Goal: Task Accomplishment & Management: Manage account settings

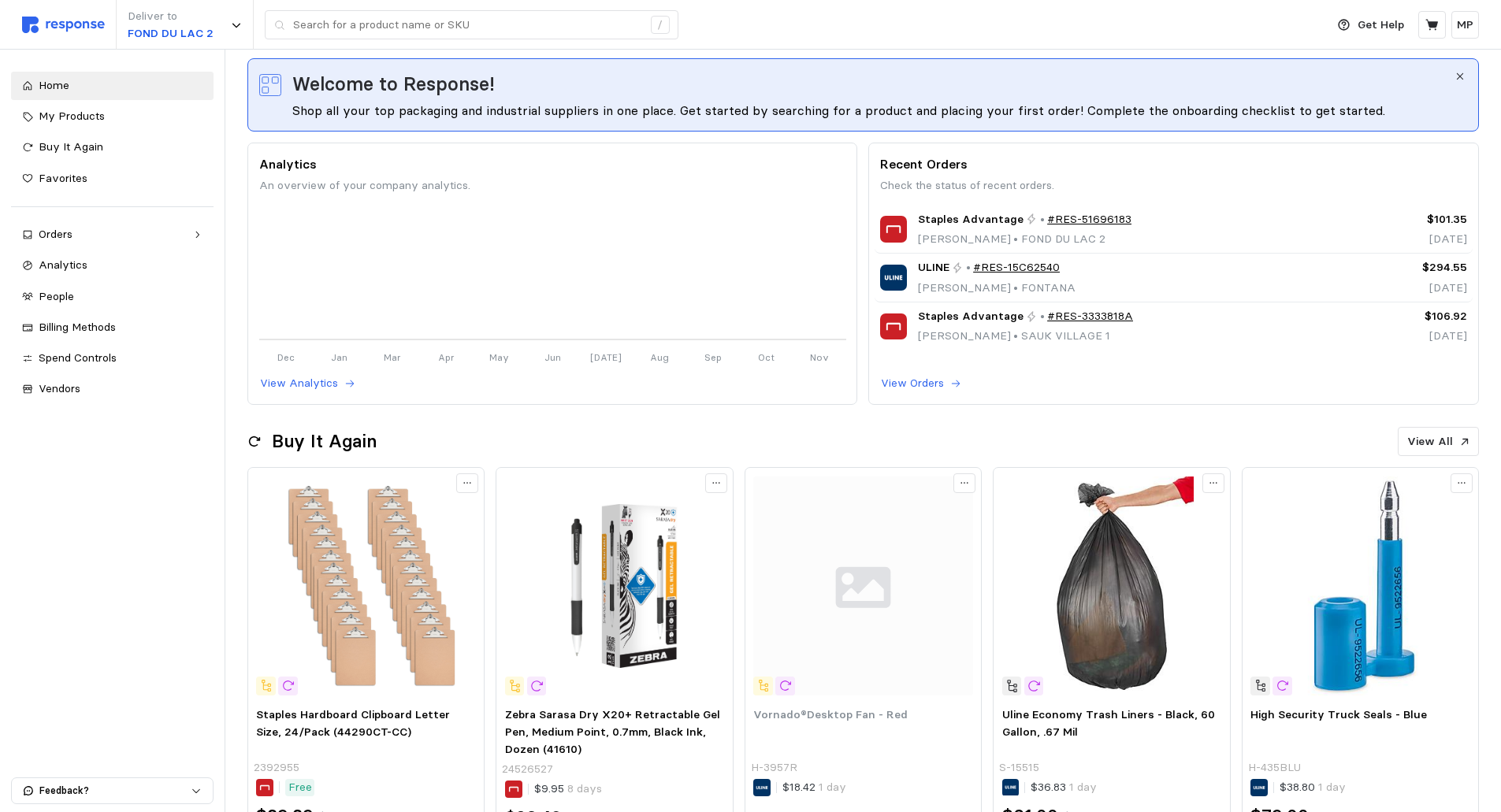
scroll to position [237, 0]
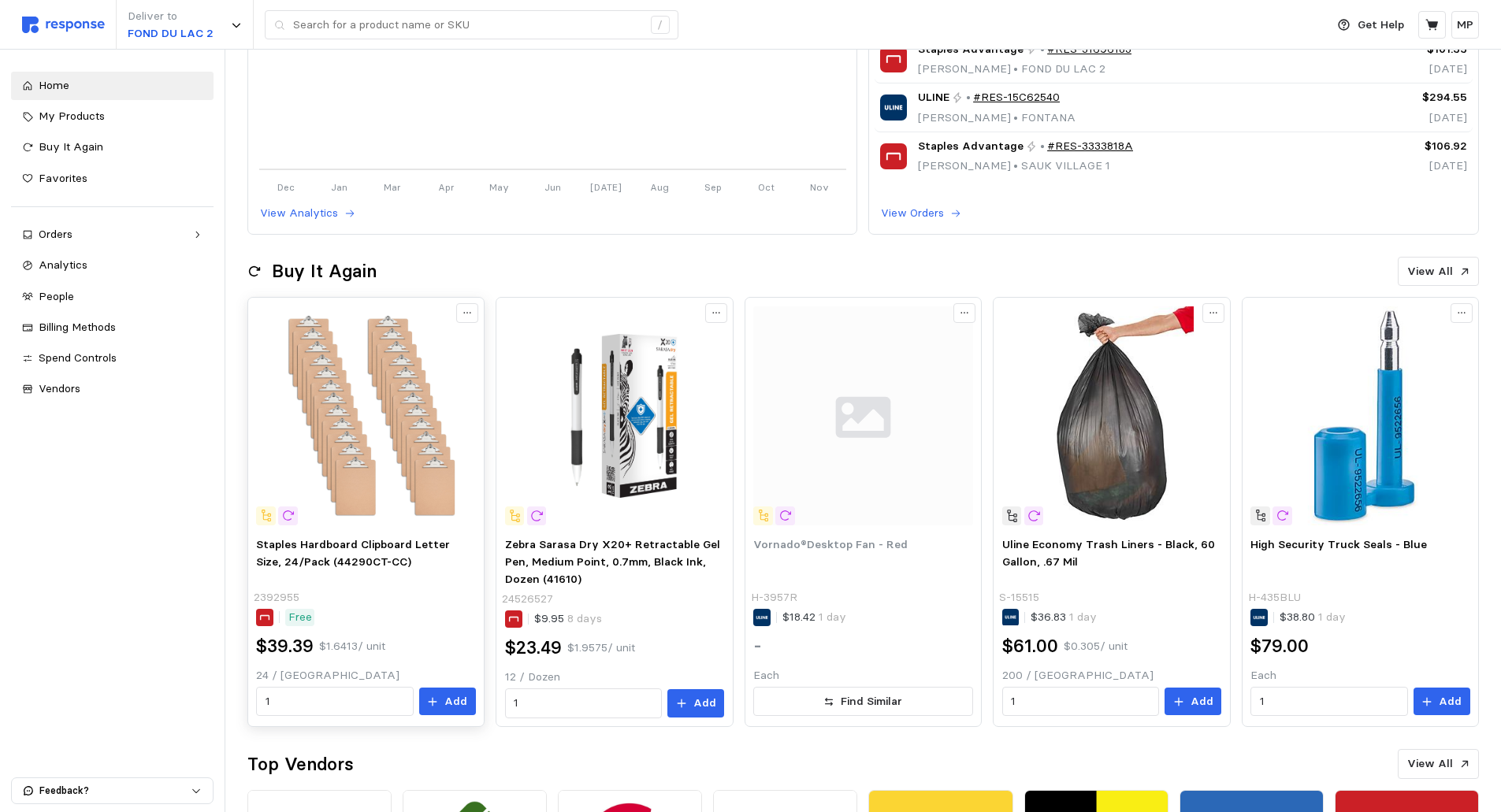
click at [369, 465] on img at bounding box center [365, 415] width 219 height 219
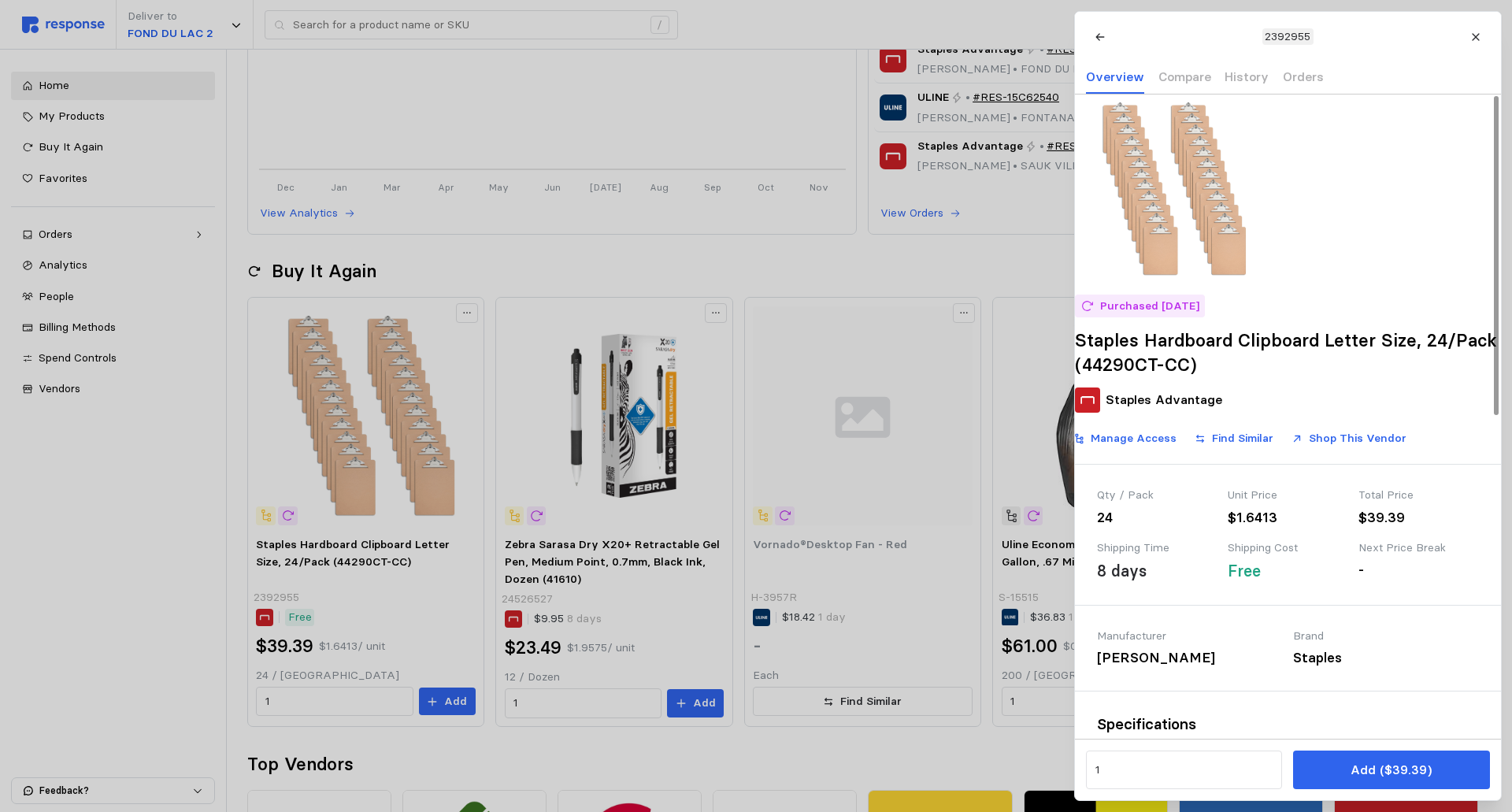
click at [1264, 260] on img at bounding box center [1169, 189] width 189 height 189
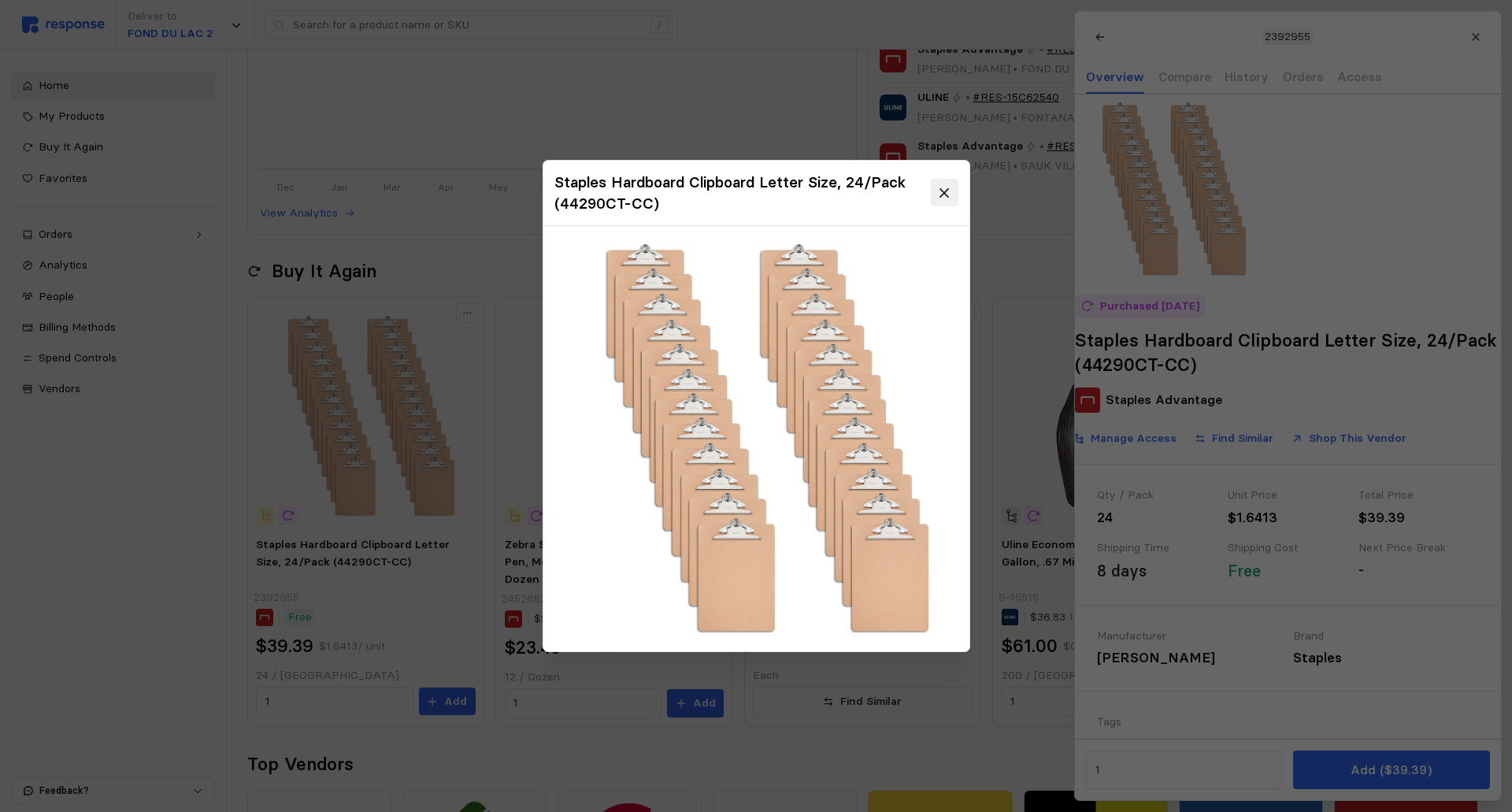
click at [949, 192] on icon at bounding box center [944, 194] width 14 height 14
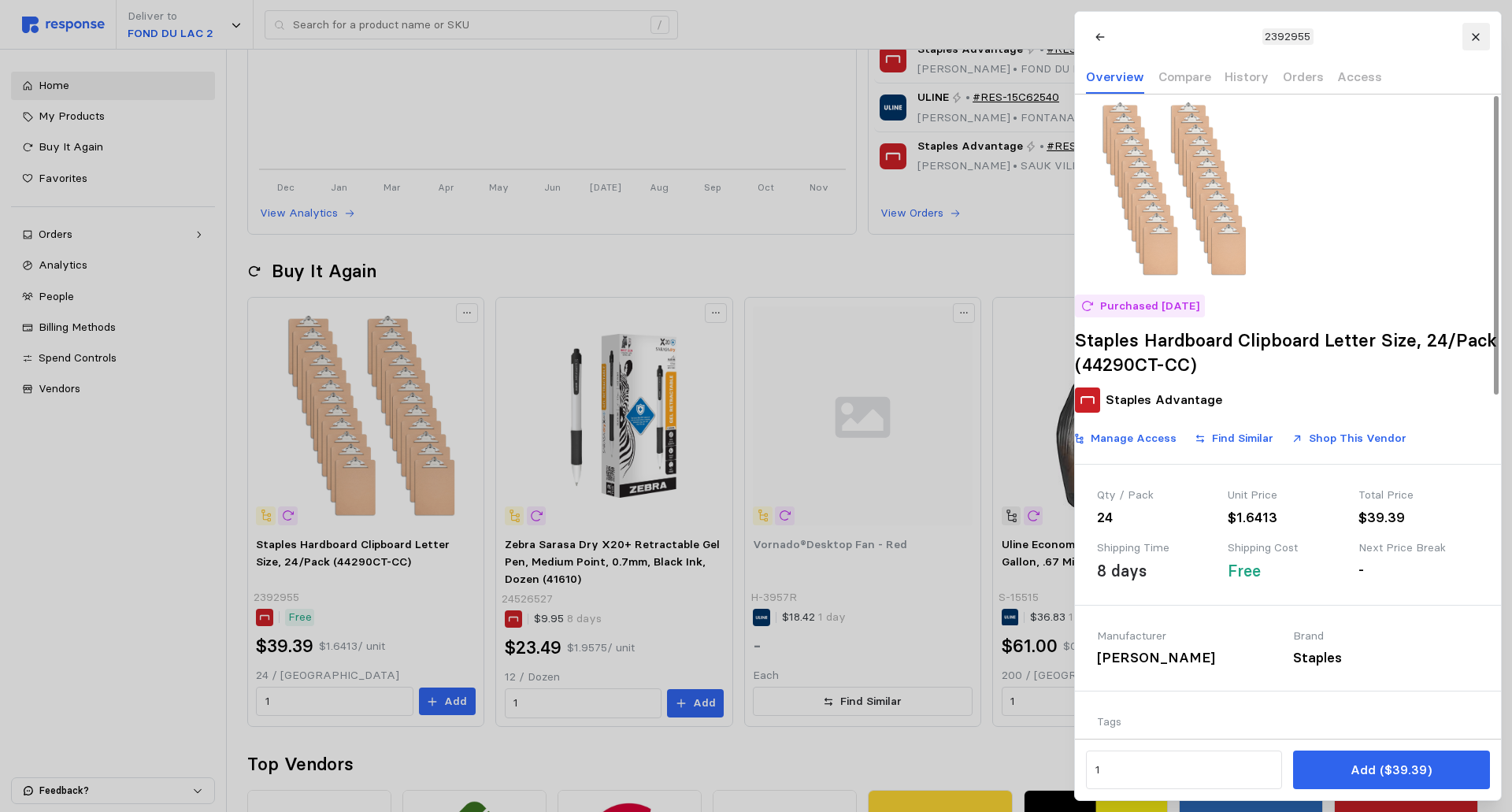
click at [1476, 29] on button at bounding box center [1475, 36] width 28 height 28
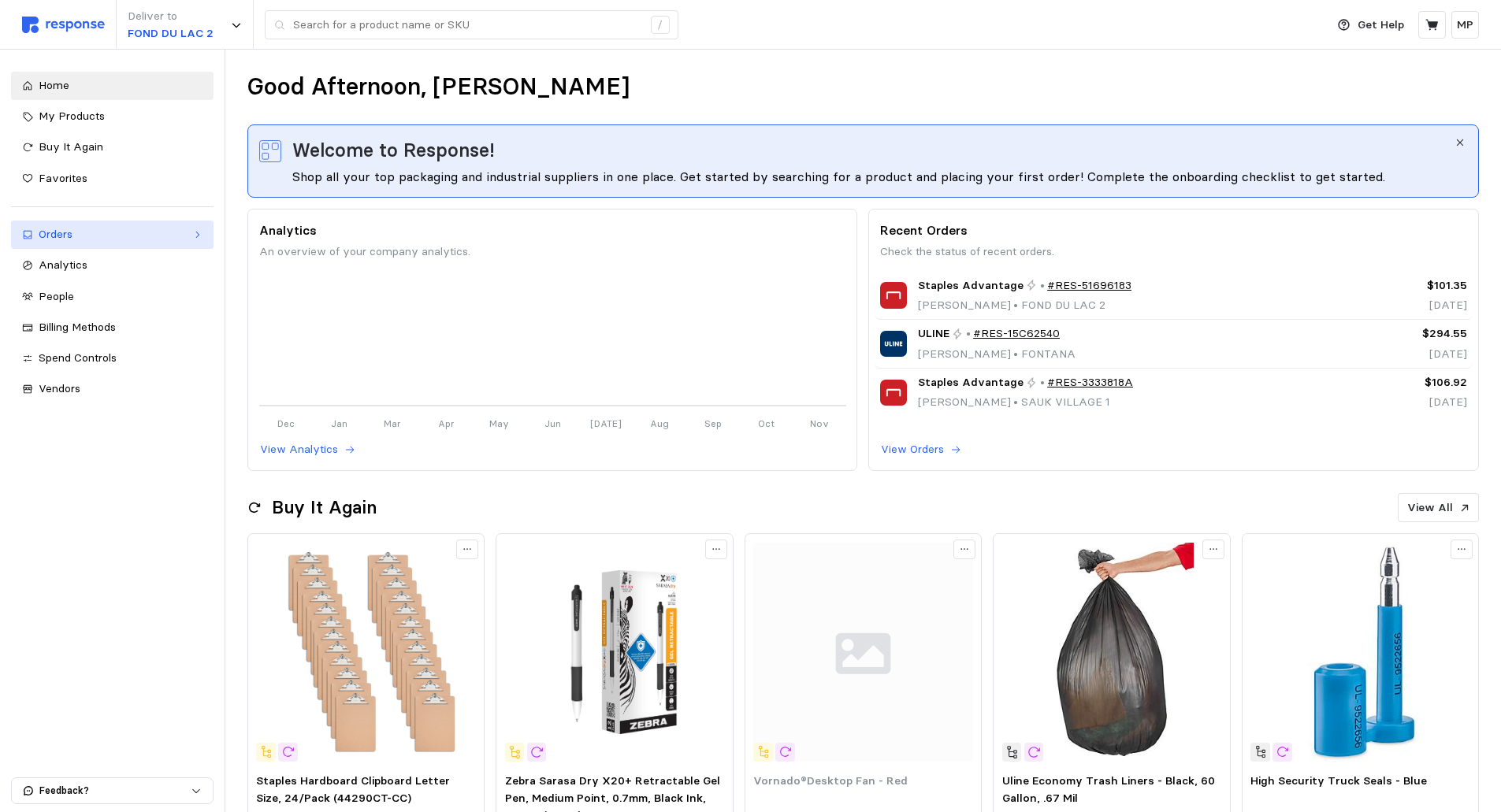
click at [54, 230] on div "Orders" at bounding box center [113, 234] width 148 height 17
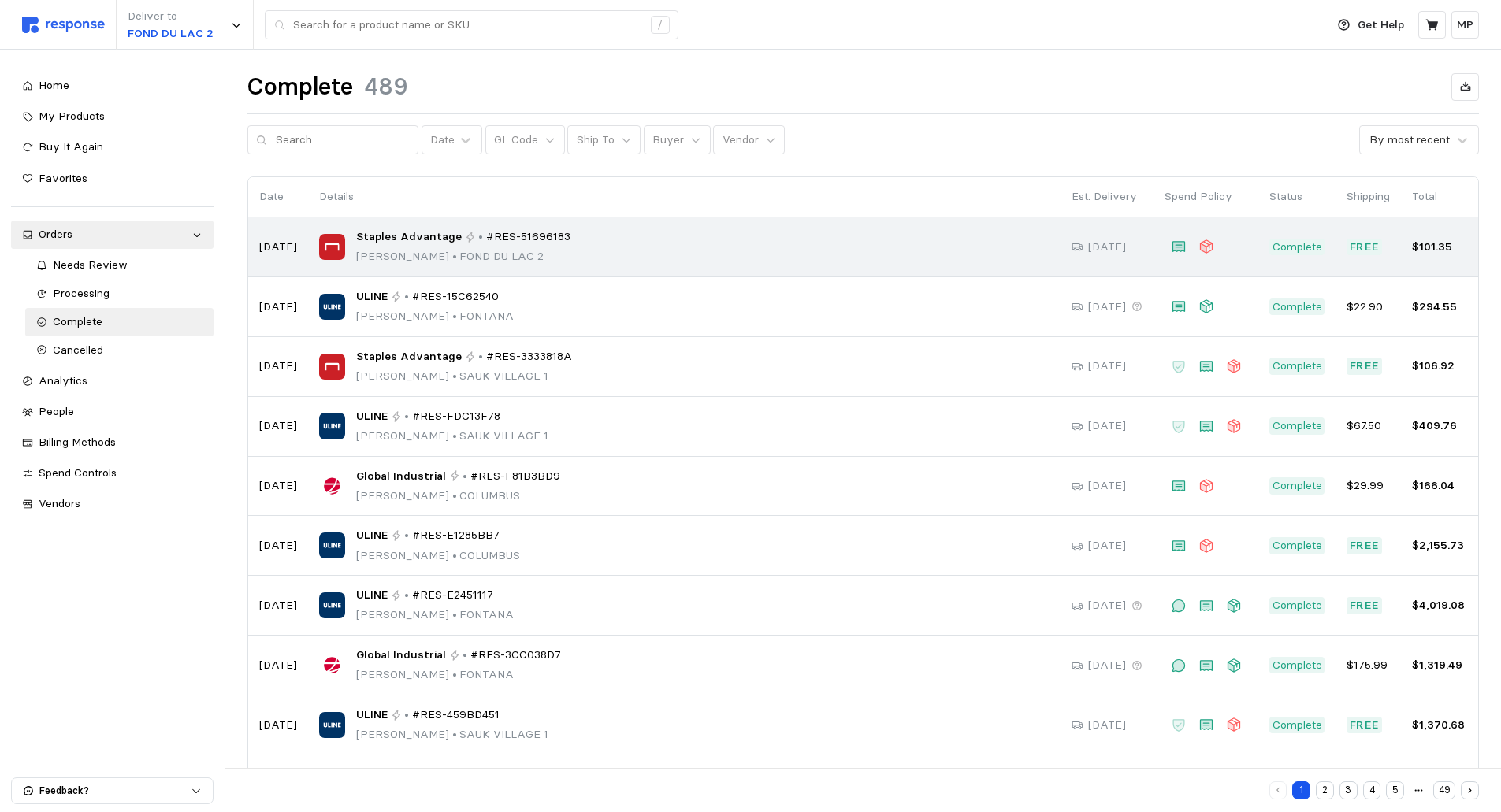
click at [436, 239] on span "Staples Advantage" at bounding box center [409, 237] width 105 height 17
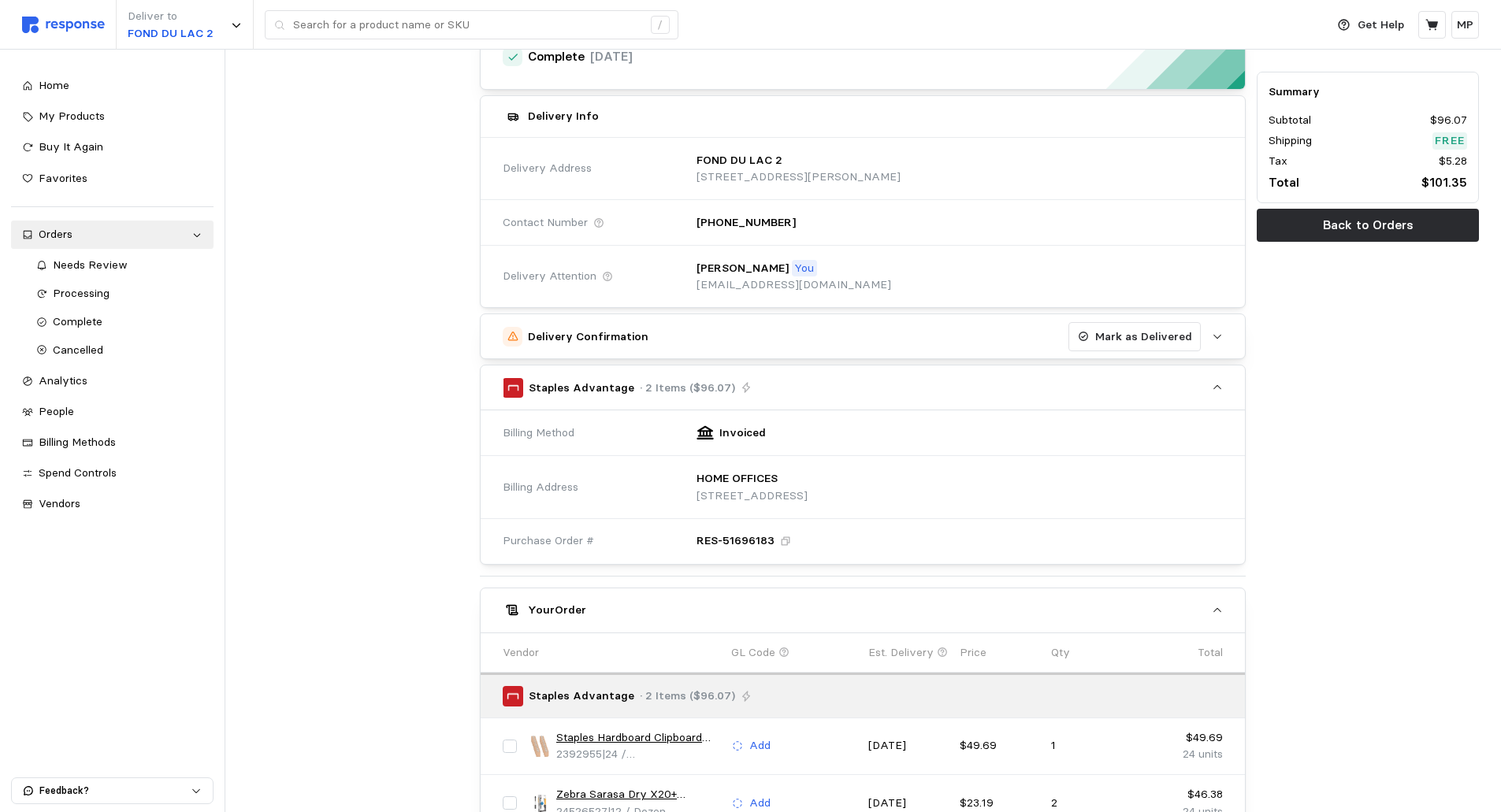
scroll to position [158, 0]
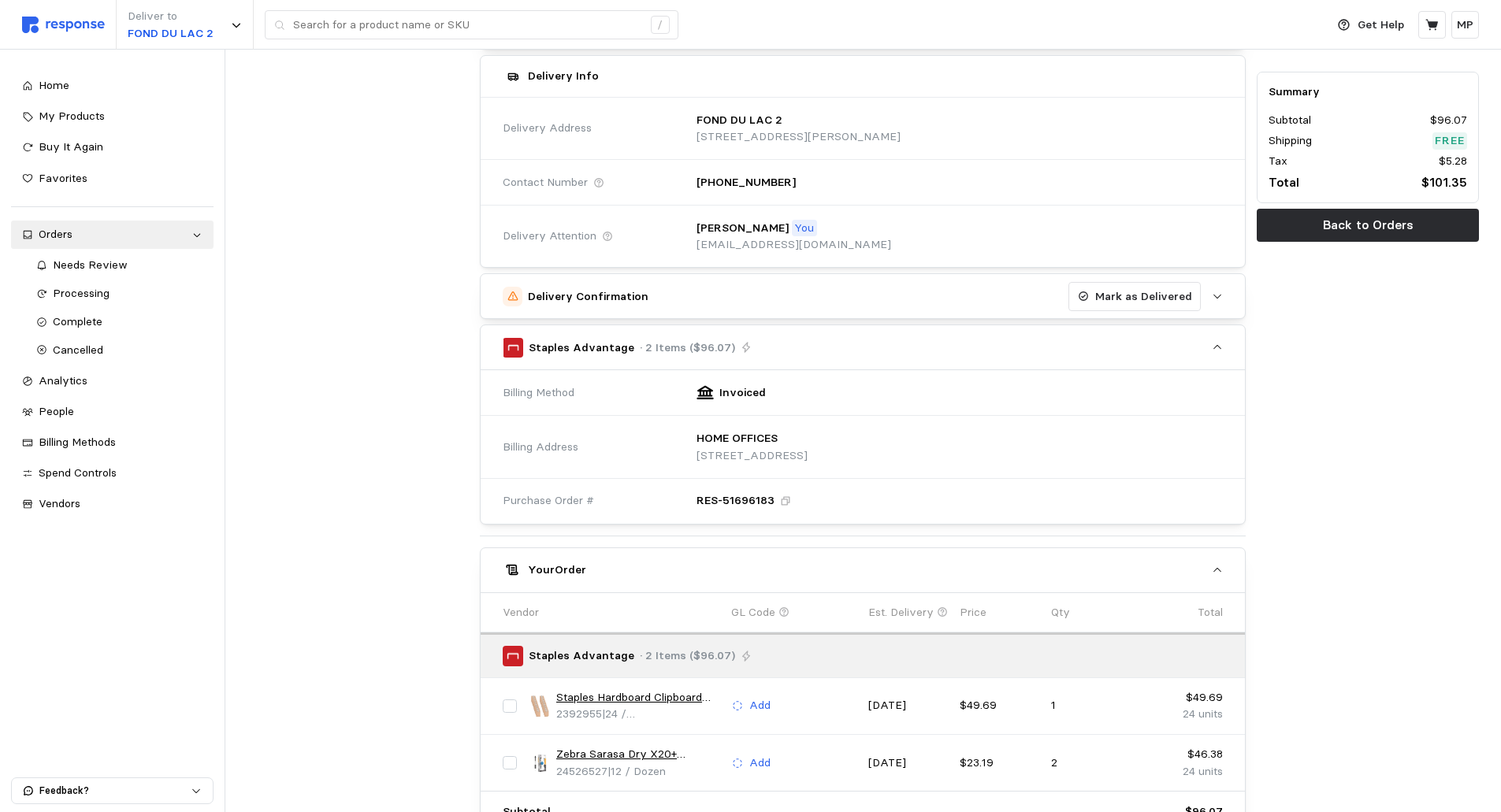
click at [582, 347] on p "Staples Advantage" at bounding box center [581, 347] width 105 height 17
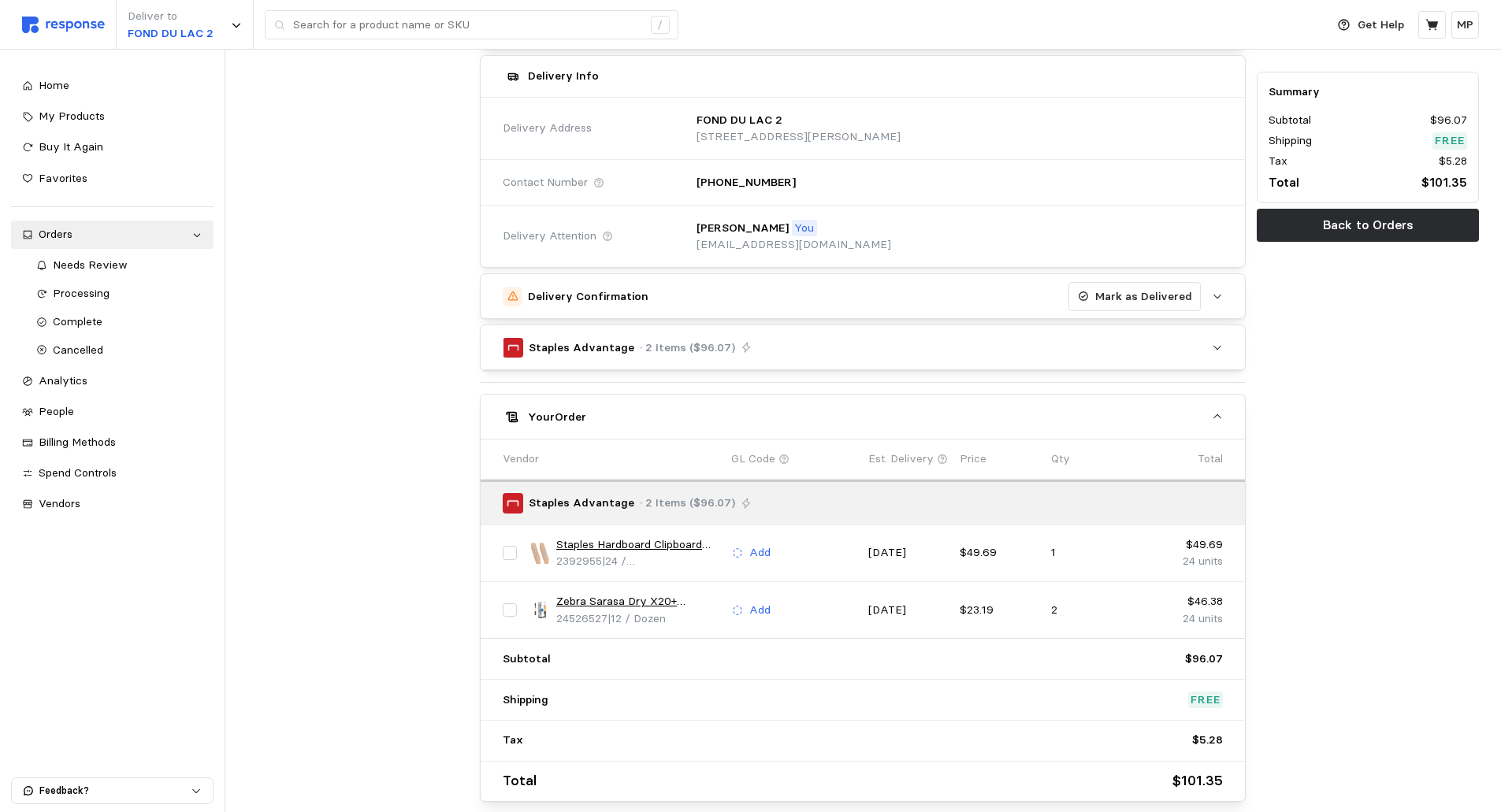
click at [581, 346] on p "Staples Advantage" at bounding box center [581, 347] width 105 height 17
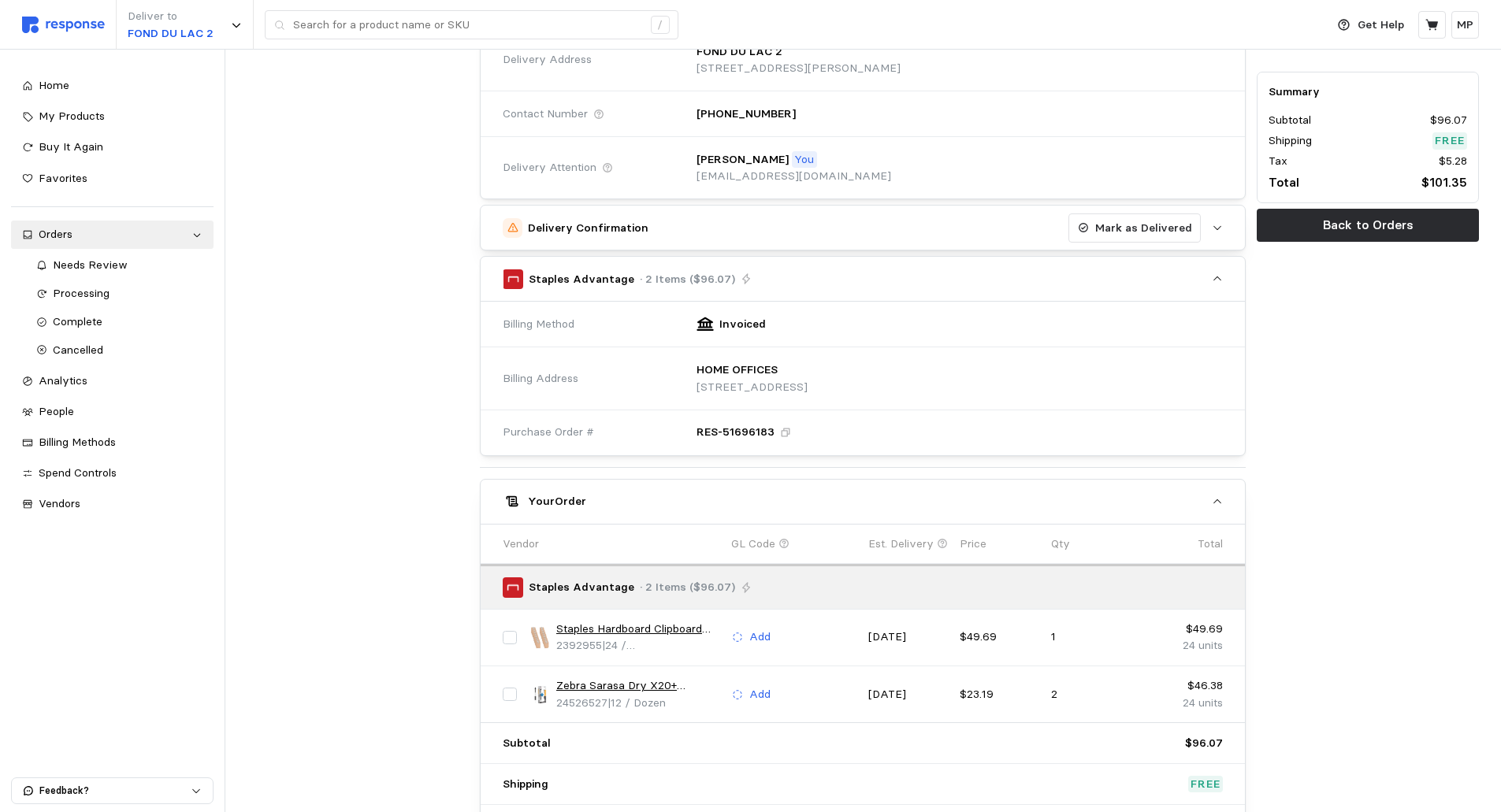
scroll to position [315, 0]
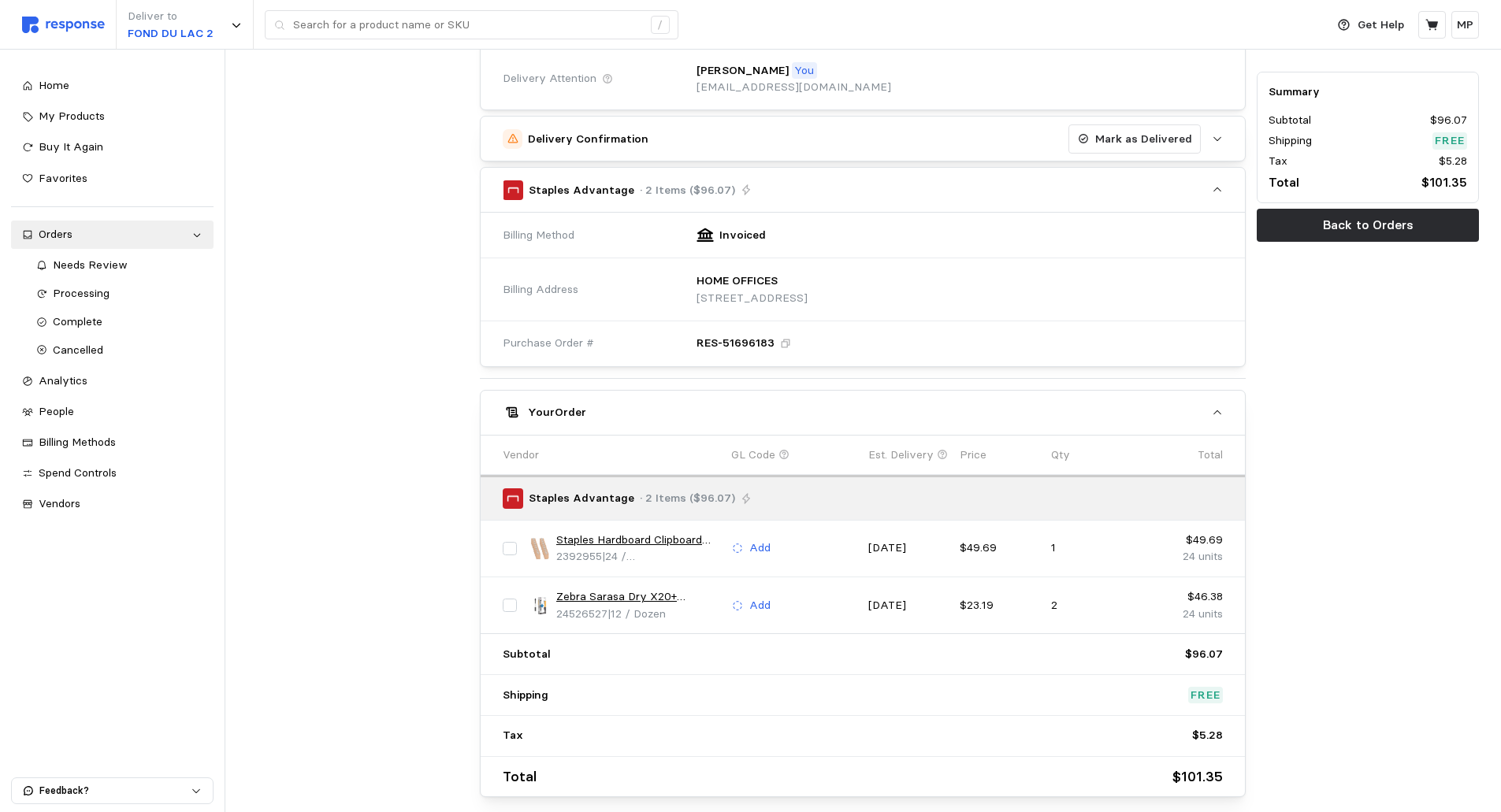
click at [652, 186] on p "· 2 Items ($96.07)" at bounding box center [688, 190] width 95 height 17
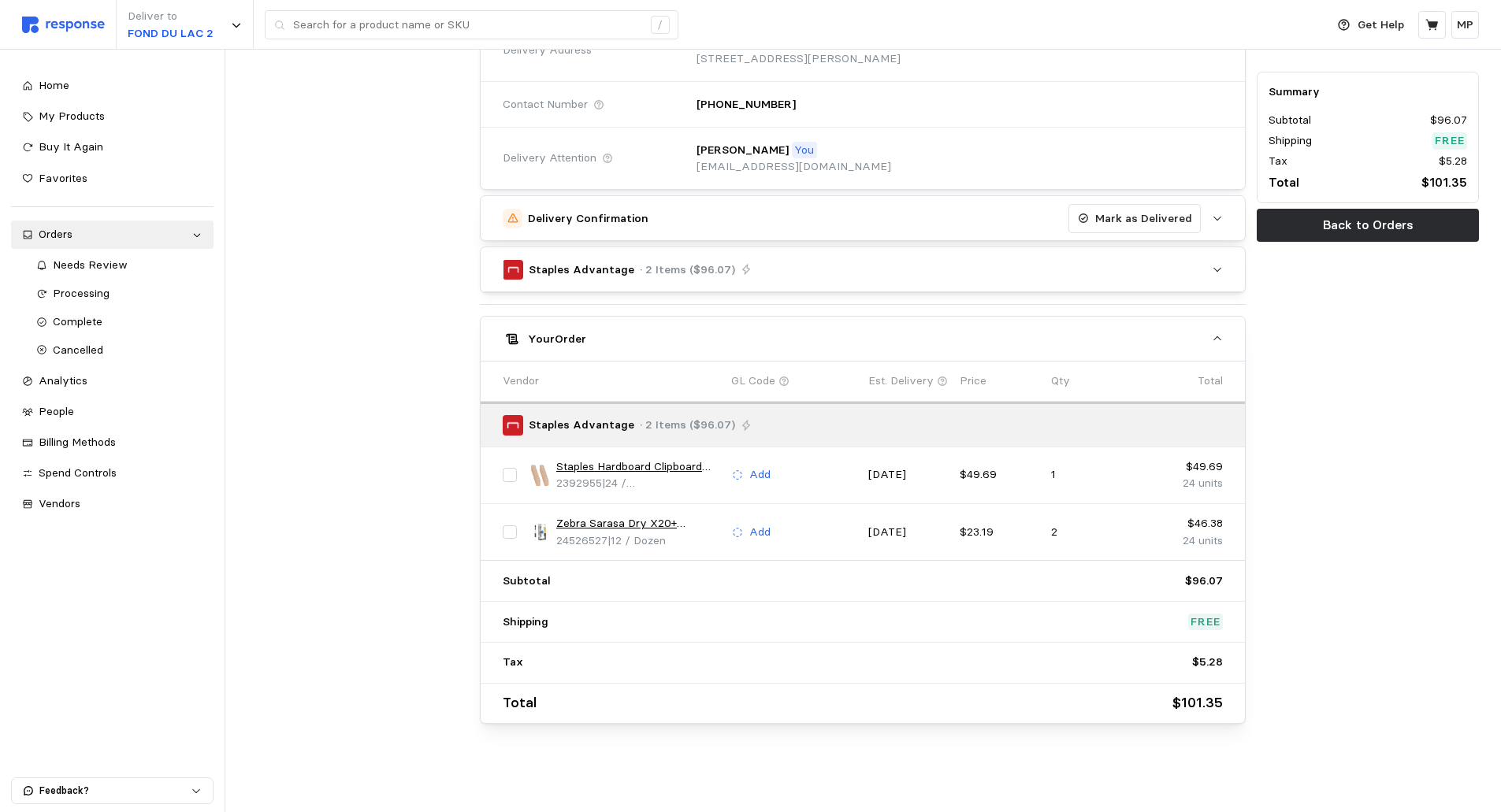
scroll to position [236, 0]
click at [670, 263] on p "· 2 Items ($96.07)" at bounding box center [688, 270] width 95 height 17
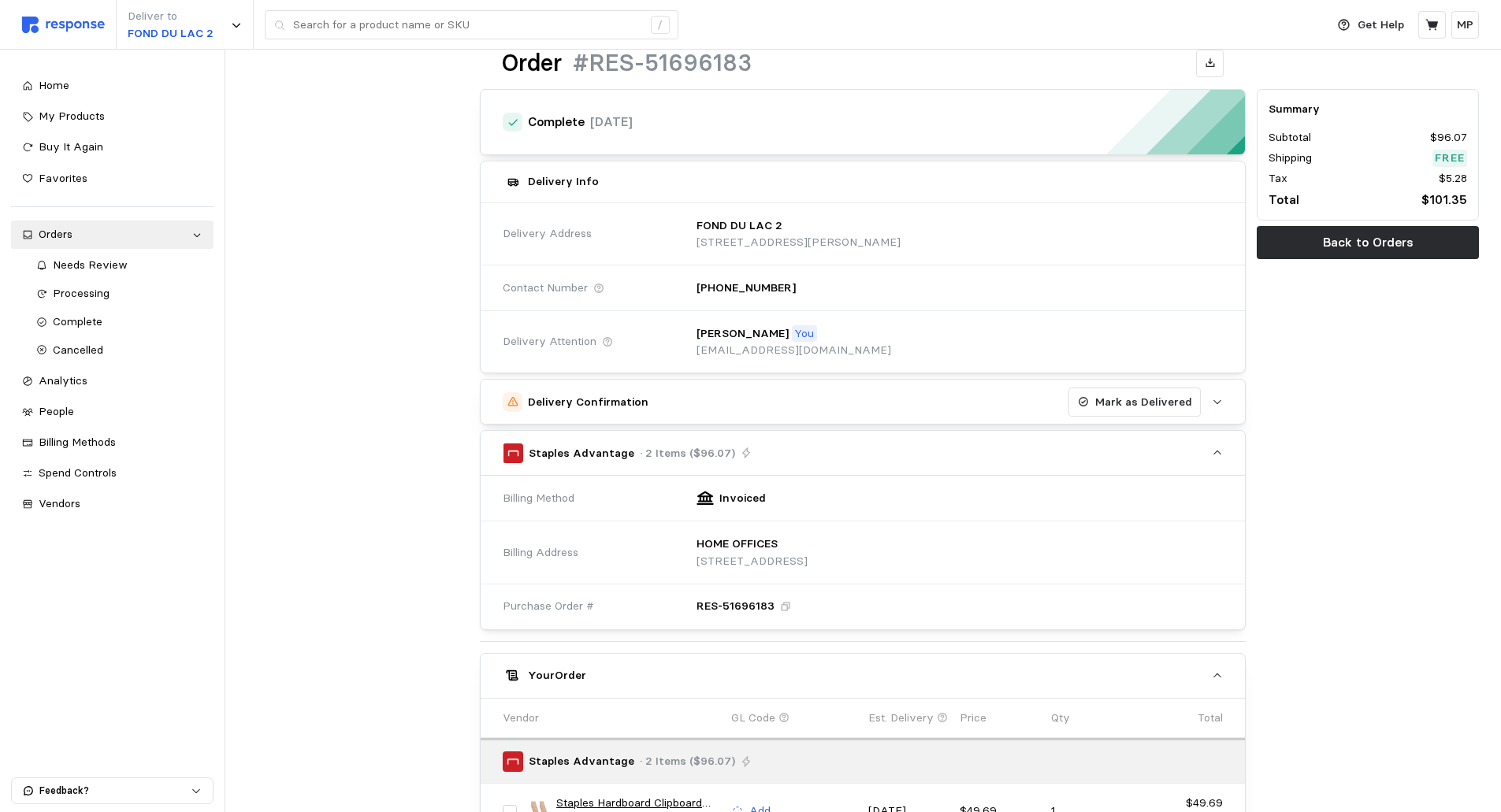
scroll to position [79, 0]
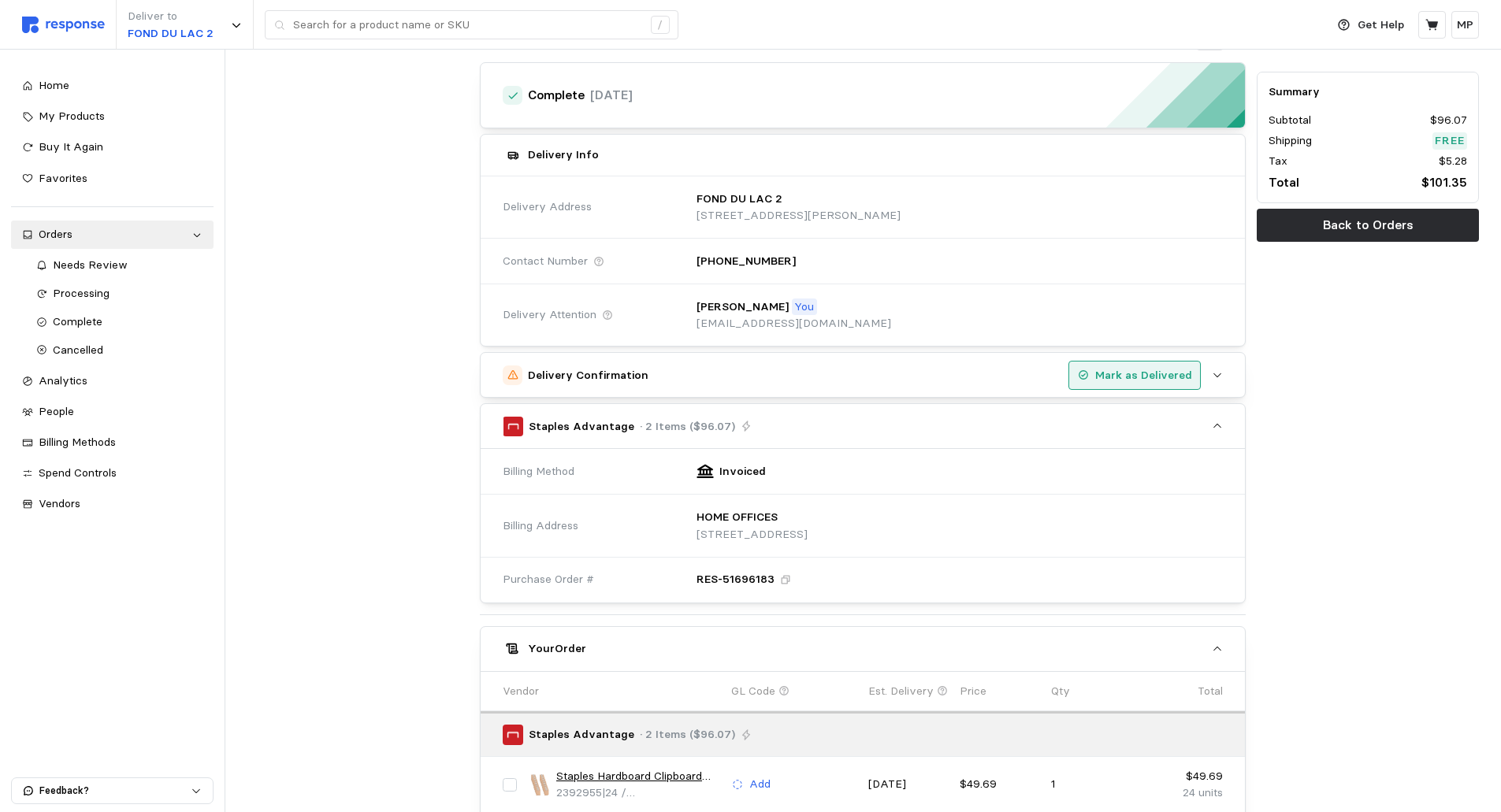
click at [1122, 372] on p "Mark as Delivered" at bounding box center [1144, 375] width 97 height 17
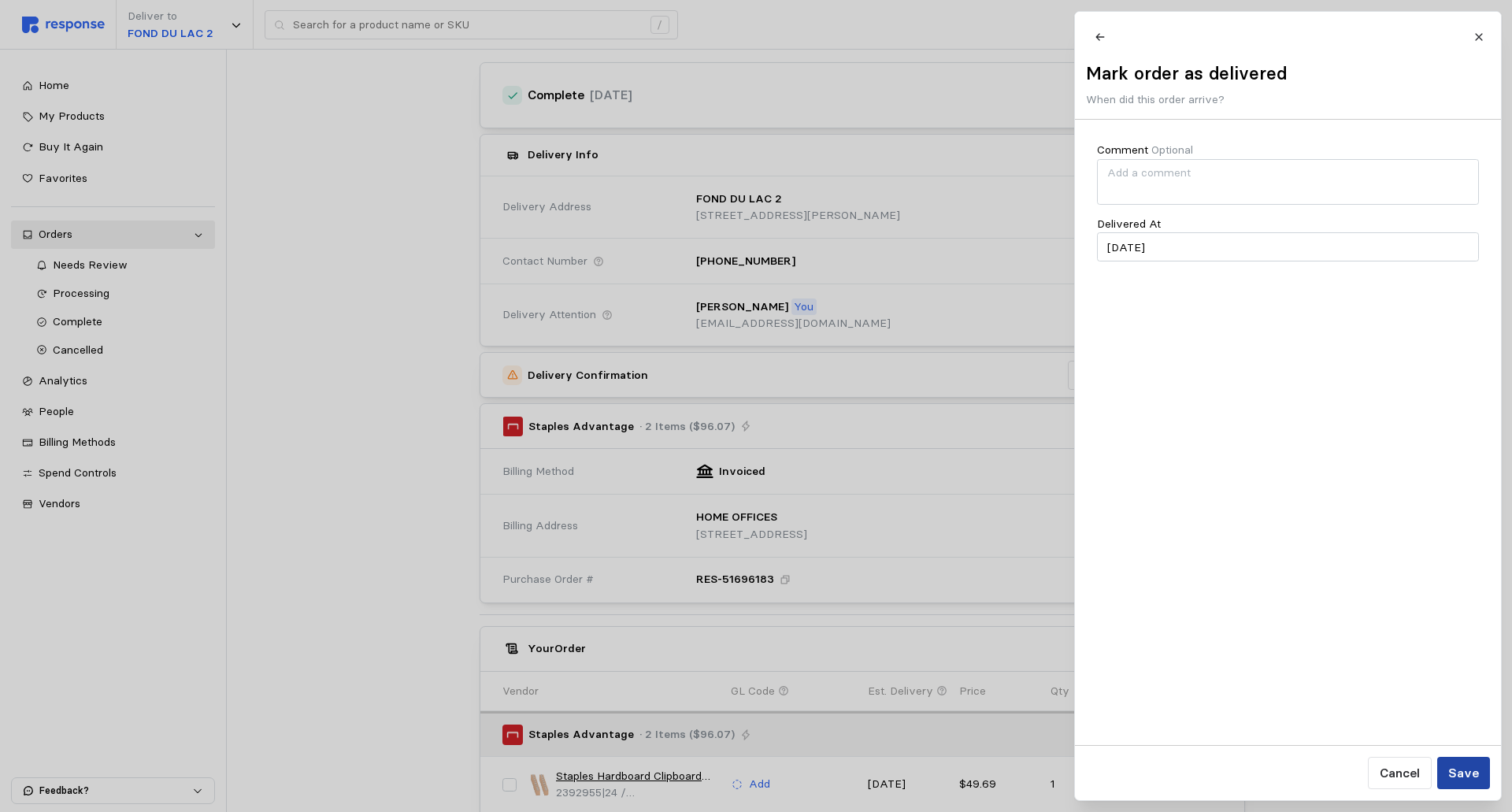
click at [1463, 776] on p "Save" at bounding box center [1462, 773] width 31 height 20
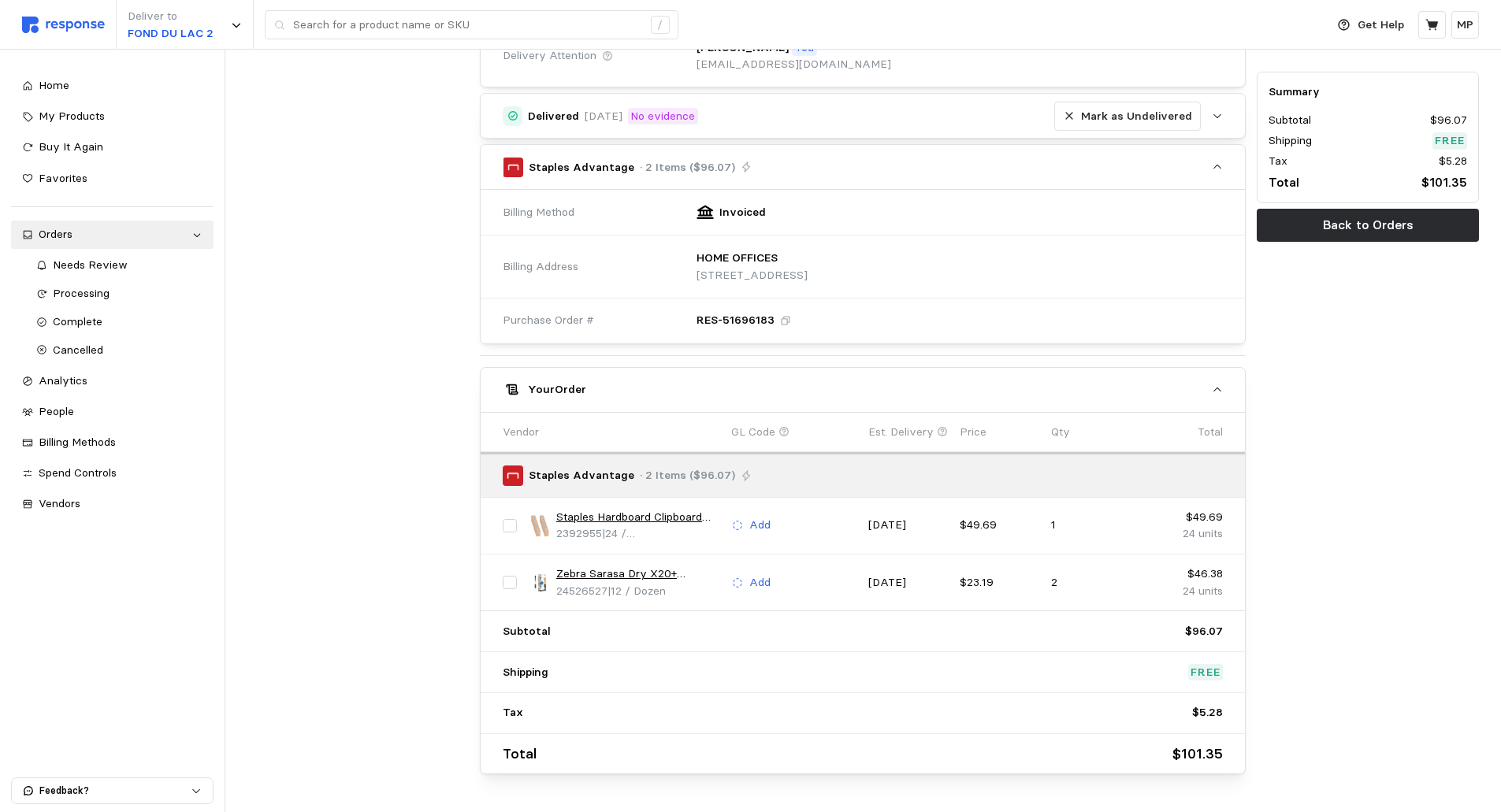
scroll to position [388, 0]
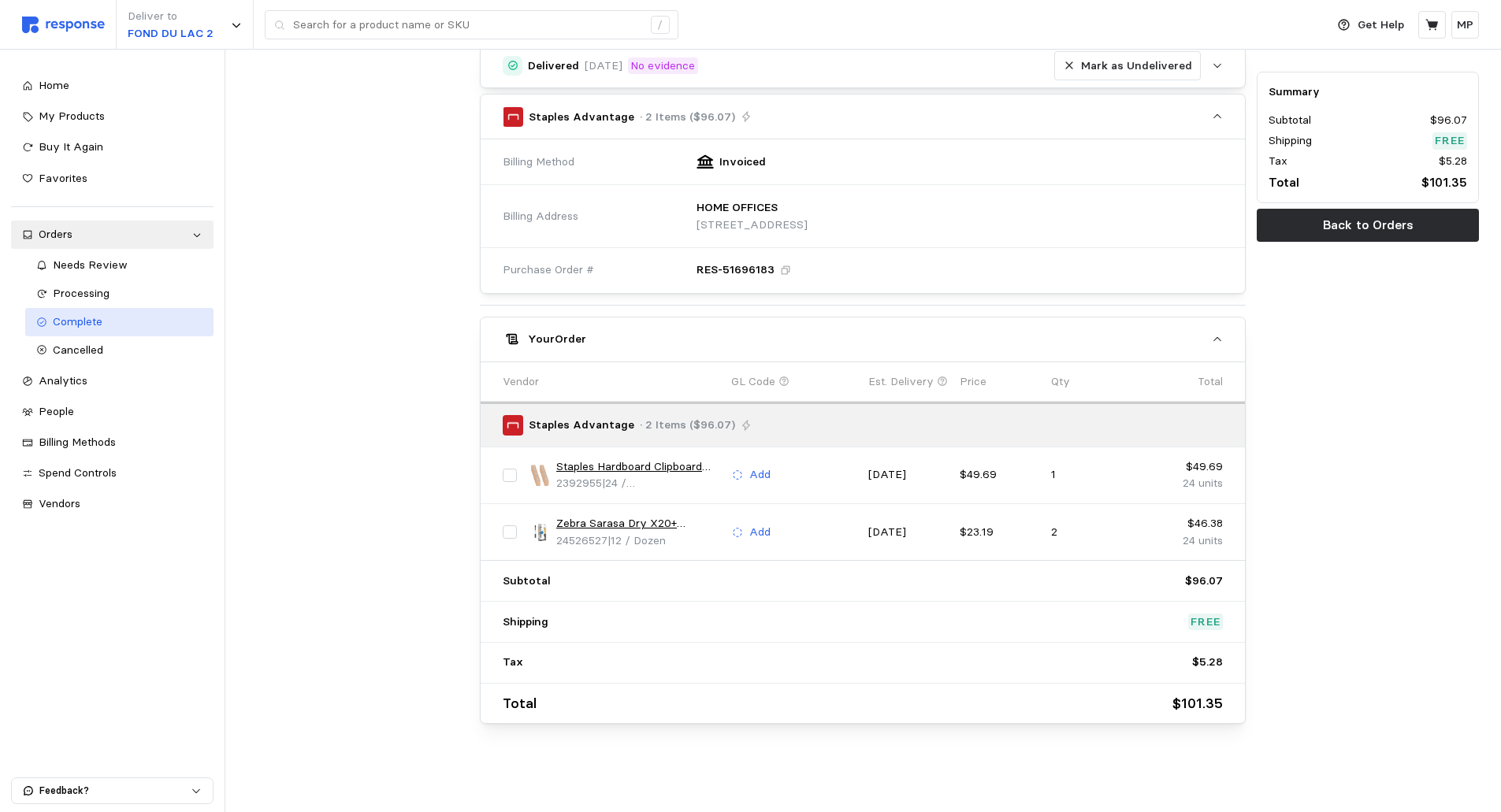
click at [91, 316] on span "Complete" at bounding box center [77, 321] width 50 height 14
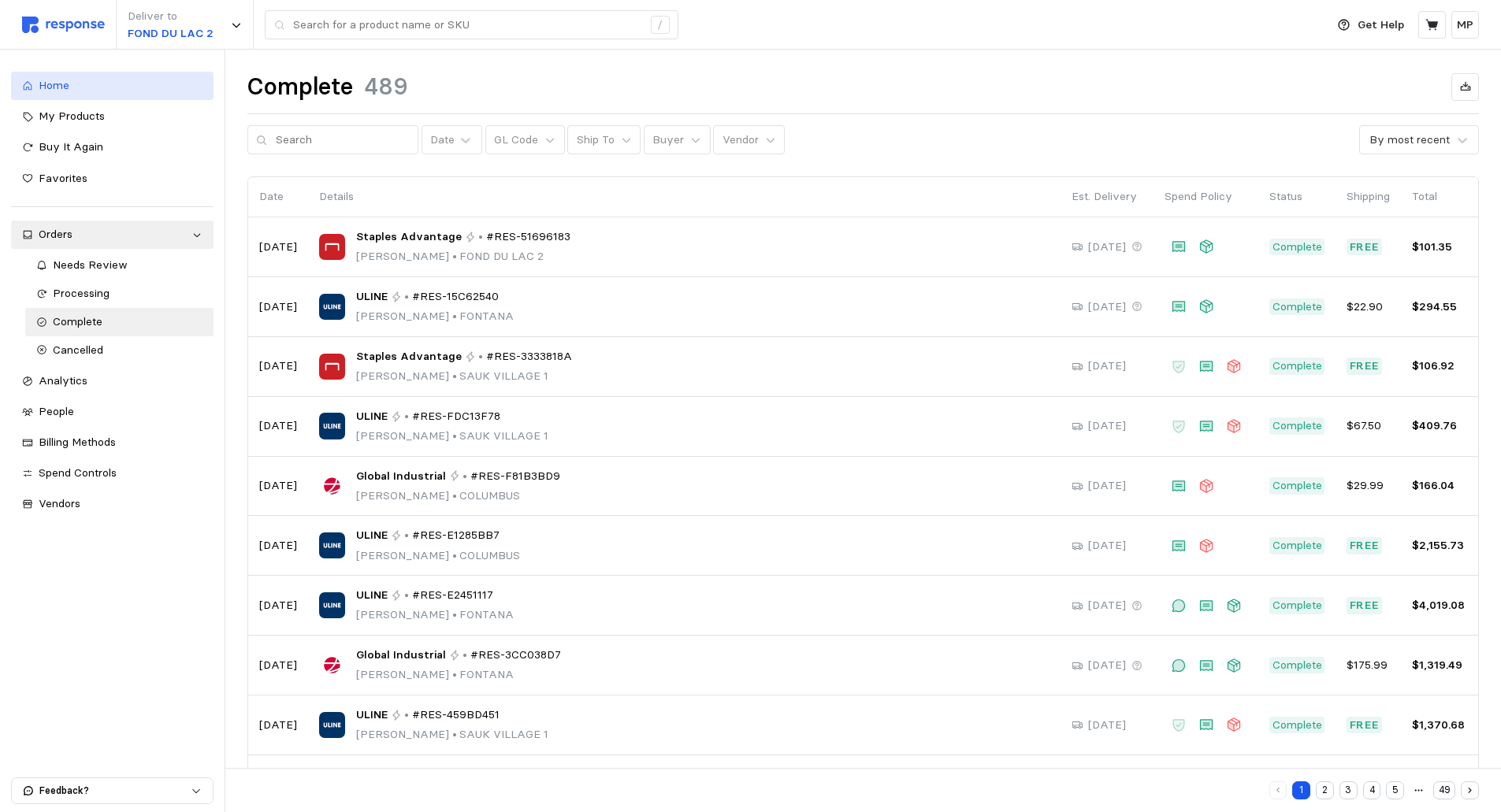
click at [48, 81] on span "Home" at bounding box center [54, 86] width 31 height 14
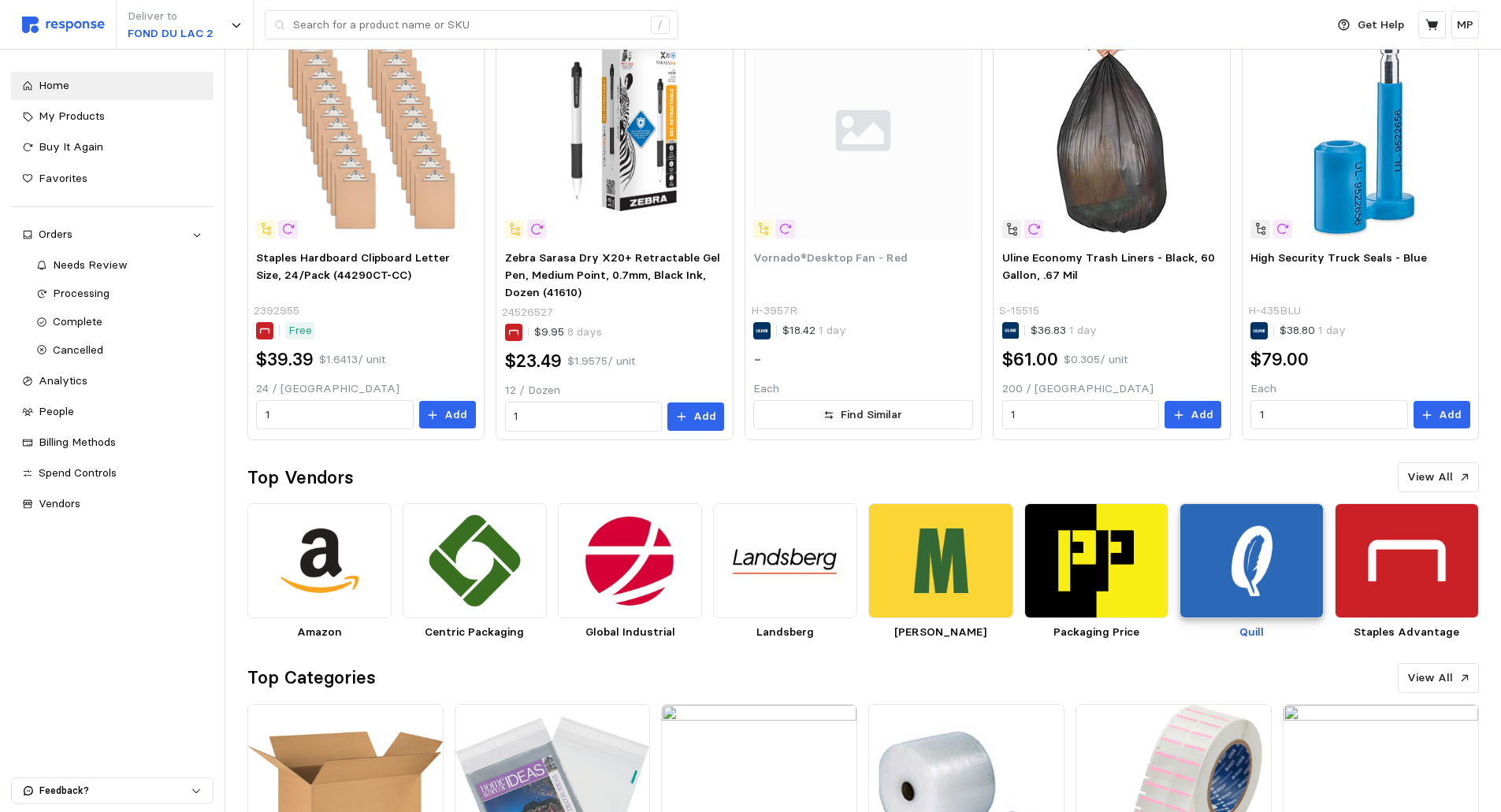
scroll to position [552, 0]
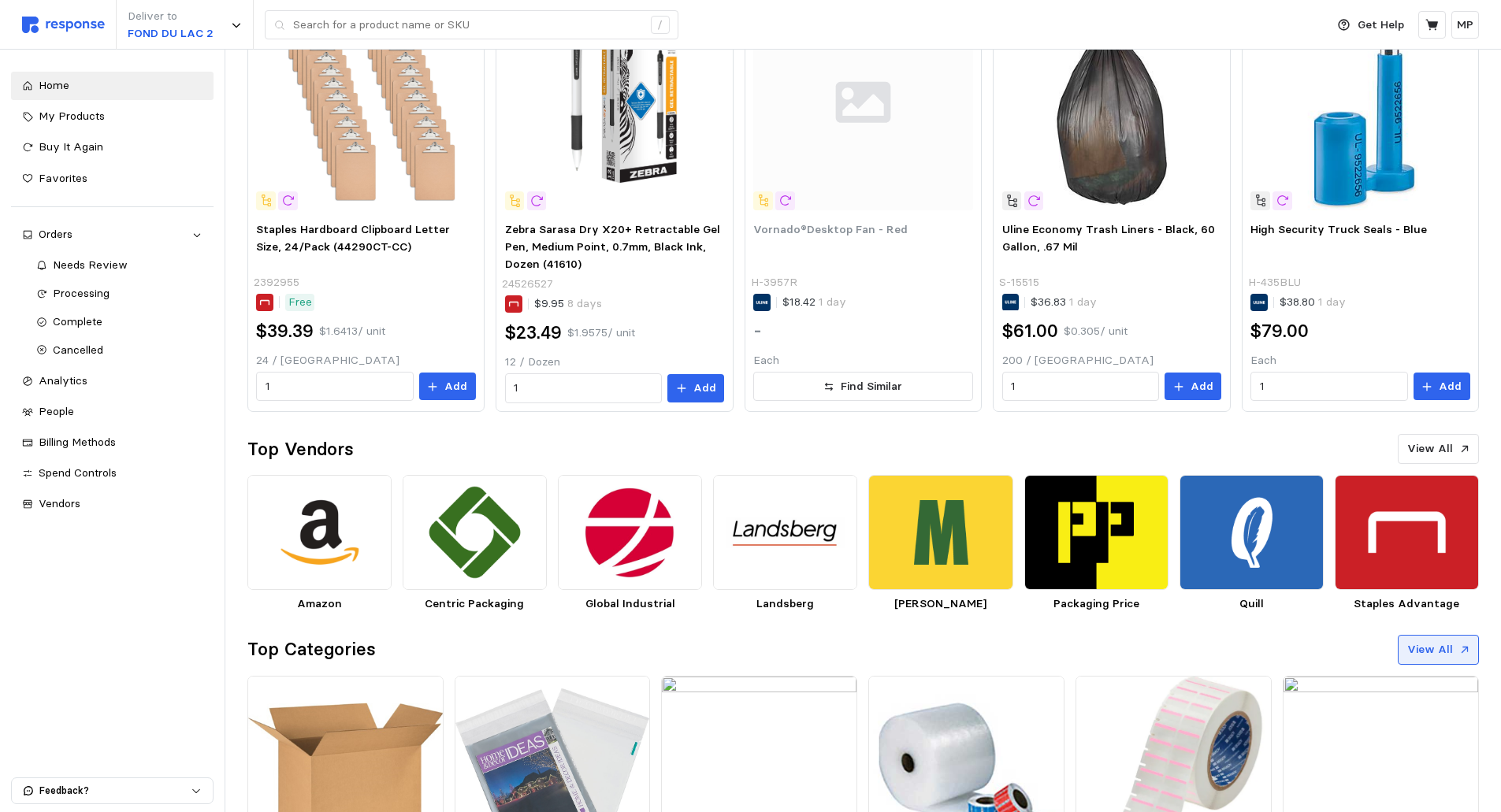
click at [1461, 646] on icon at bounding box center [1465, 650] width 11 height 11
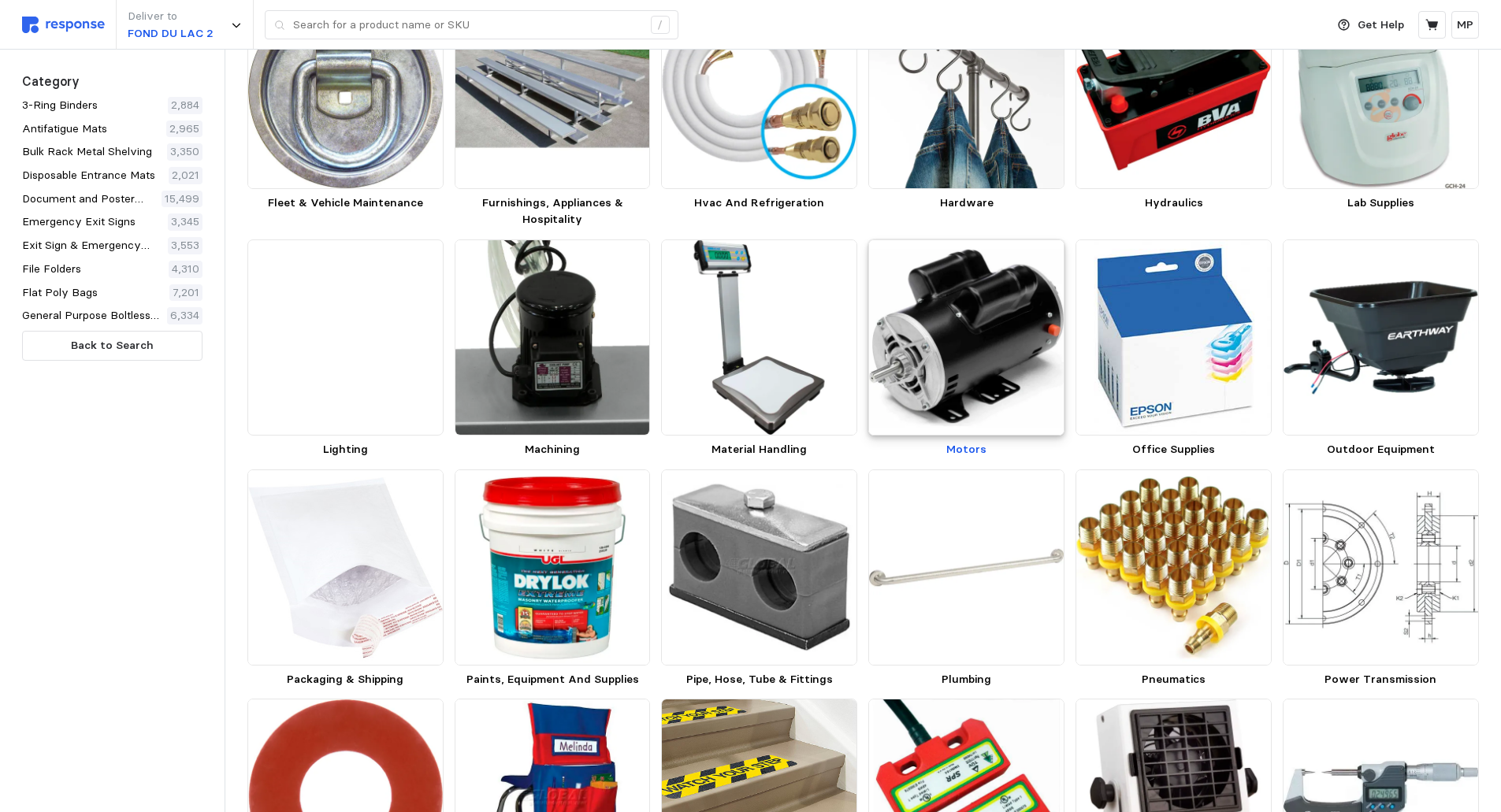
scroll to position [500, 0]
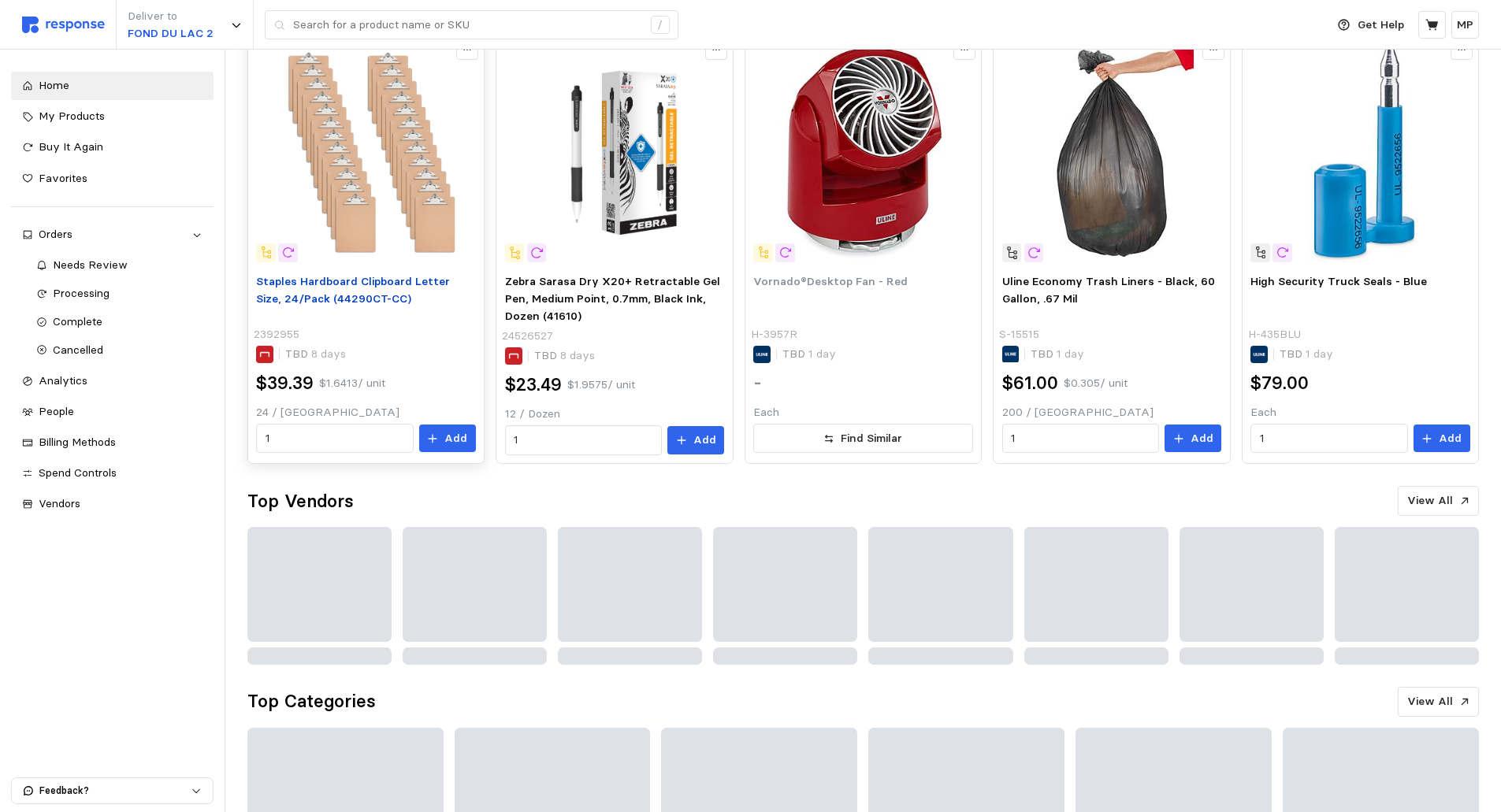
scroll to position [552, 0]
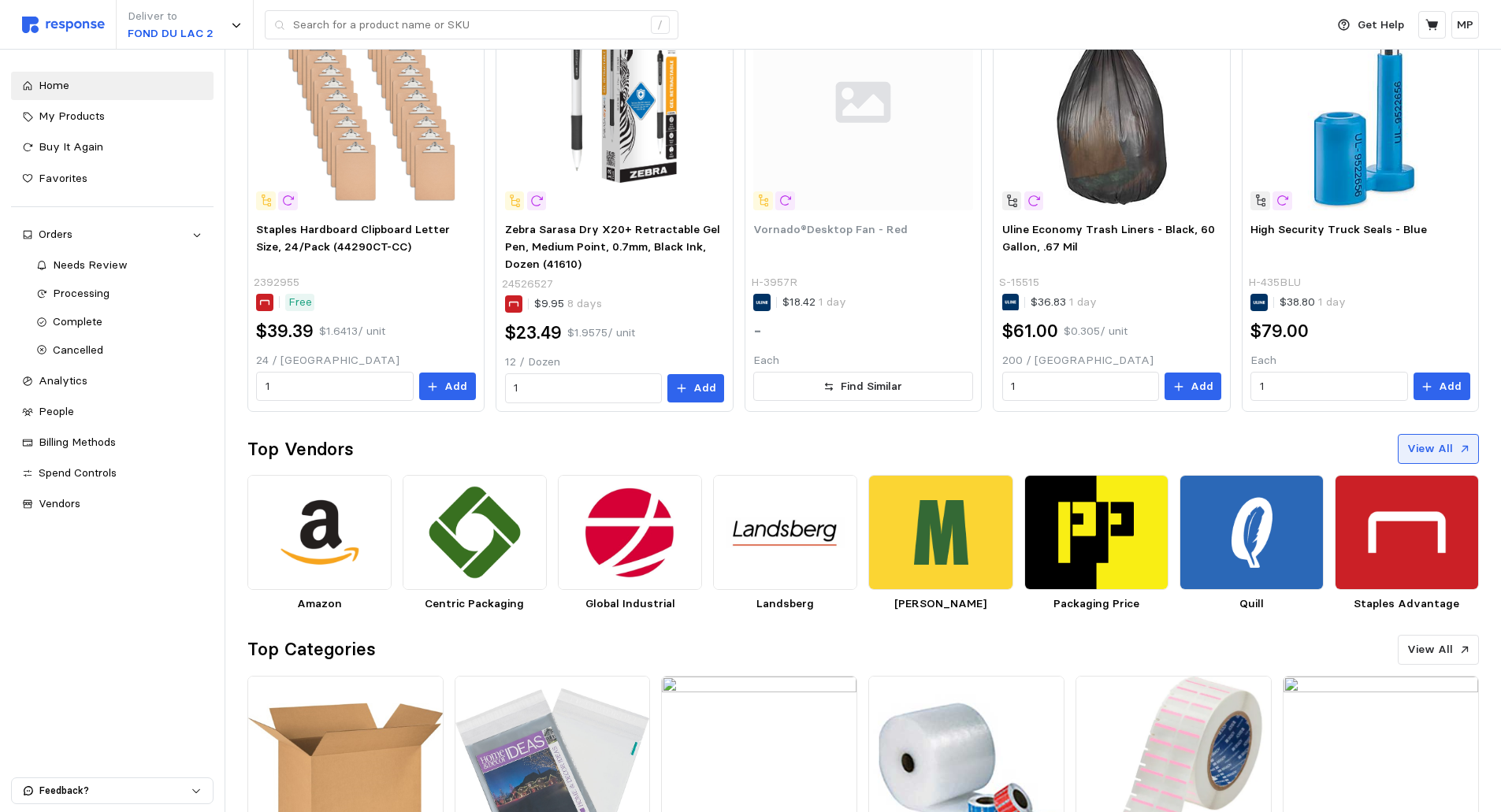
click at [1426, 446] on p "View All" at bounding box center [1430, 448] width 46 height 17
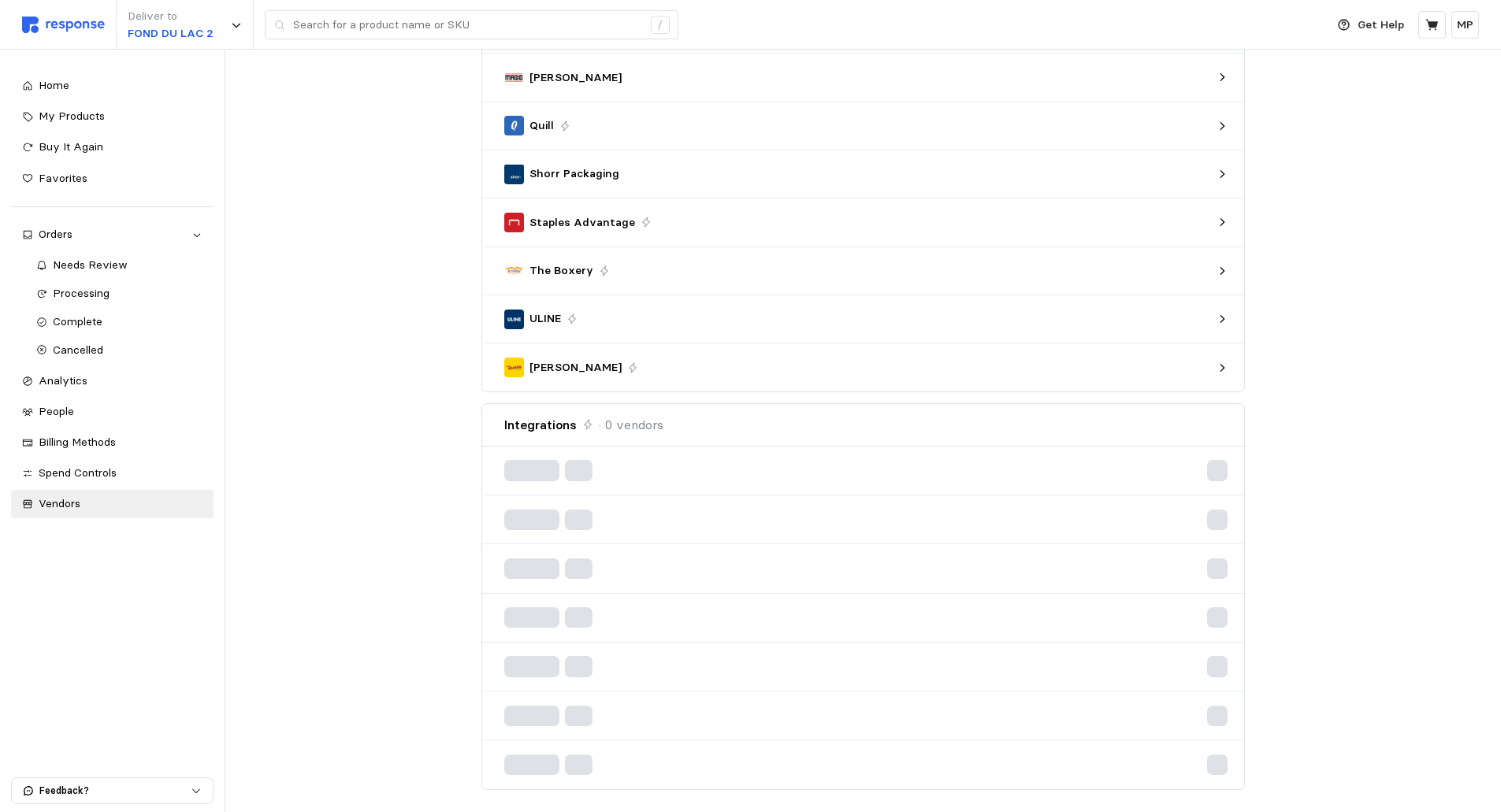
scroll to position [500, 0]
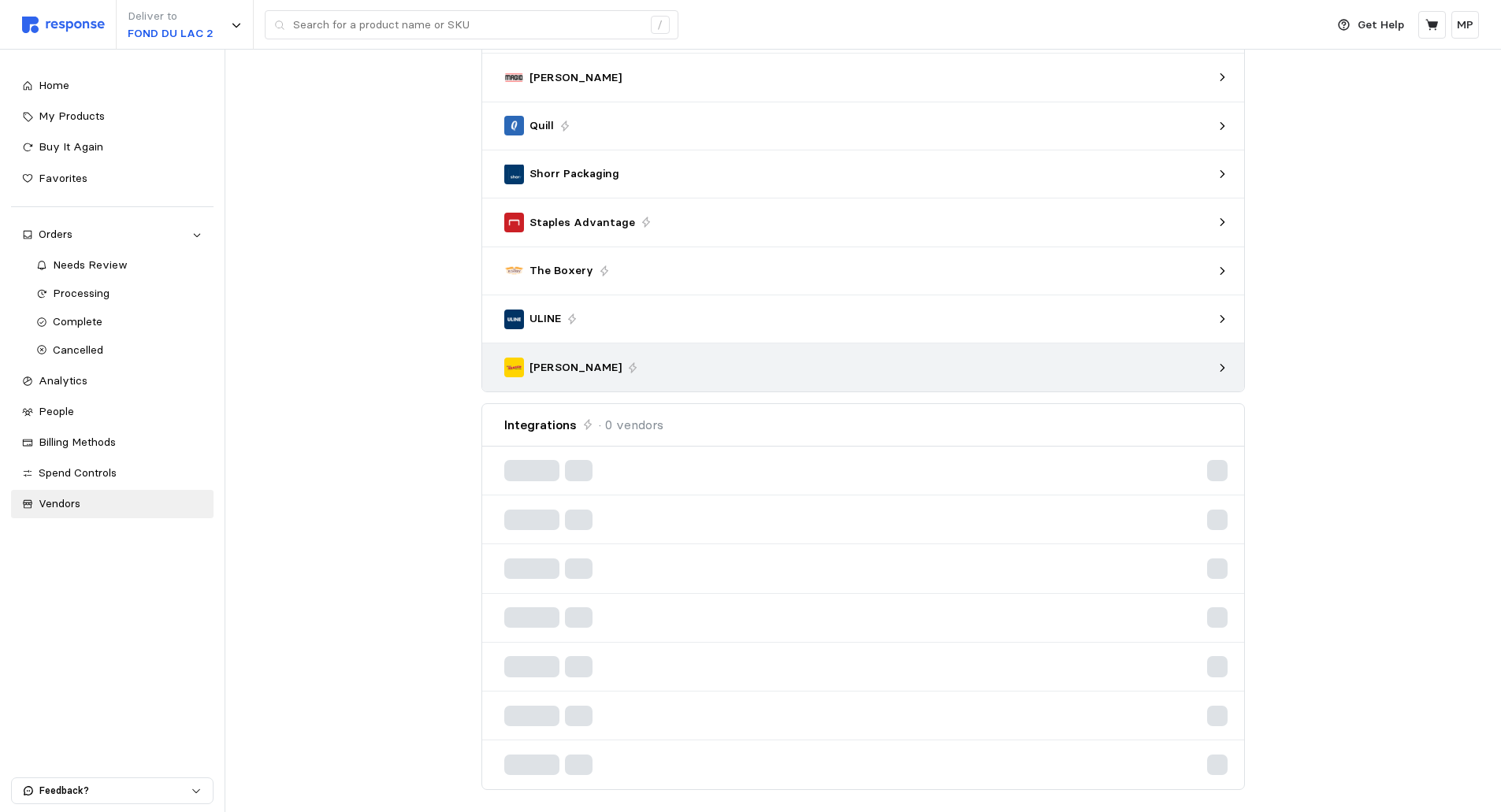
click at [574, 313] on div "Airgas Amazon Complete Office of [US_STATE] Global Industrial Grainger [PERSON_…" at bounding box center [864, 53] width 763 height 676
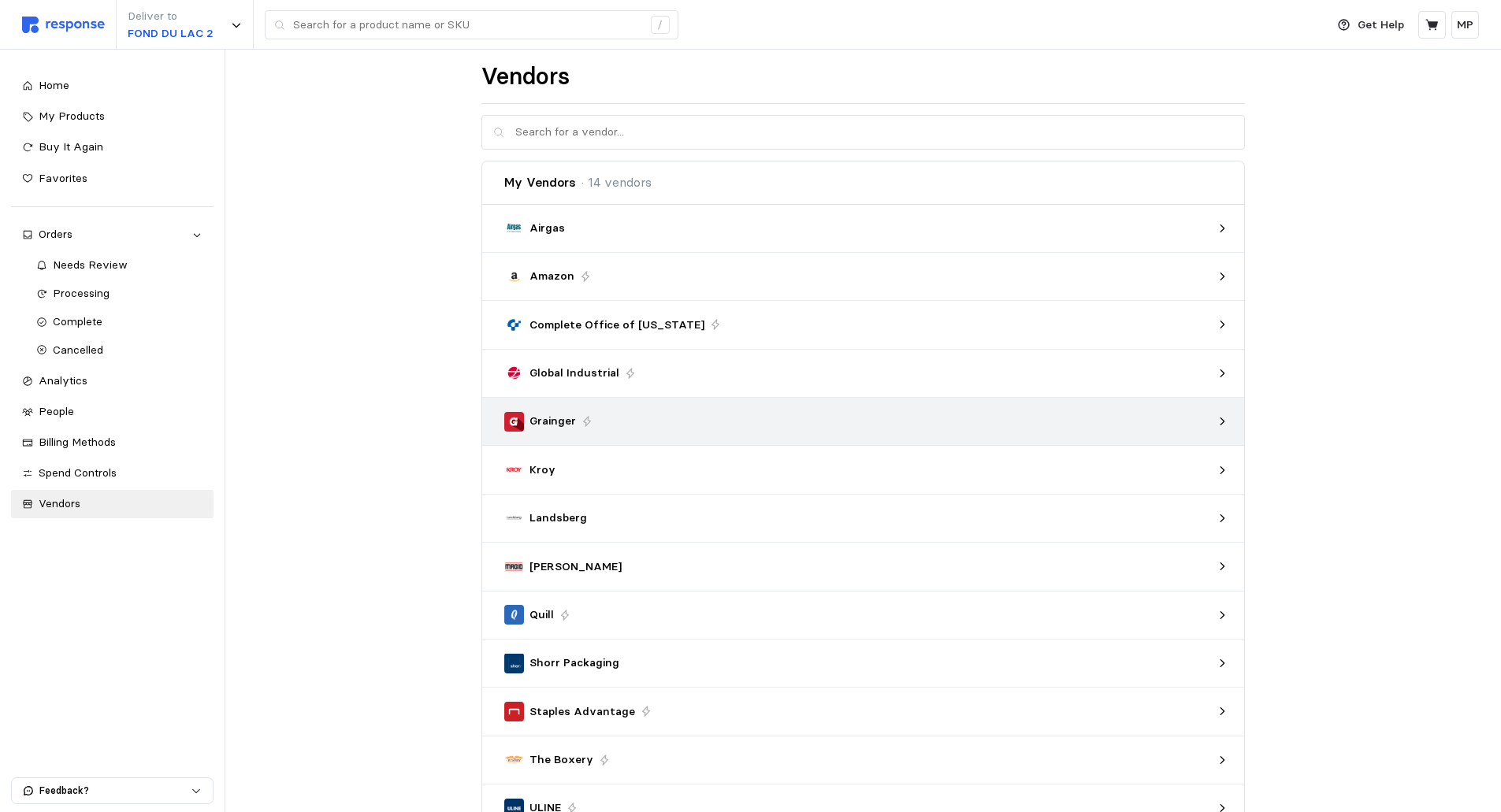
scroll to position [0, 0]
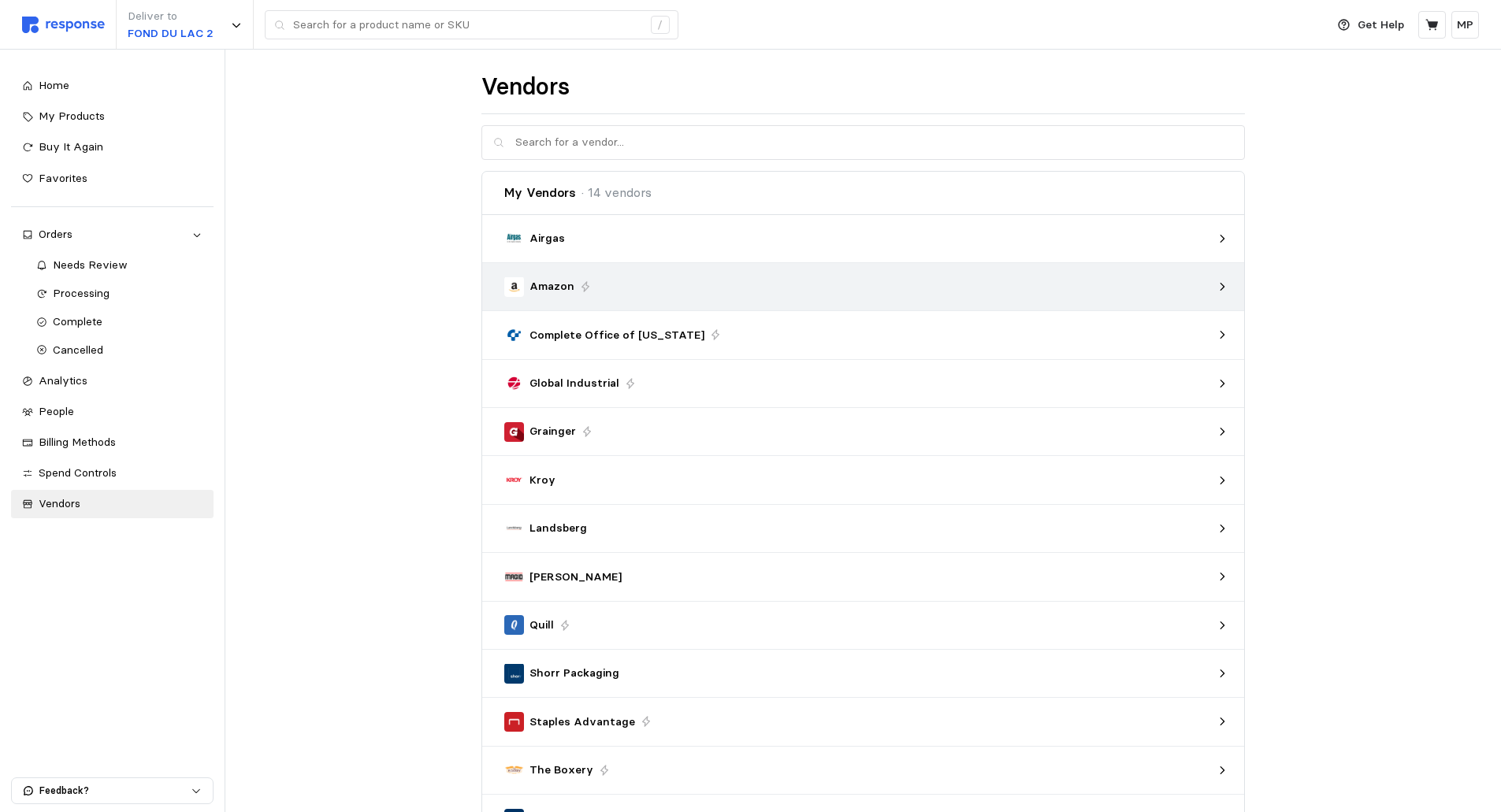
click at [711, 284] on div "Amazon" at bounding box center [858, 286] width 708 height 20
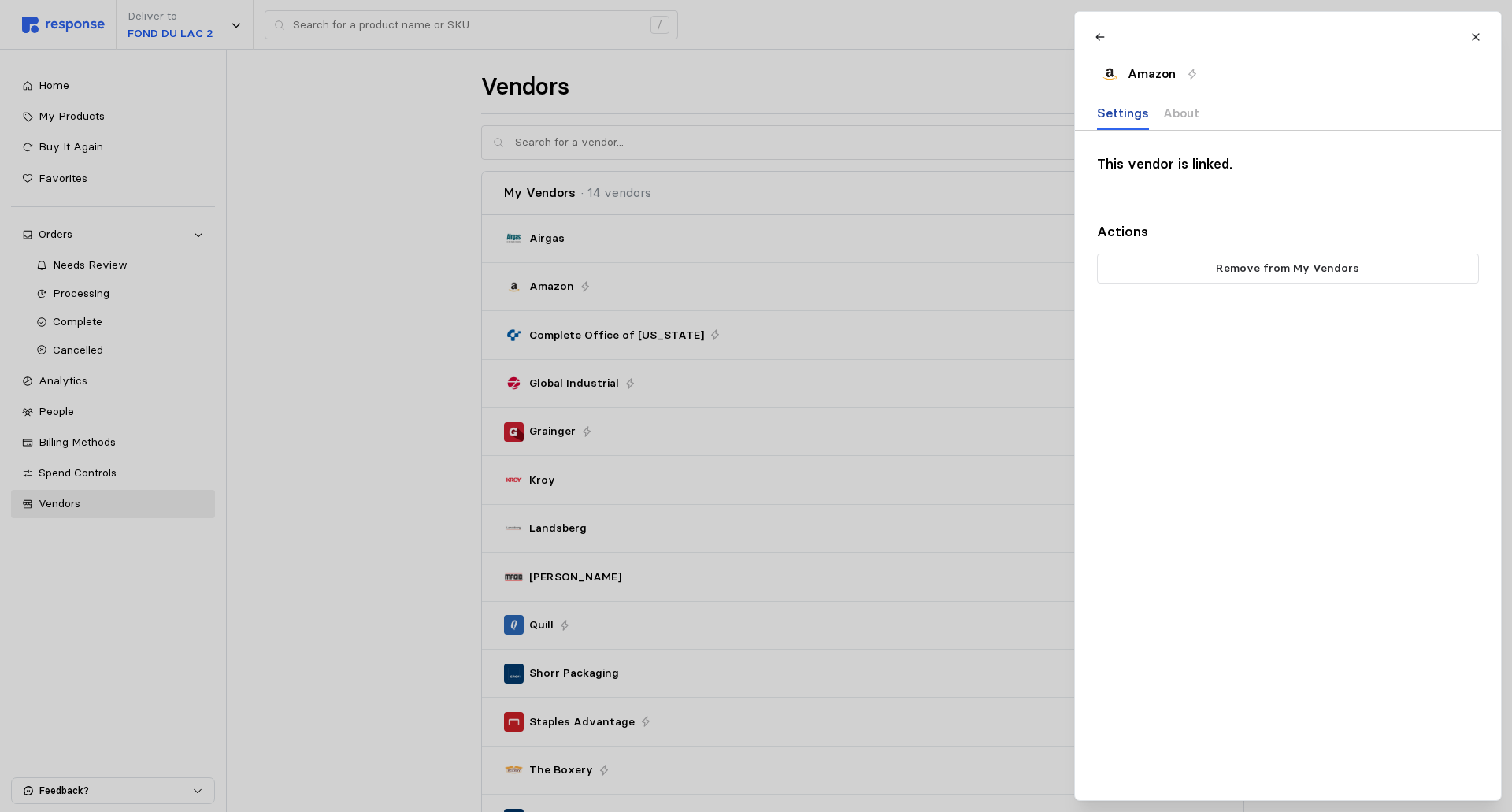
click at [1118, 106] on p "Settings" at bounding box center [1123, 113] width 52 height 20
click at [1184, 113] on p "About" at bounding box center [1181, 113] width 36 height 20
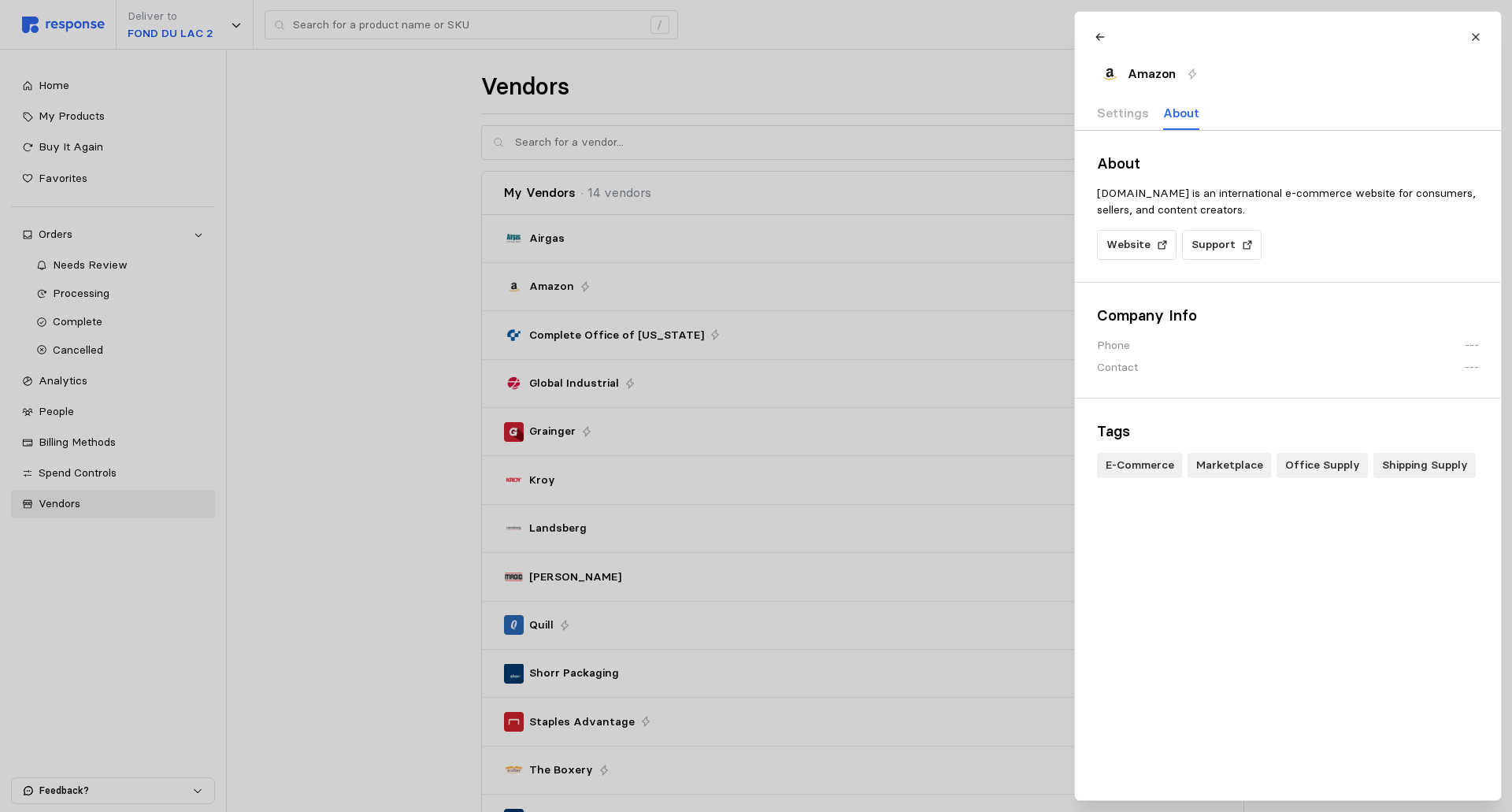
click at [1146, 73] on p "Amazon" at bounding box center [1150, 74] width 48 height 20
click at [1102, 35] on icon at bounding box center [1099, 37] width 11 height 11
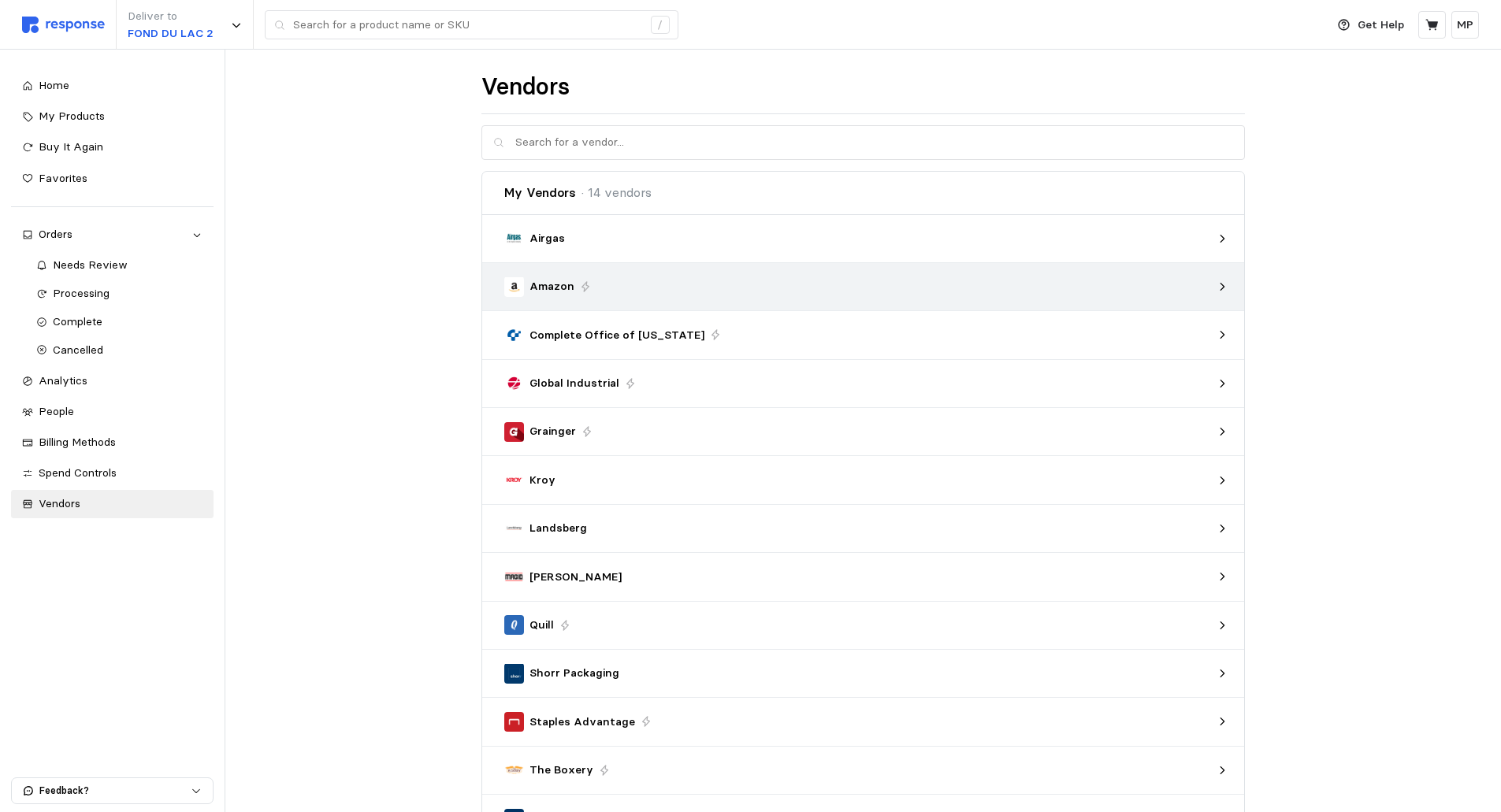
click at [538, 280] on p "Amazon" at bounding box center [552, 286] width 45 height 17
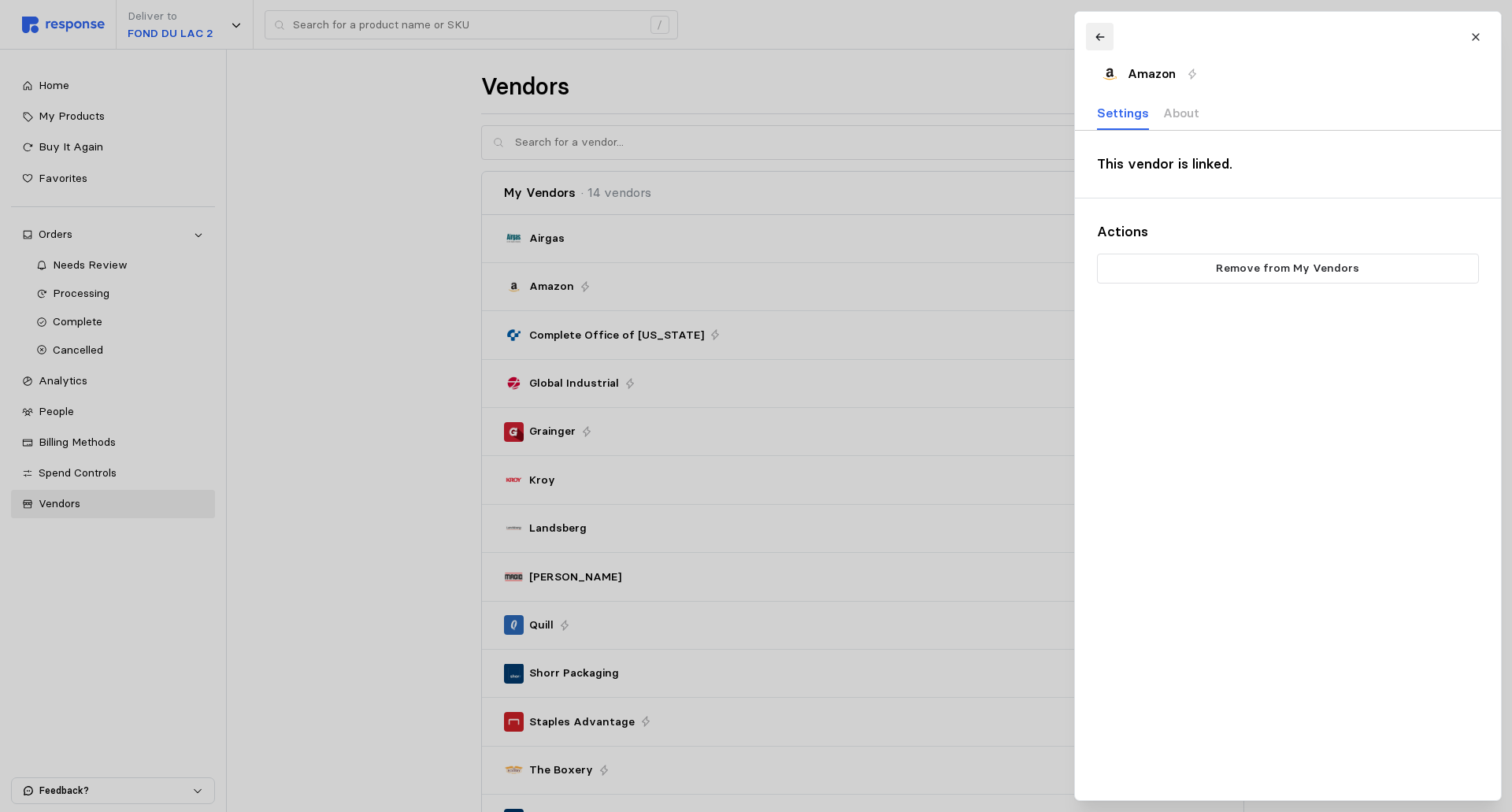
click at [1099, 34] on icon at bounding box center [1100, 37] width 9 height 7
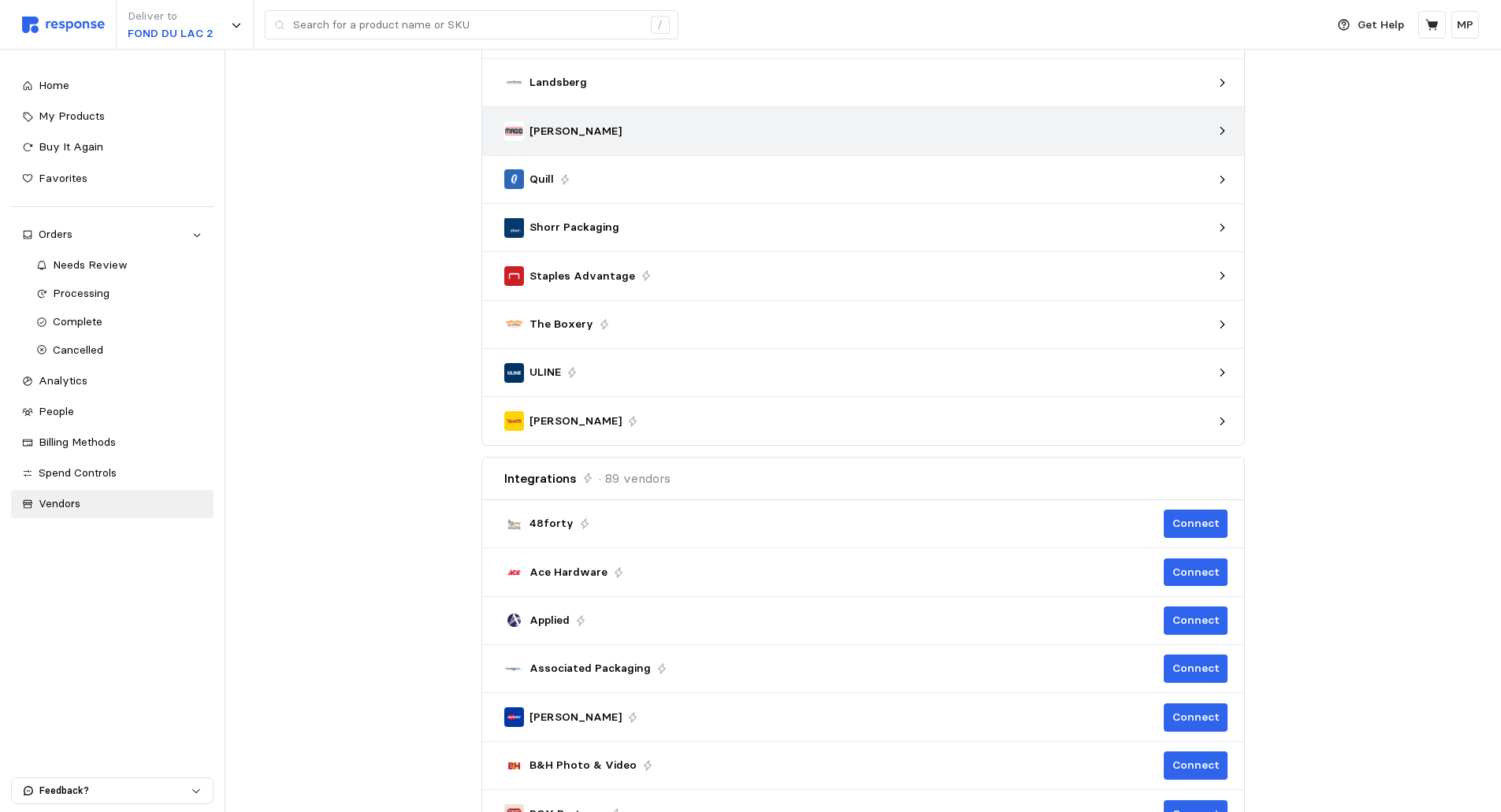
scroll to position [473, 0]
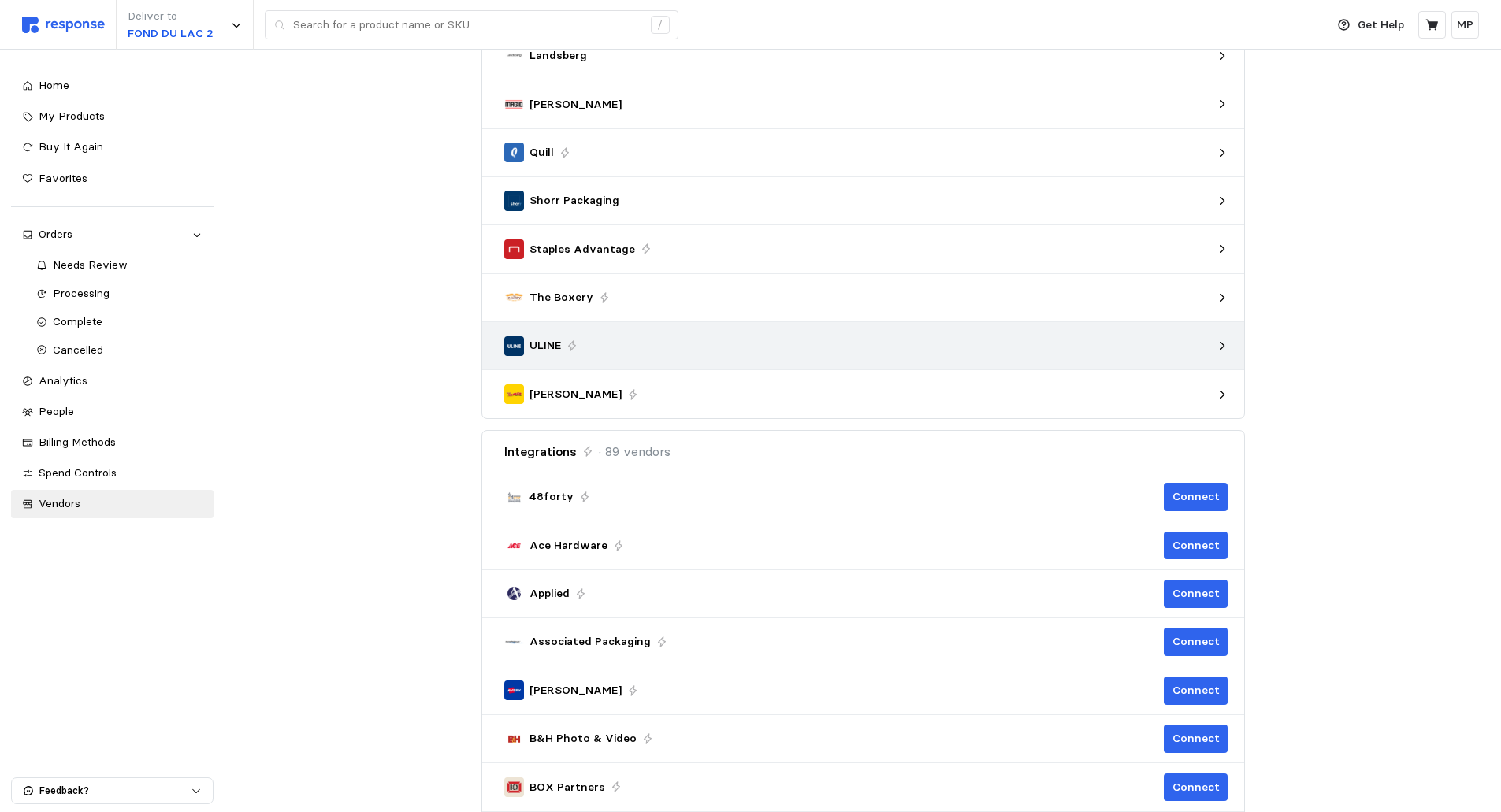
click at [547, 342] on p "ULINE" at bounding box center [545, 346] width 32 height 17
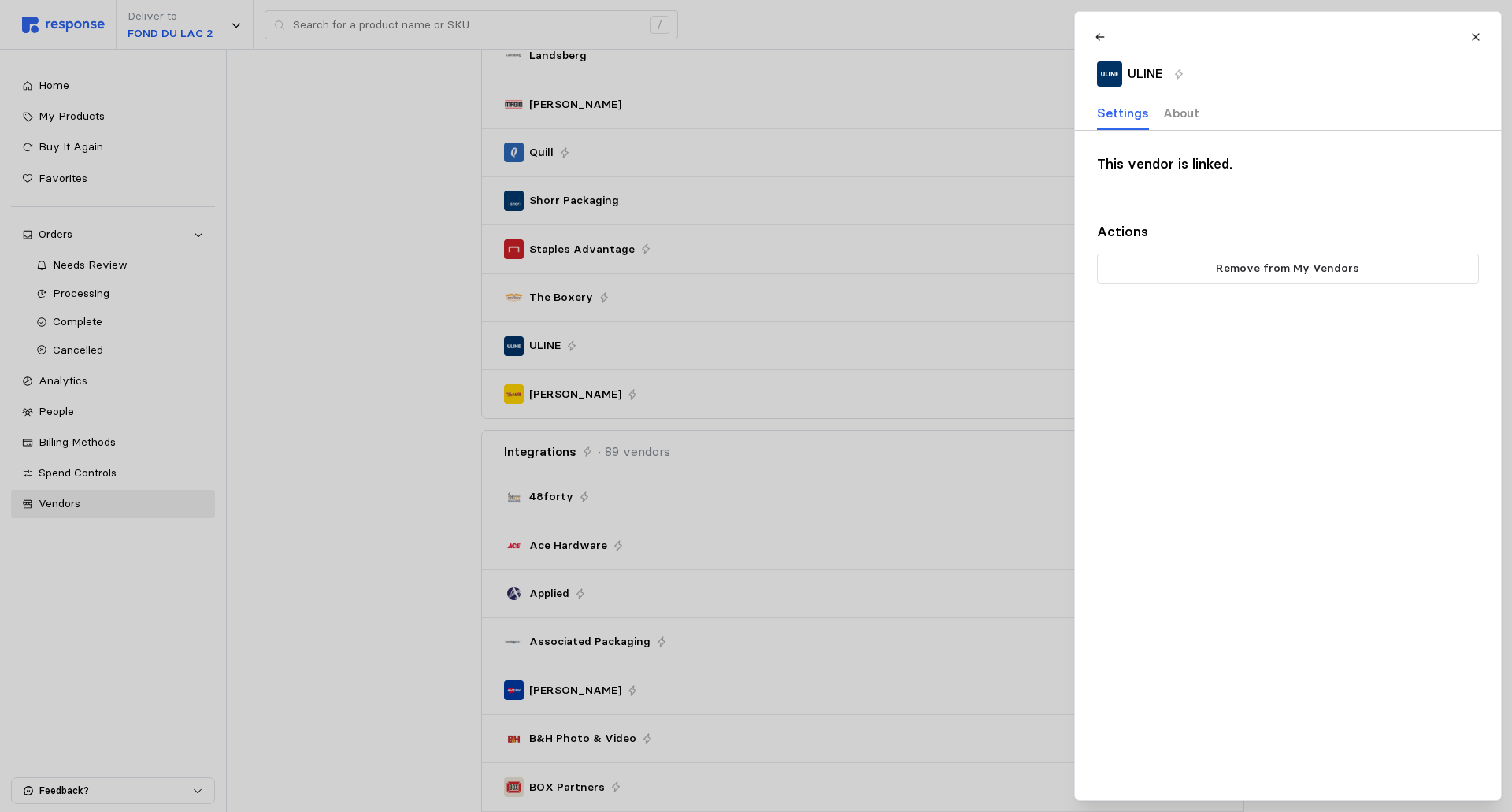
click at [1177, 113] on p "About" at bounding box center [1181, 113] width 36 height 20
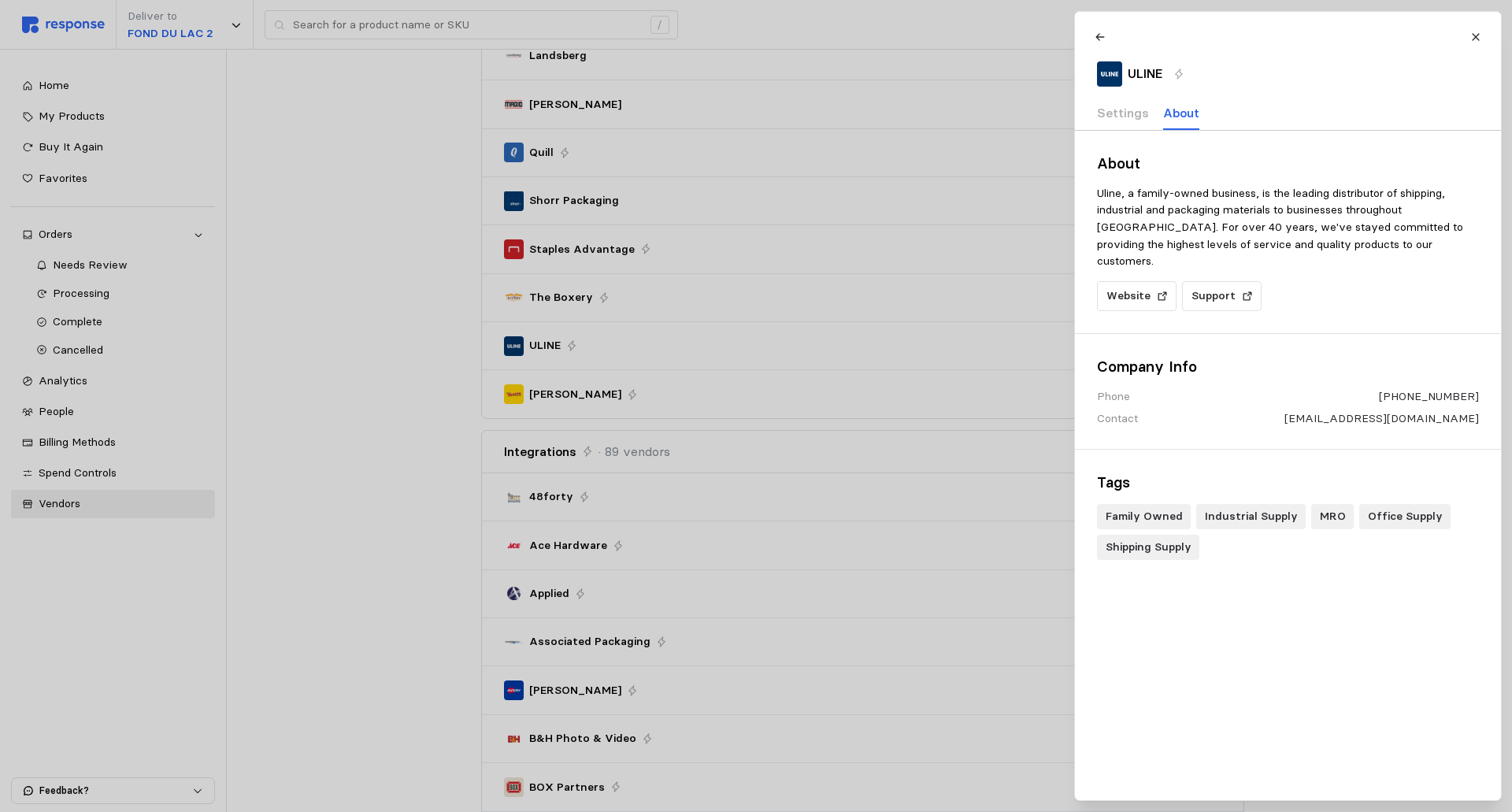
click at [1238, 76] on div "ULINE Settings About" at bounding box center [1288, 76] width 404 height 107
click at [1120, 74] on div at bounding box center [1110, 74] width 25 height 25
click at [1125, 70] on div "ULINE" at bounding box center [1130, 74] width 66 height 25
click at [1117, 104] on p "Settings" at bounding box center [1123, 113] width 52 height 20
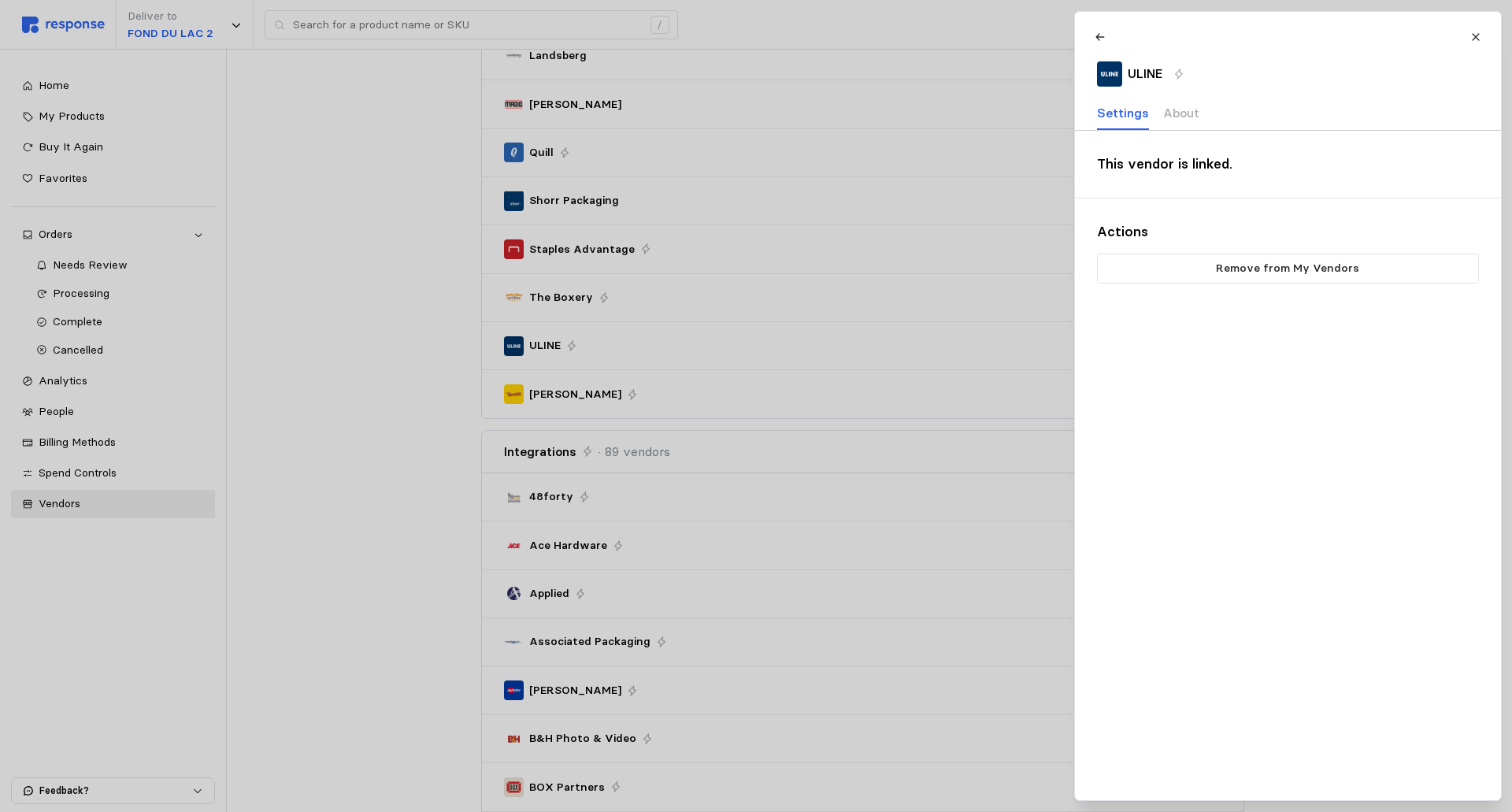
click at [1126, 77] on div "ULINE" at bounding box center [1130, 74] width 66 height 25
click at [1476, 30] on button at bounding box center [1475, 36] width 28 height 28
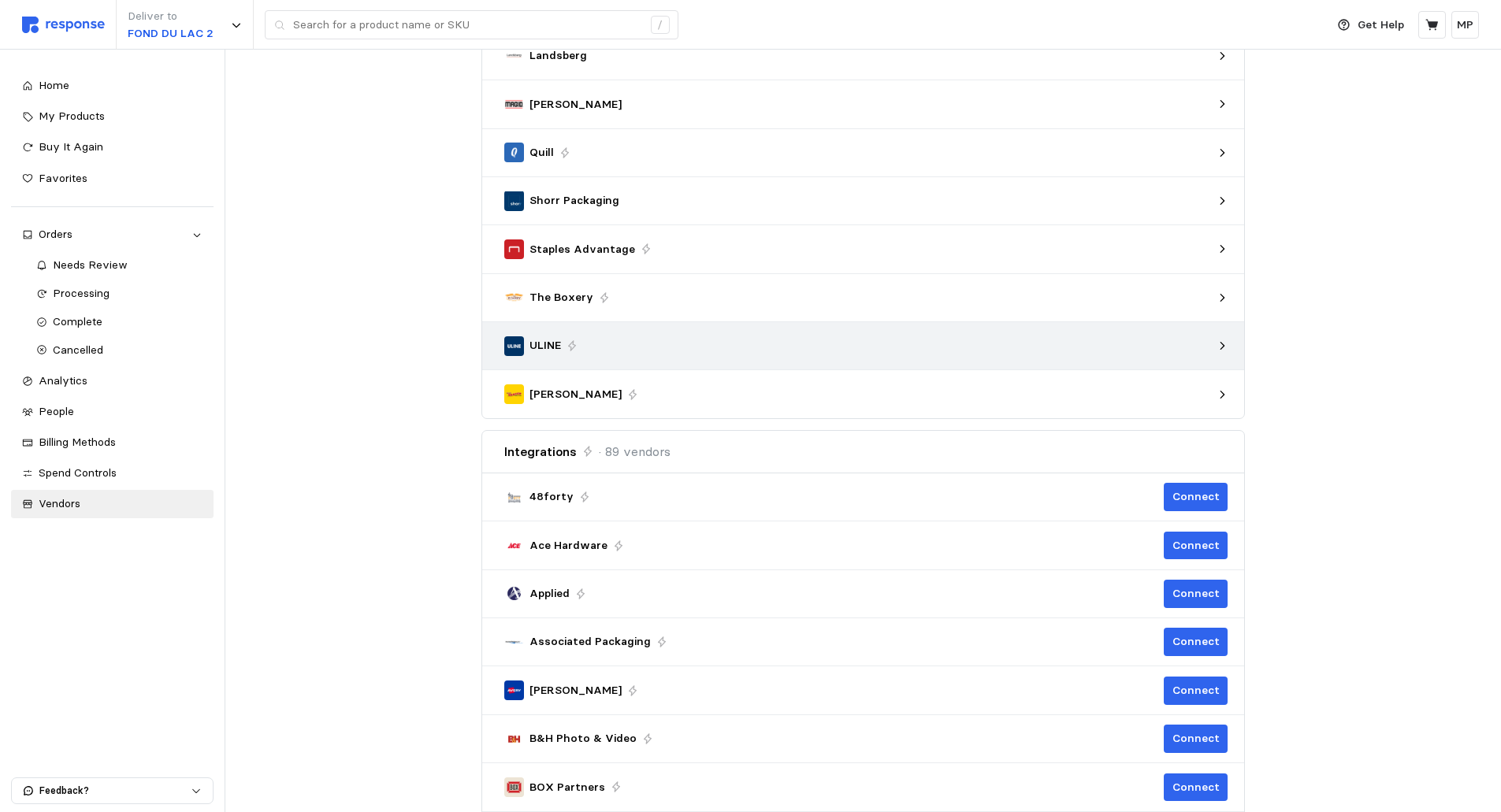
click at [553, 339] on p "ULINE" at bounding box center [545, 346] width 32 height 17
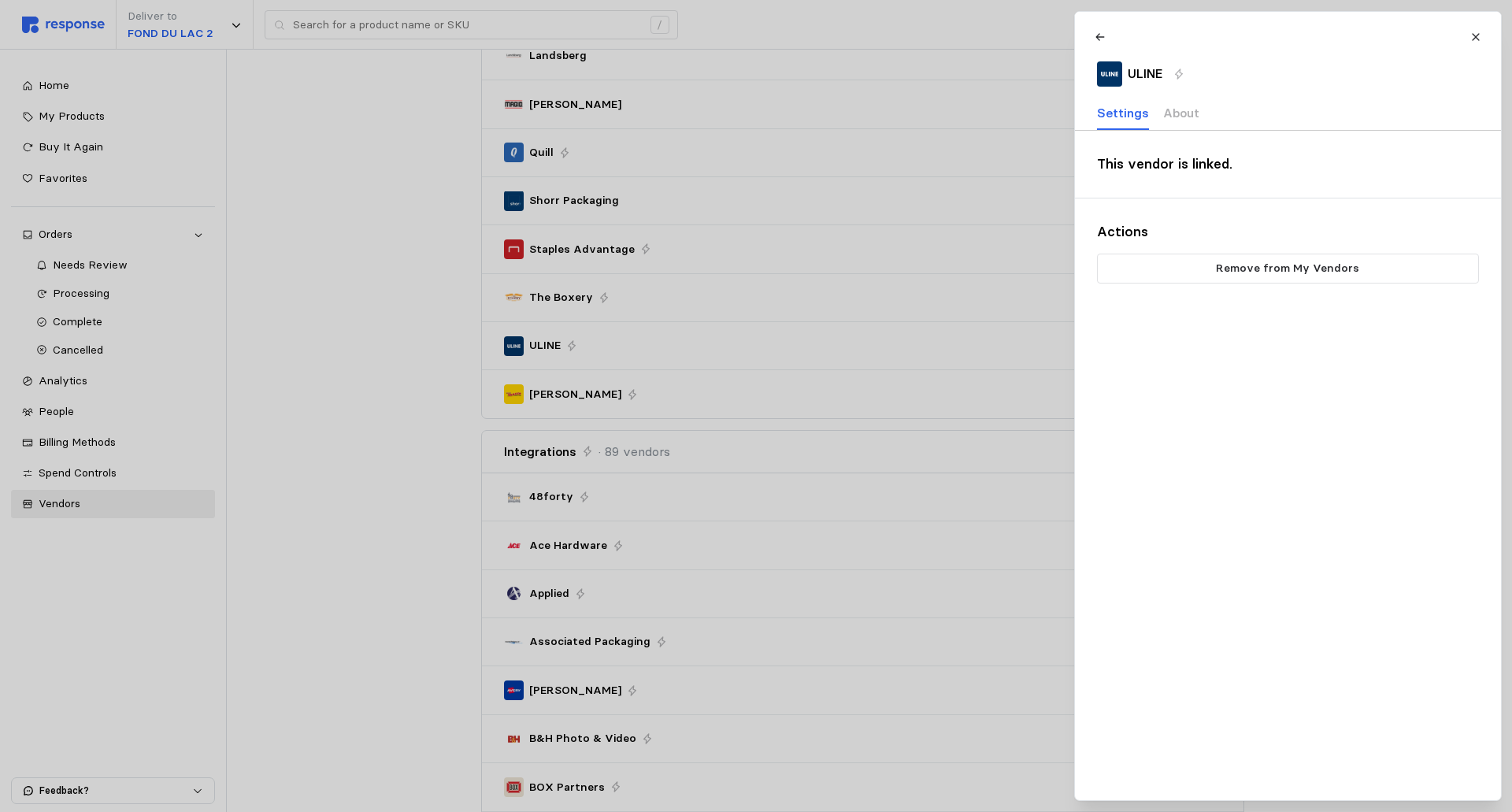
click at [552, 339] on div at bounding box center [756, 406] width 1512 height 812
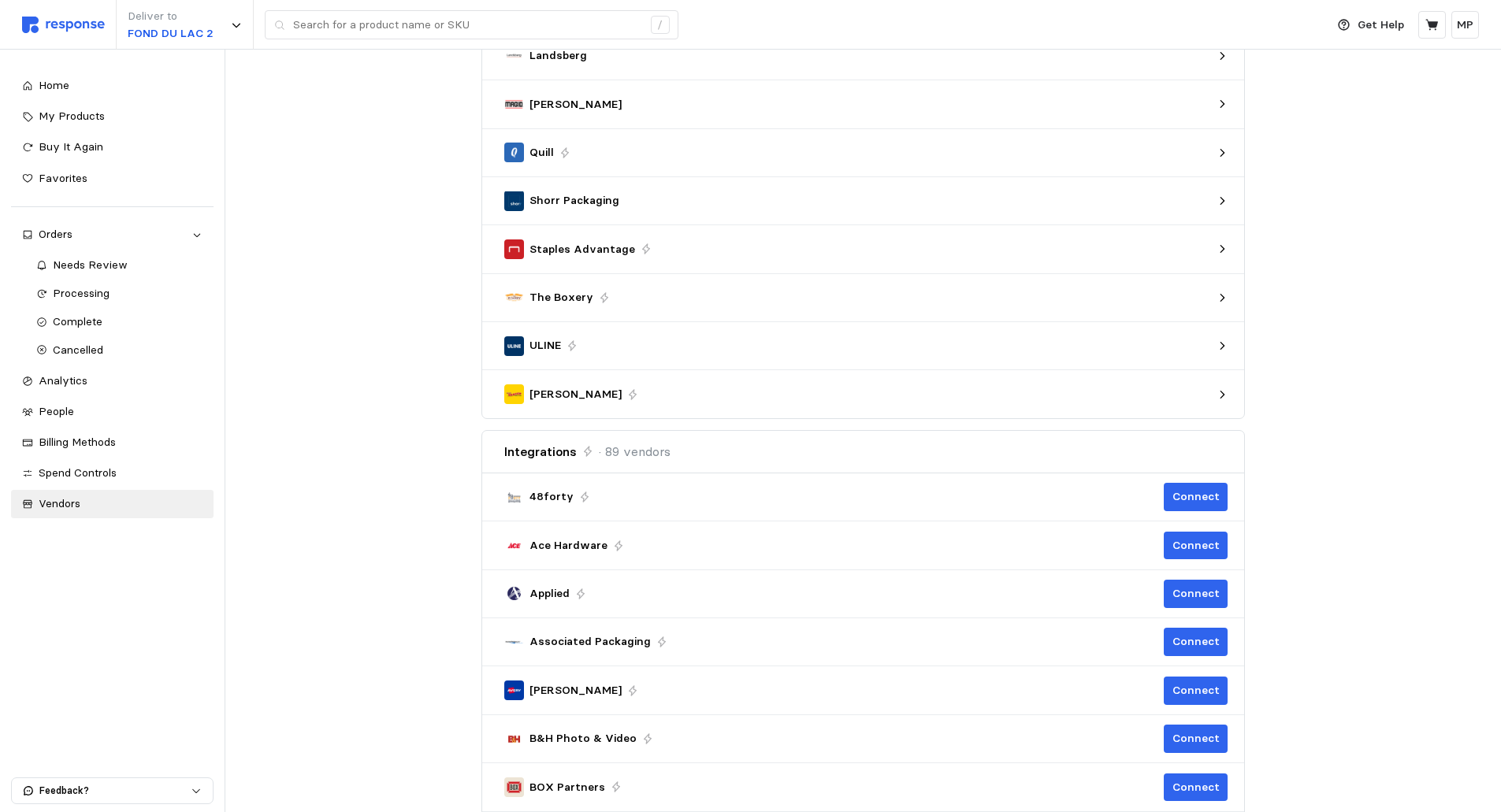
drag, startPoint x: 550, startPoint y: 339, endPoint x: 451, endPoint y: 344, distance: 99.1
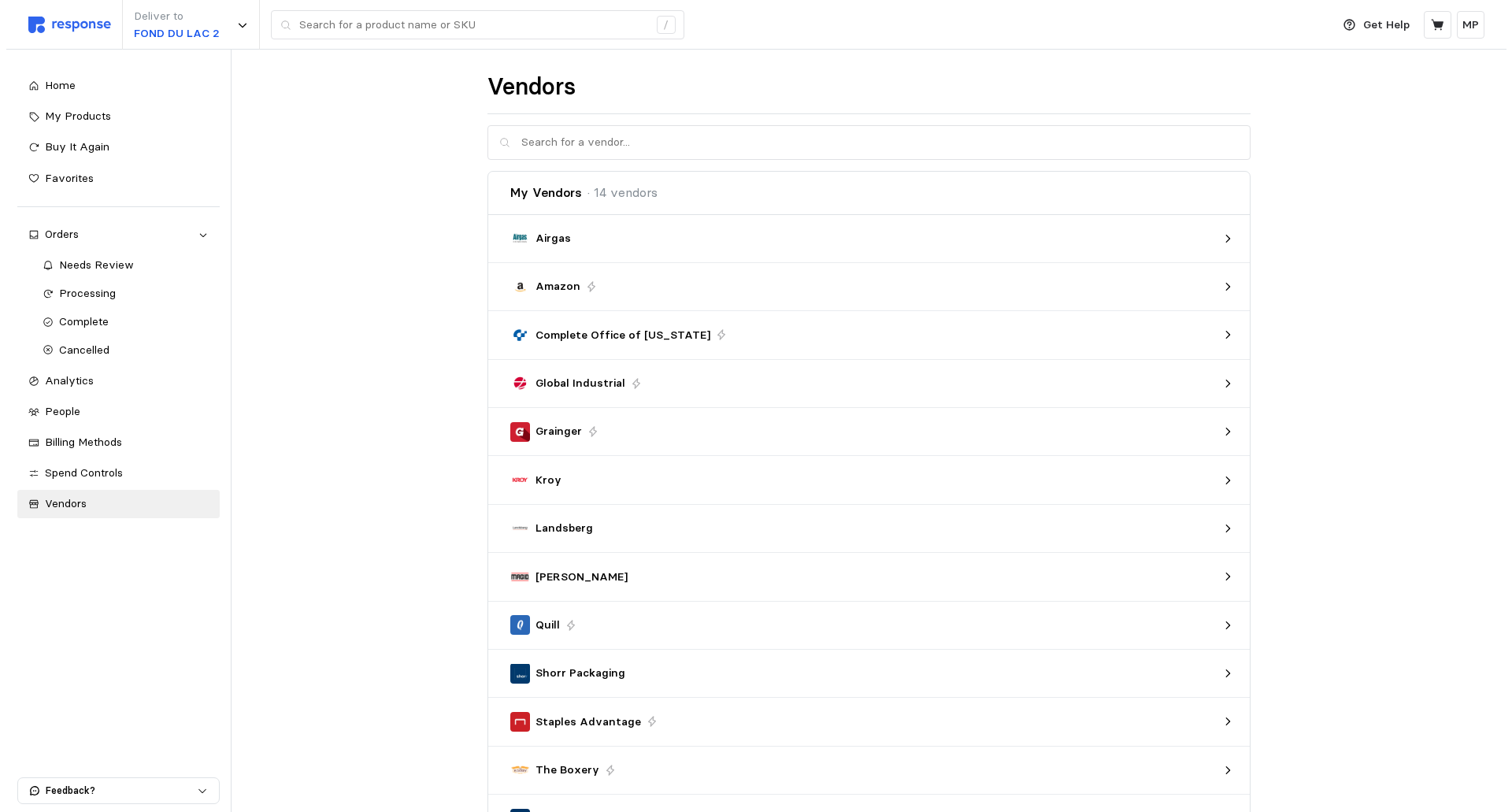
scroll to position [158, 0]
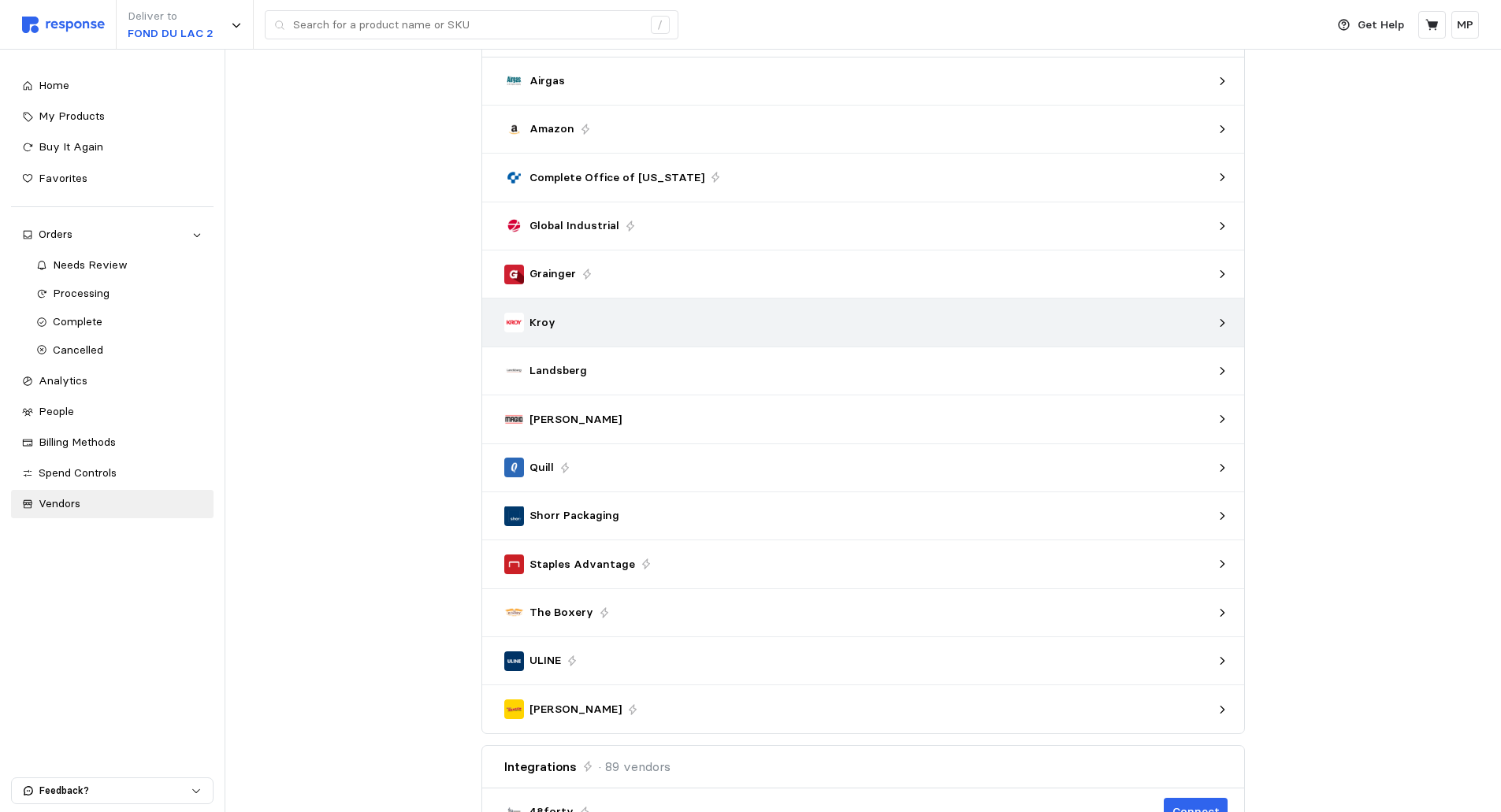
click at [527, 322] on div "Kroy" at bounding box center [529, 322] width 51 height 20
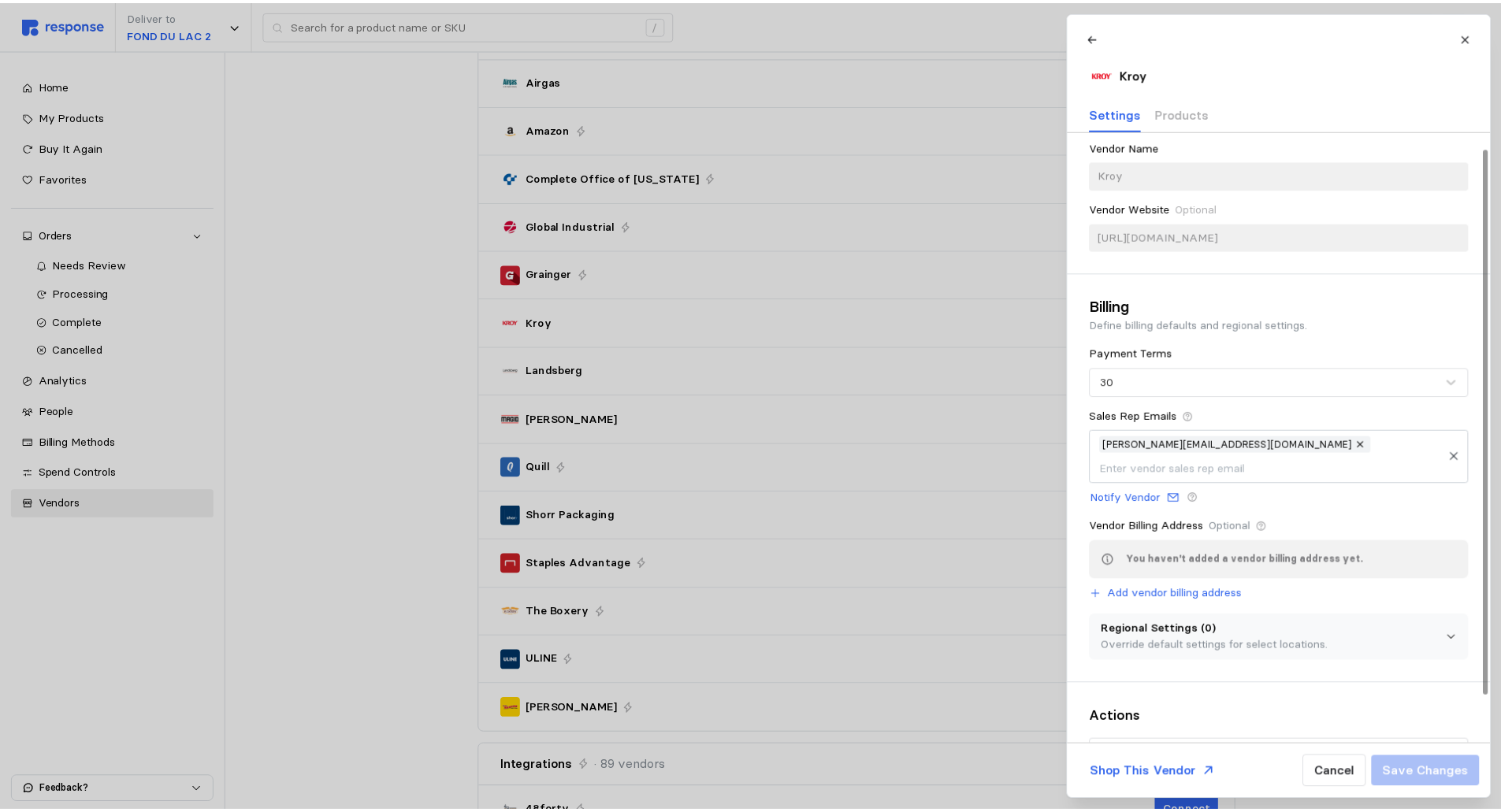
scroll to position [69, 0]
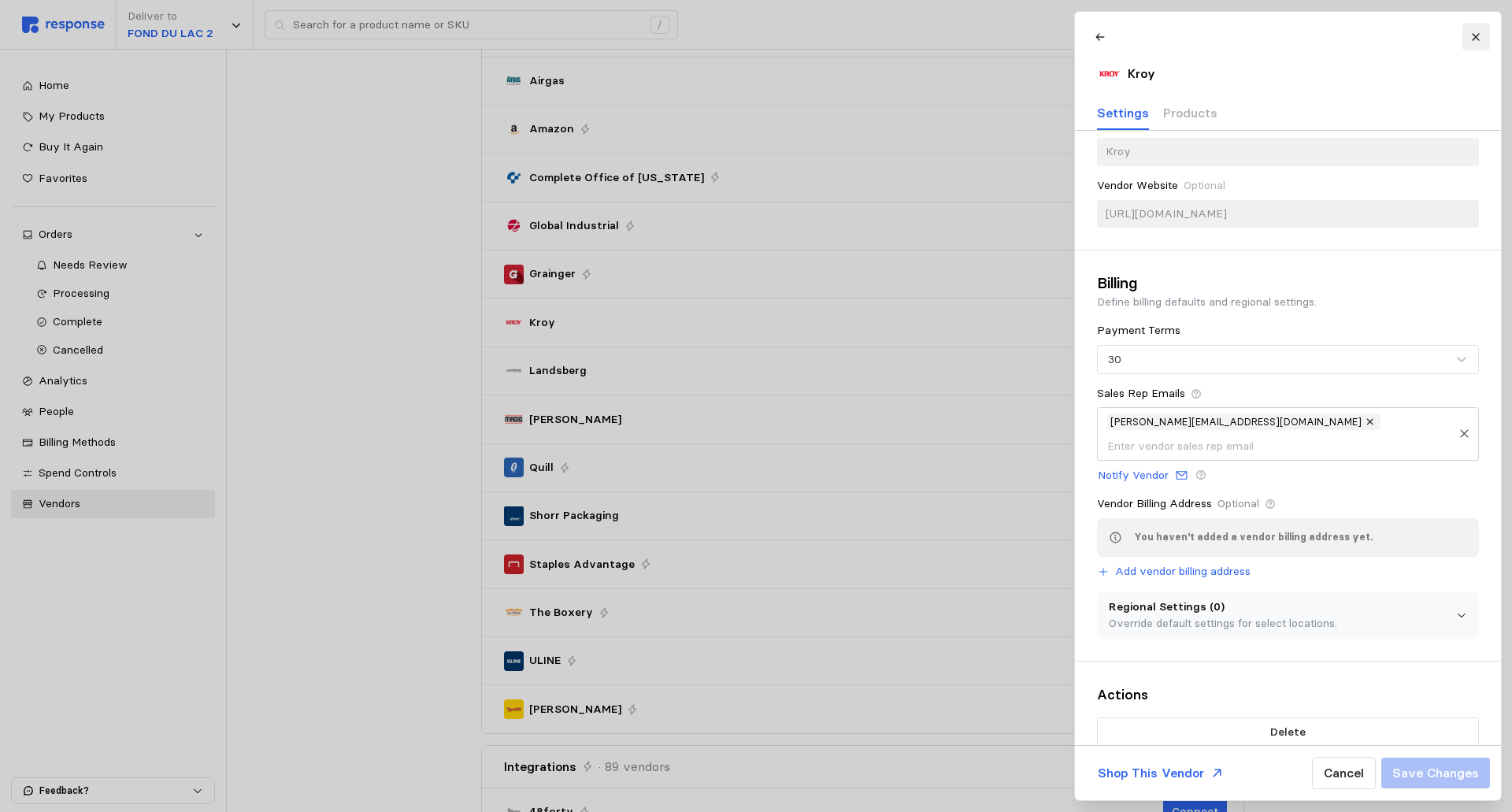
click at [1470, 29] on button at bounding box center [1475, 36] width 28 height 28
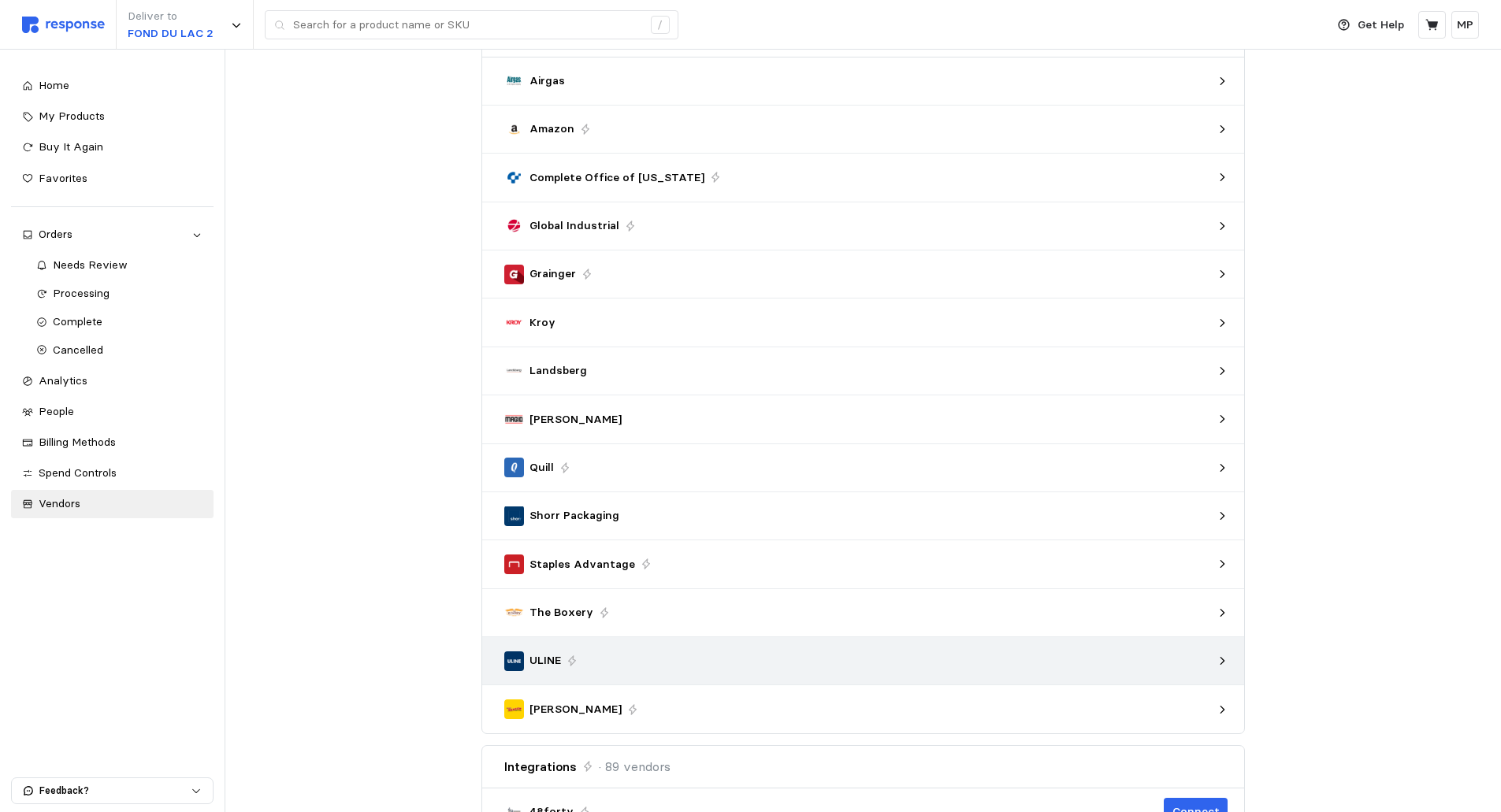
click at [543, 654] on p "ULINE" at bounding box center [545, 661] width 32 height 17
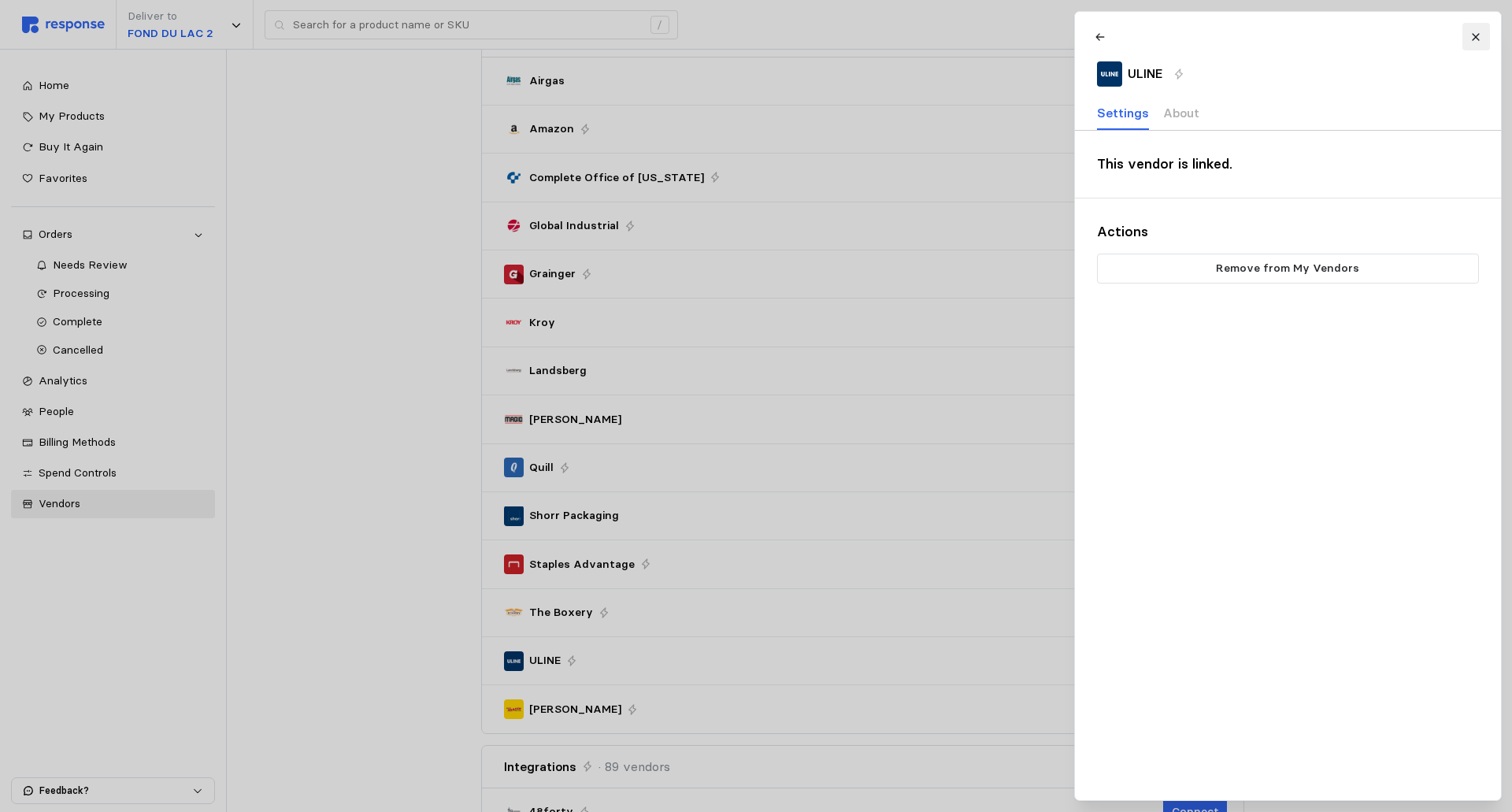
click at [1476, 32] on icon at bounding box center [1476, 37] width 11 height 11
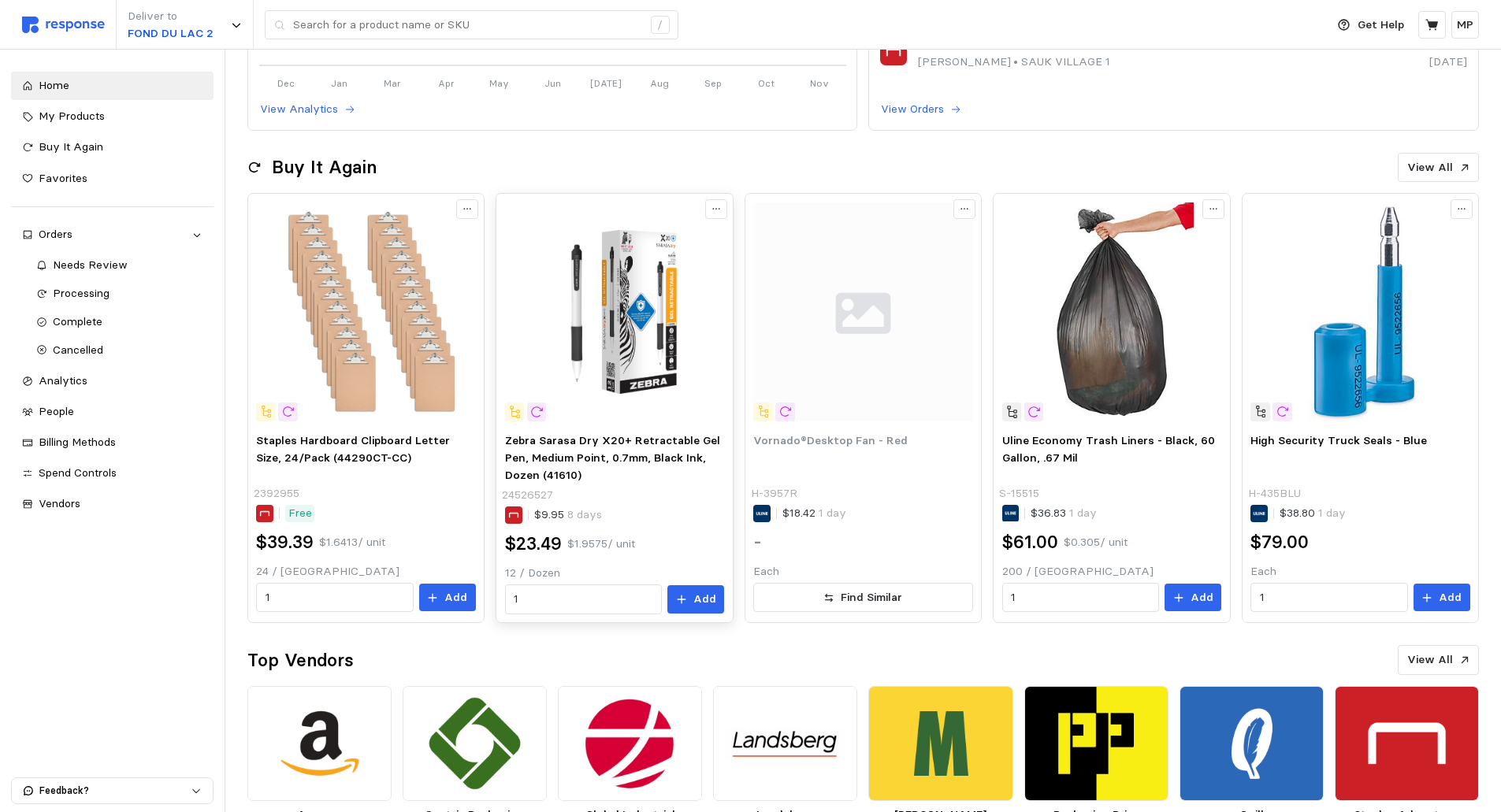
scroll to position [25, 0]
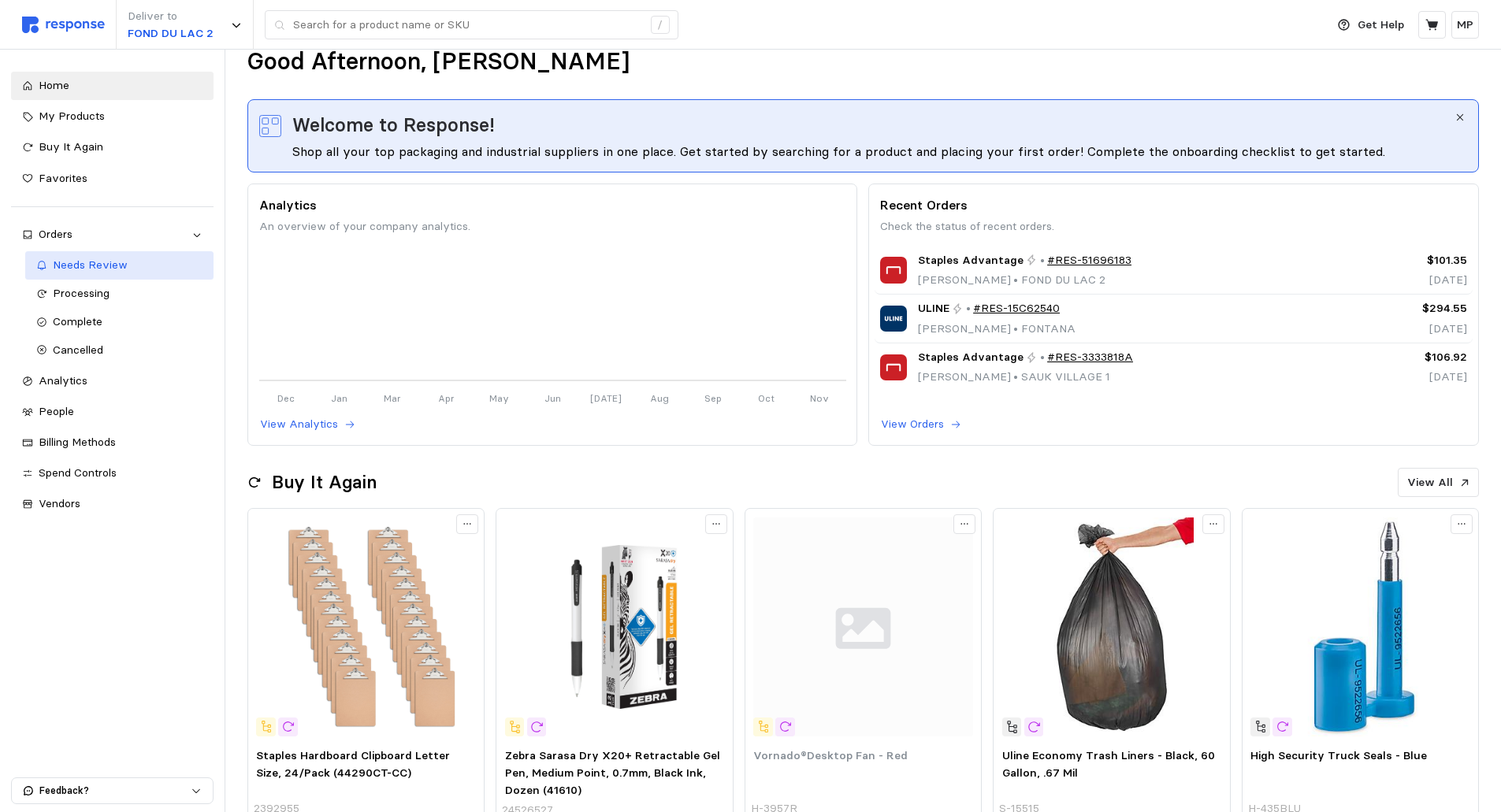
click at [101, 263] on span "Needs Review" at bounding box center [90, 265] width 75 height 14
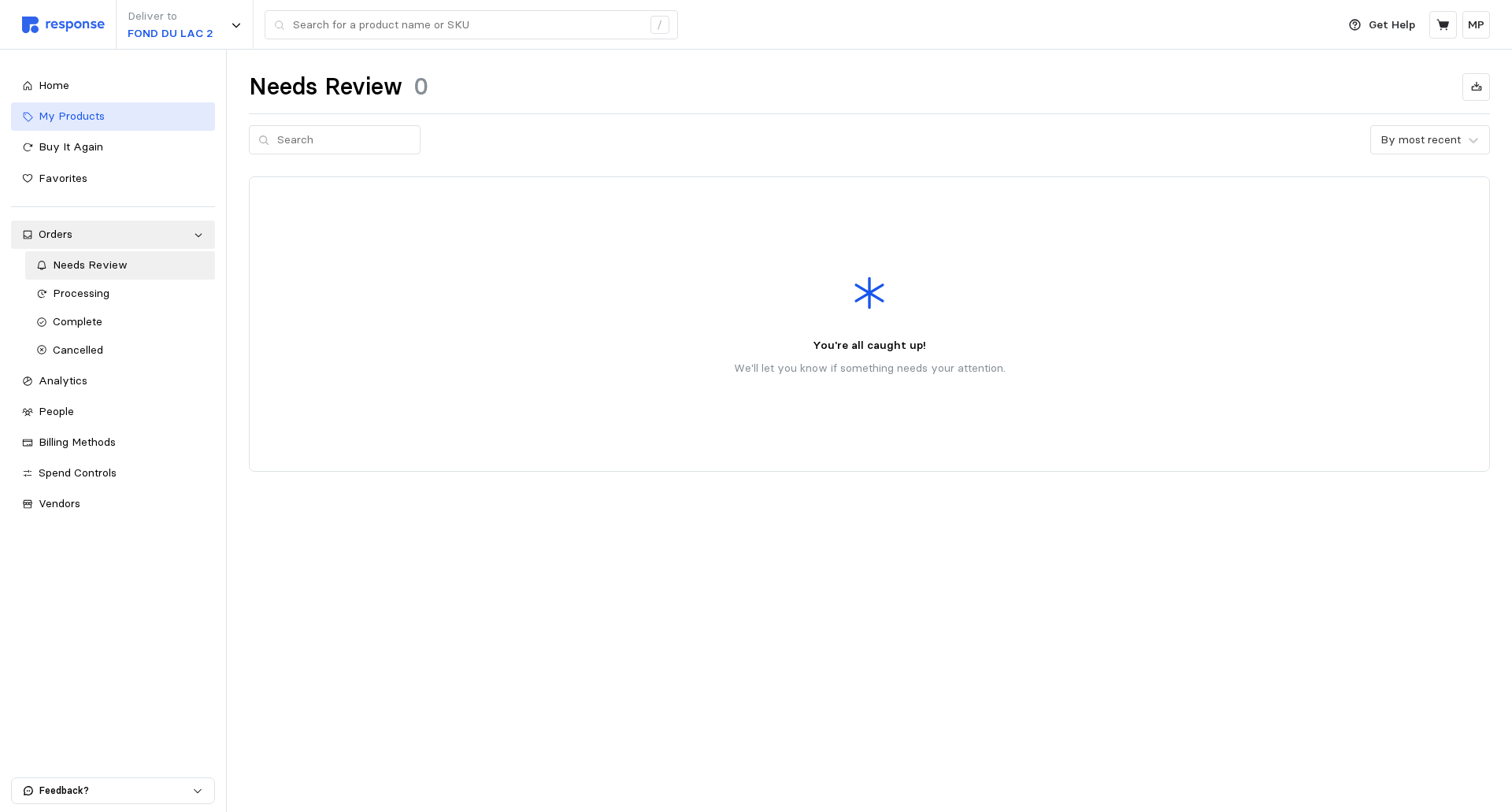
click at [75, 110] on span "My Products" at bounding box center [72, 116] width 67 height 14
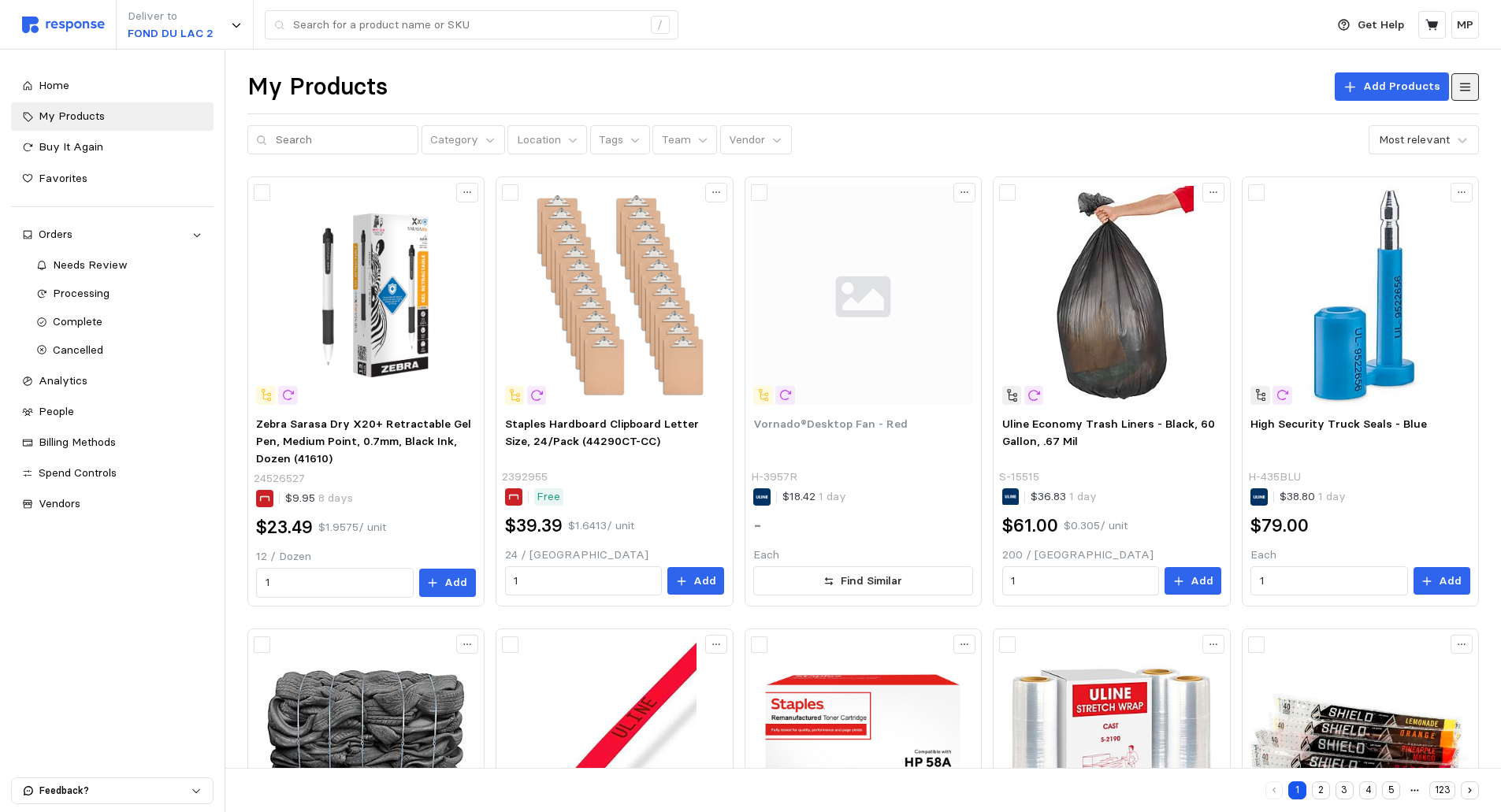
click at [1462, 84] on icon at bounding box center [1465, 86] width 11 height 8
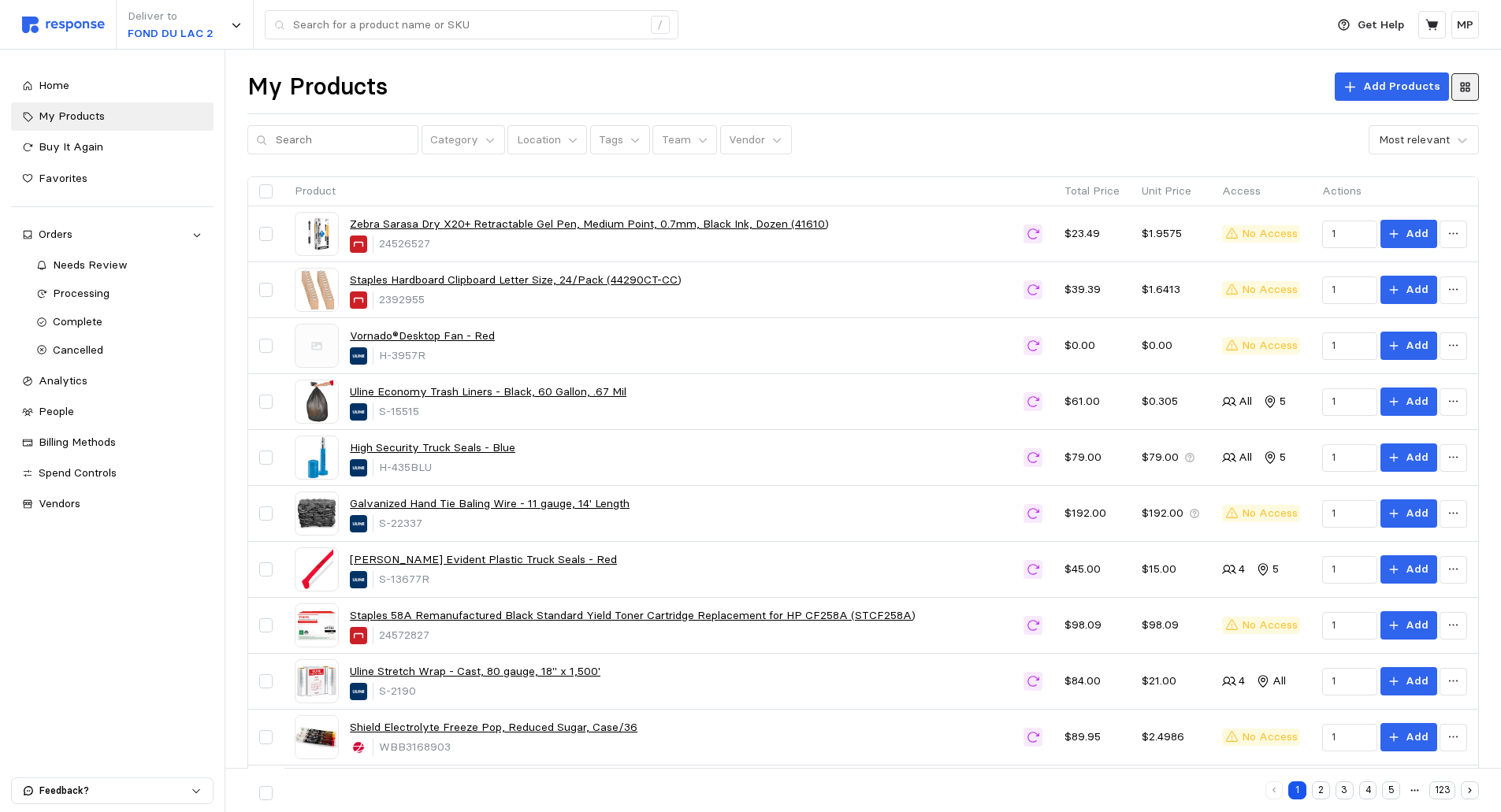
click at [1256, 32] on div "Deliver to FOND DU LAC 2 /" at bounding box center [670, 24] width 1296 height 50
click at [1355, 81] on icon at bounding box center [1351, 87] width 14 height 14
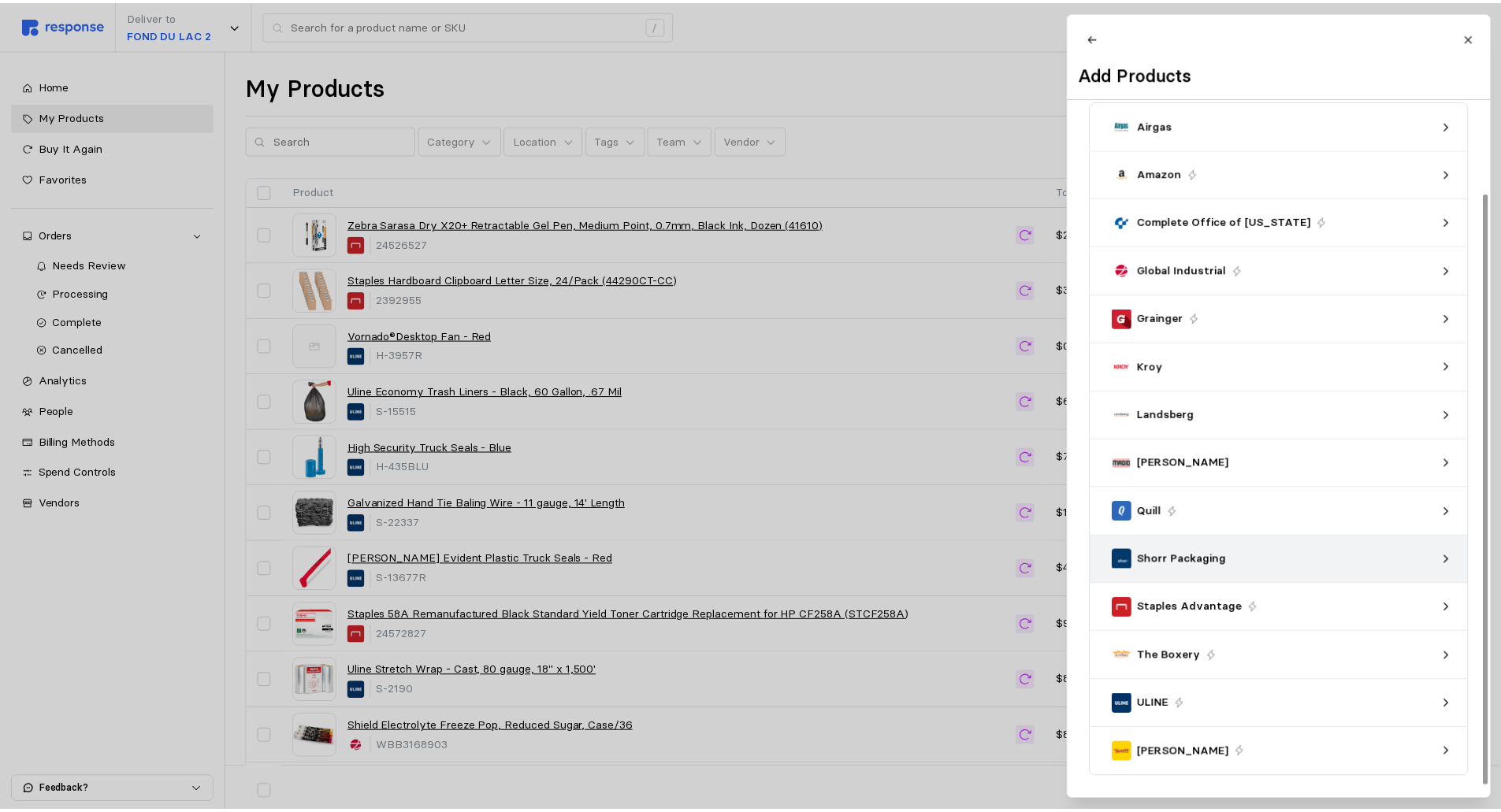
scroll to position [109, 0]
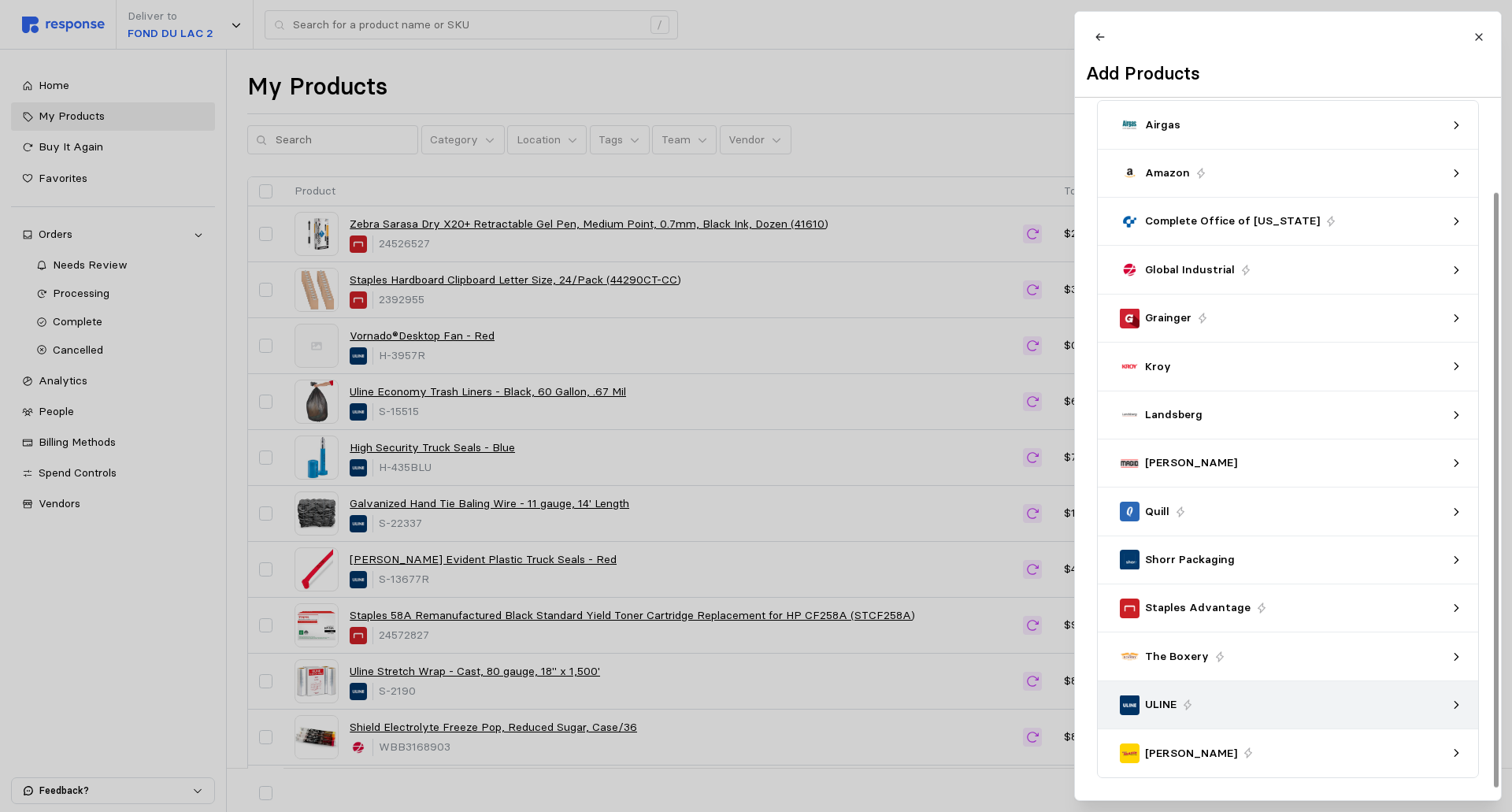
click at [1159, 701] on p "ULINE" at bounding box center [1160, 705] width 32 height 17
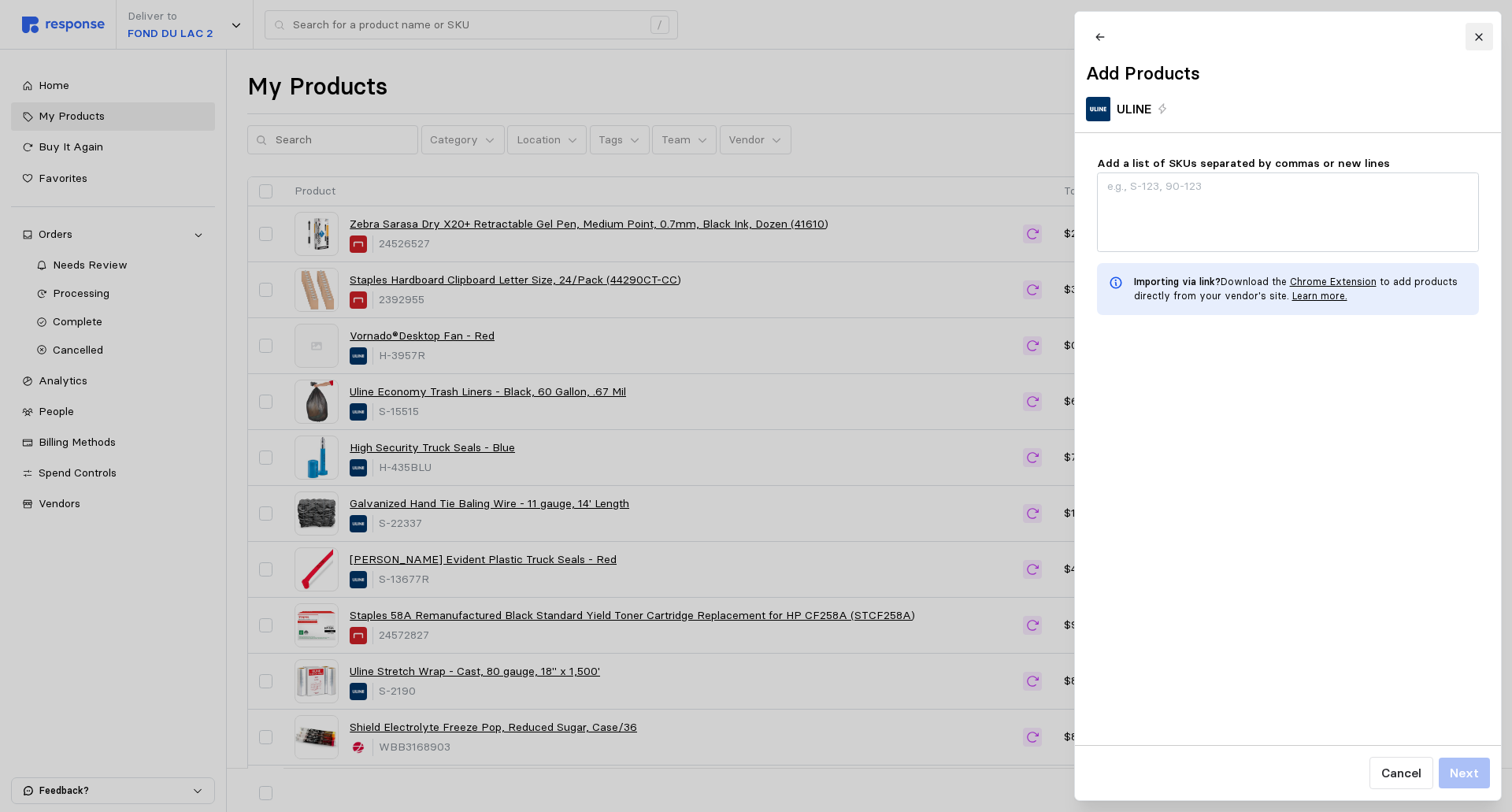
click at [1477, 35] on icon at bounding box center [1479, 37] width 7 height 7
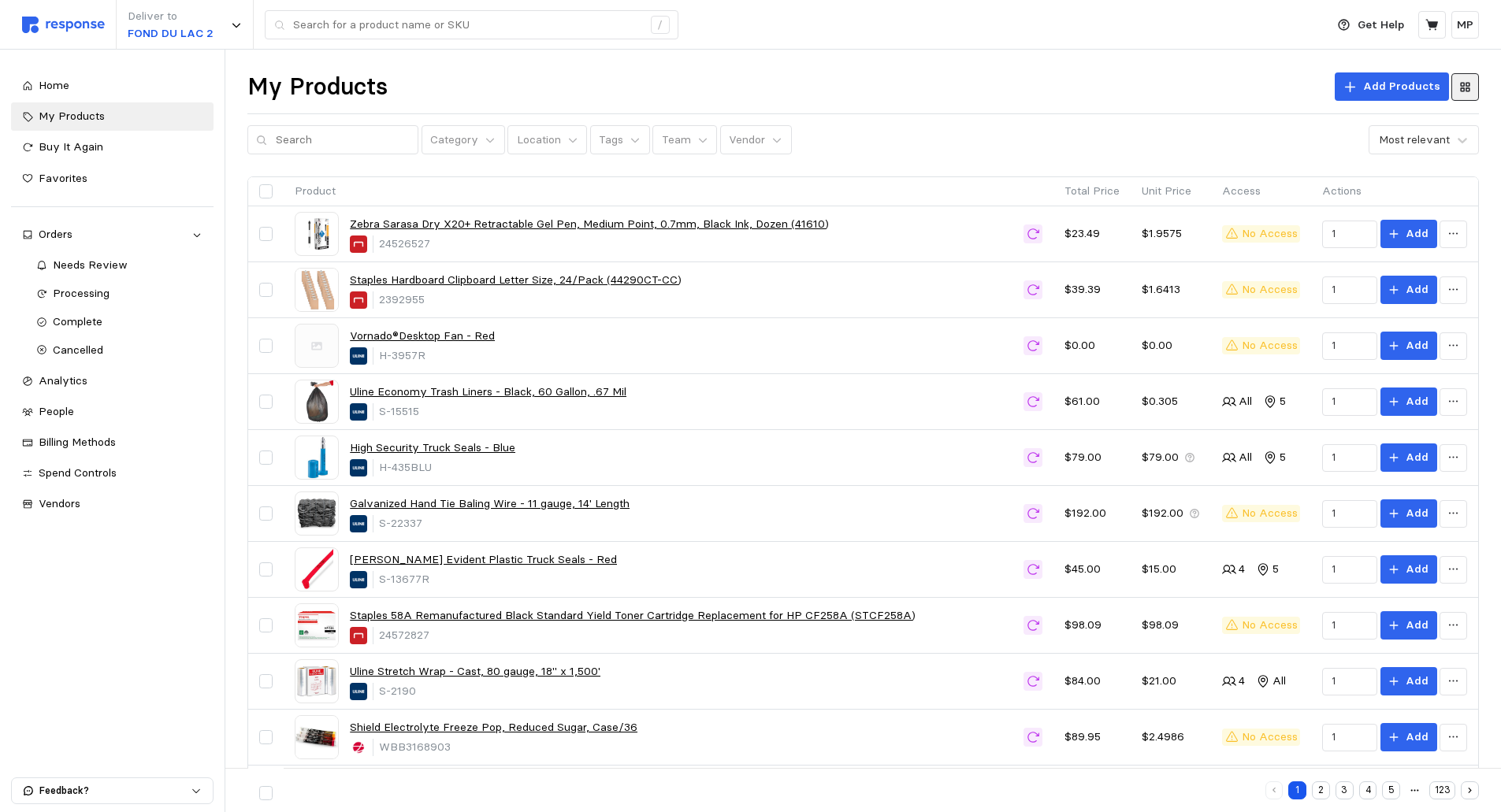
click at [1170, 67] on div "My Products Add Products Category Location Tags Team Vendor Most relevant Produ…" at bounding box center [863, 581] width 1276 height 1062
click at [31, 502] on icon at bounding box center [28, 504] width 11 height 11
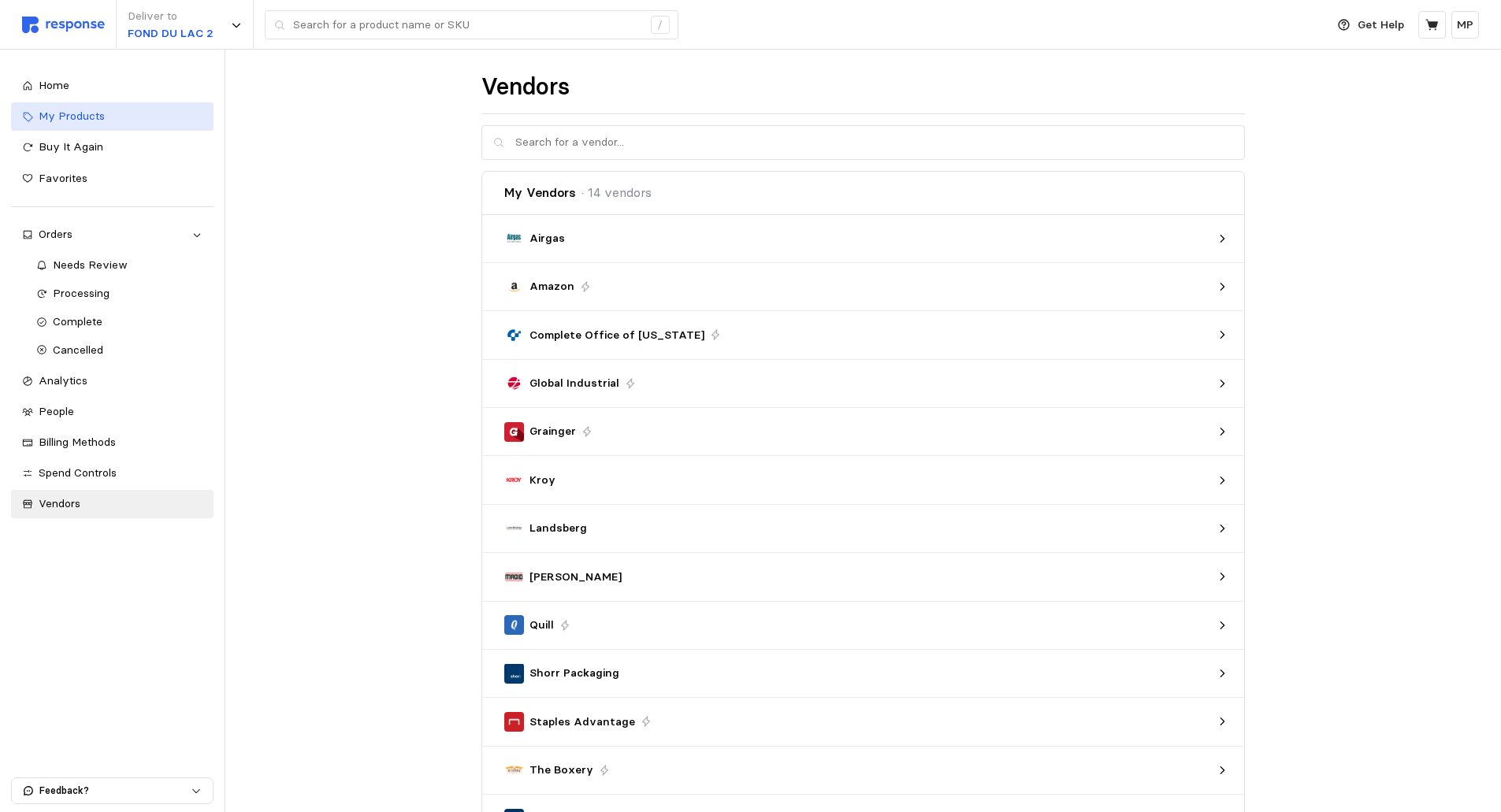
click at [78, 116] on span "My Products" at bounding box center [72, 116] width 67 height 14
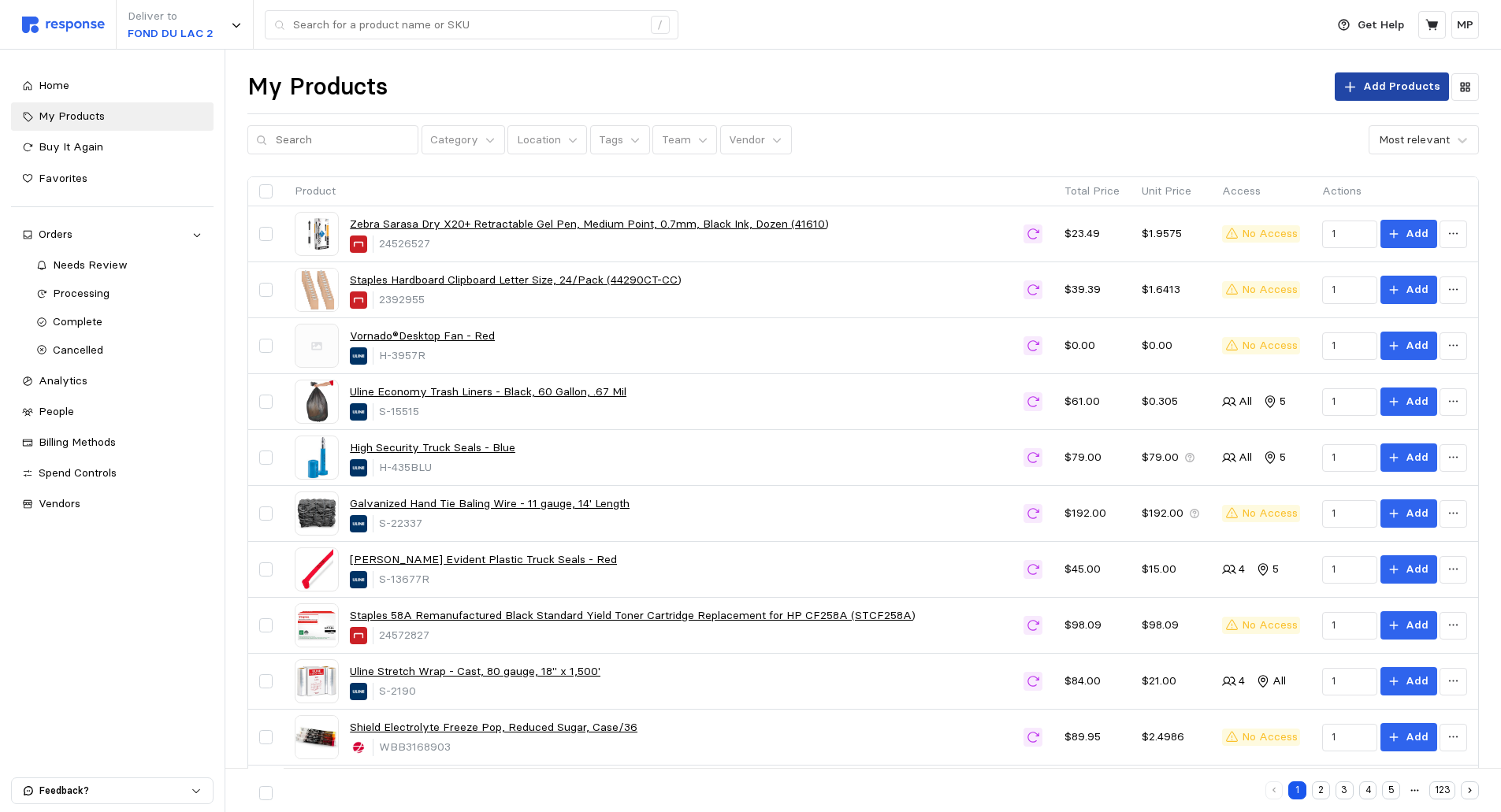
click at [1379, 88] on p "Add Products" at bounding box center [1402, 86] width 77 height 17
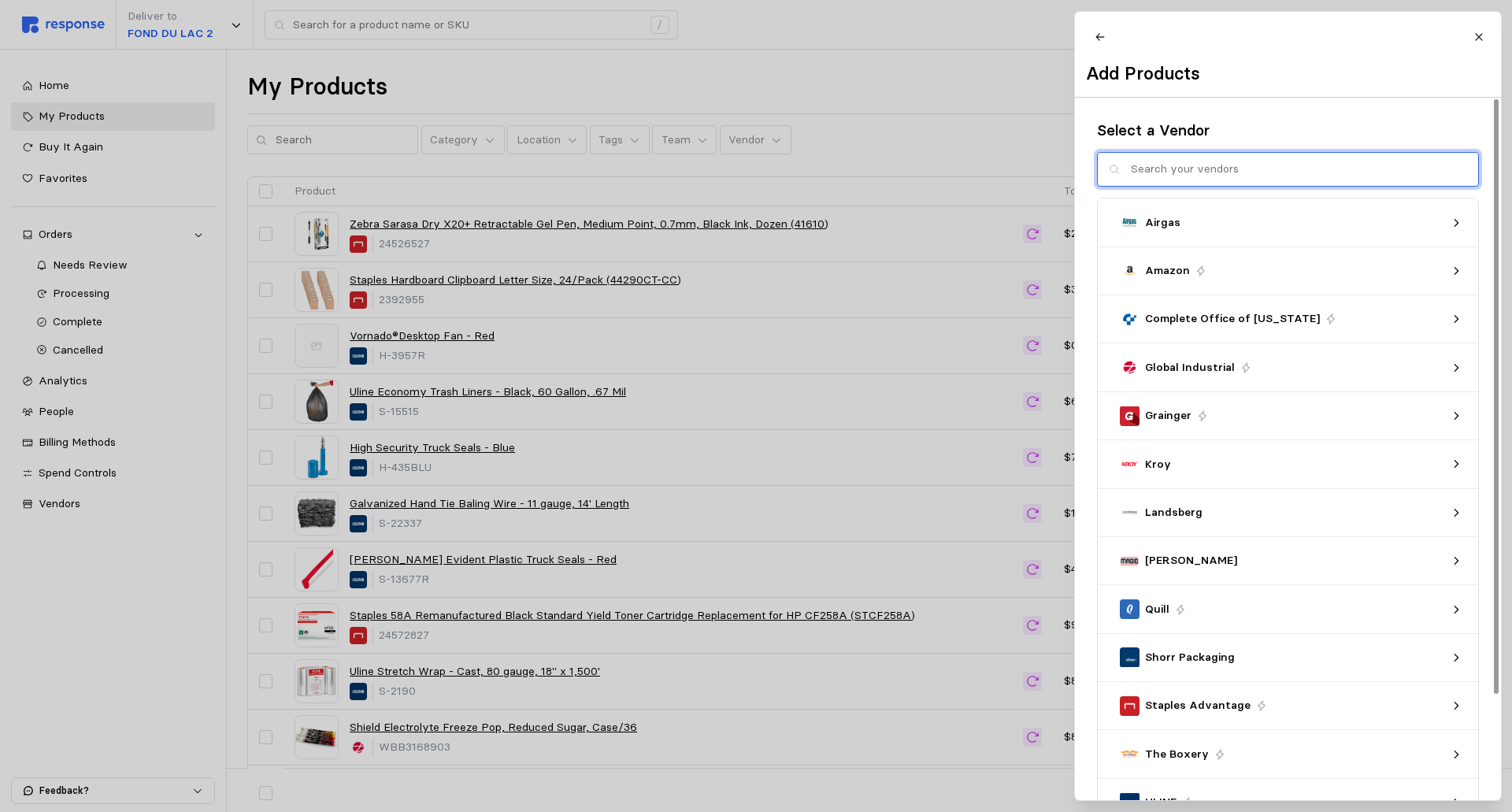
click at [1177, 180] on input "text" at bounding box center [1300, 170] width 337 height 34
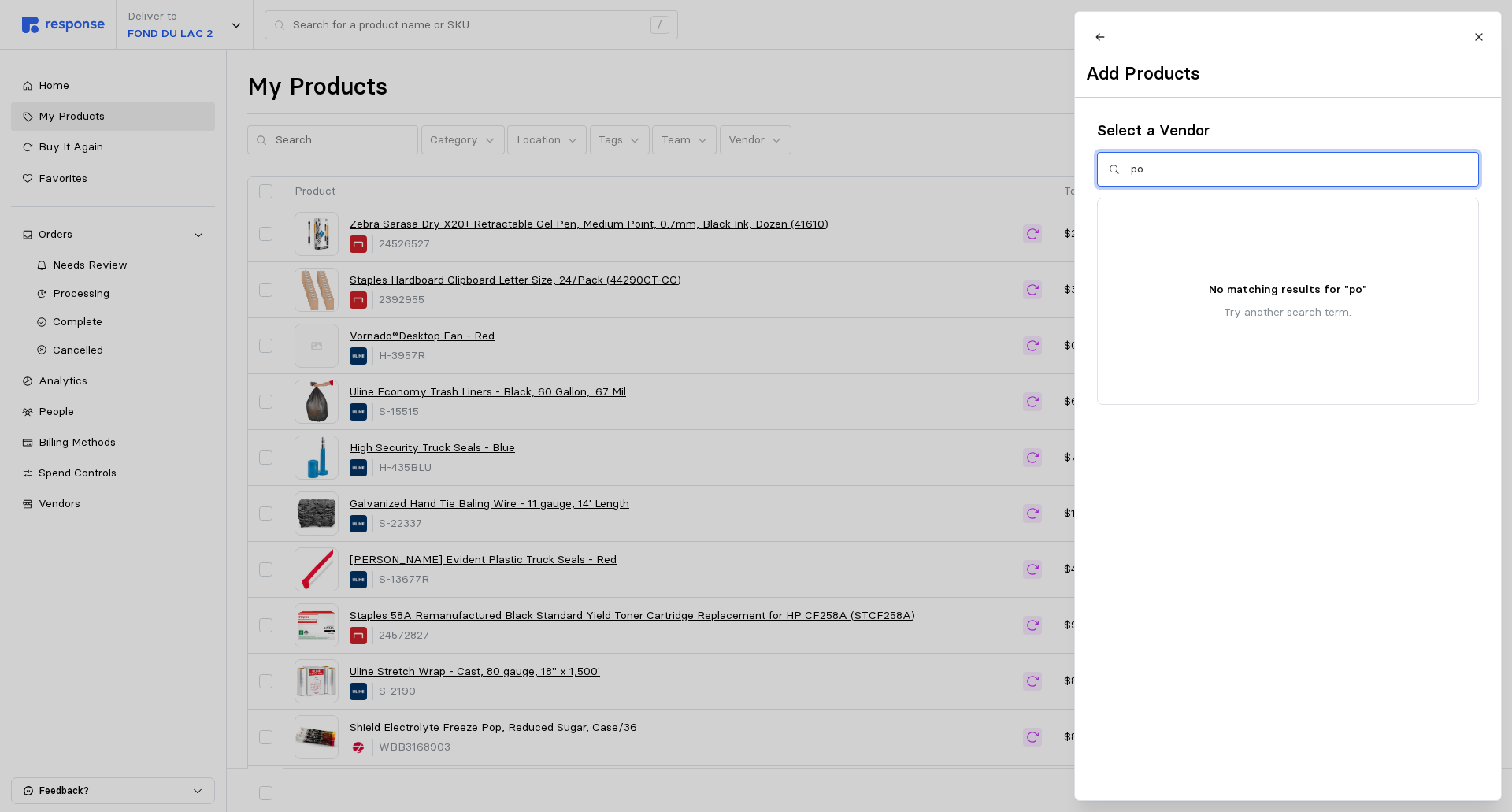
type input "p"
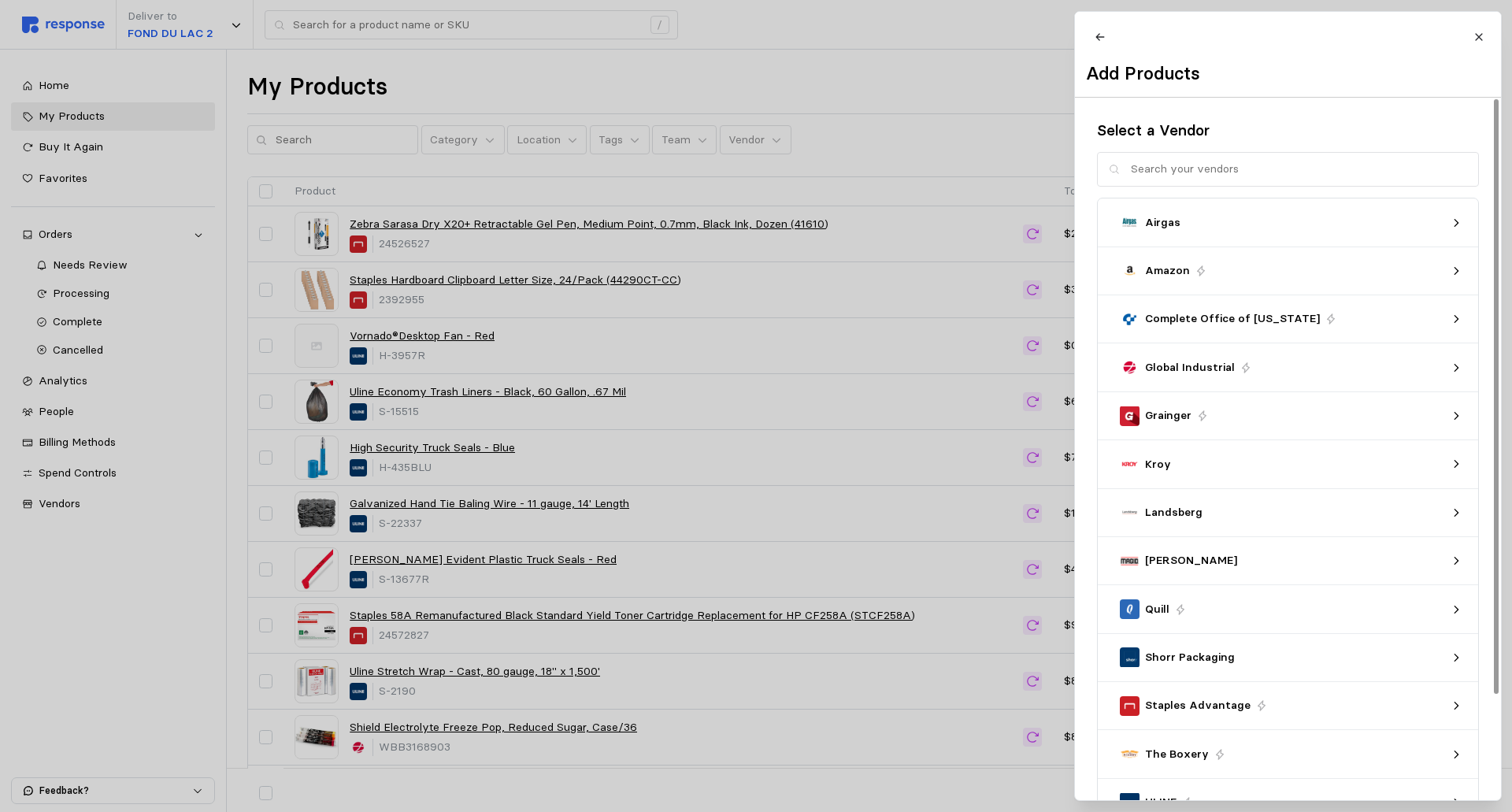
click at [975, 64] on div at bounding box center [756, 406] width 1512 height 812
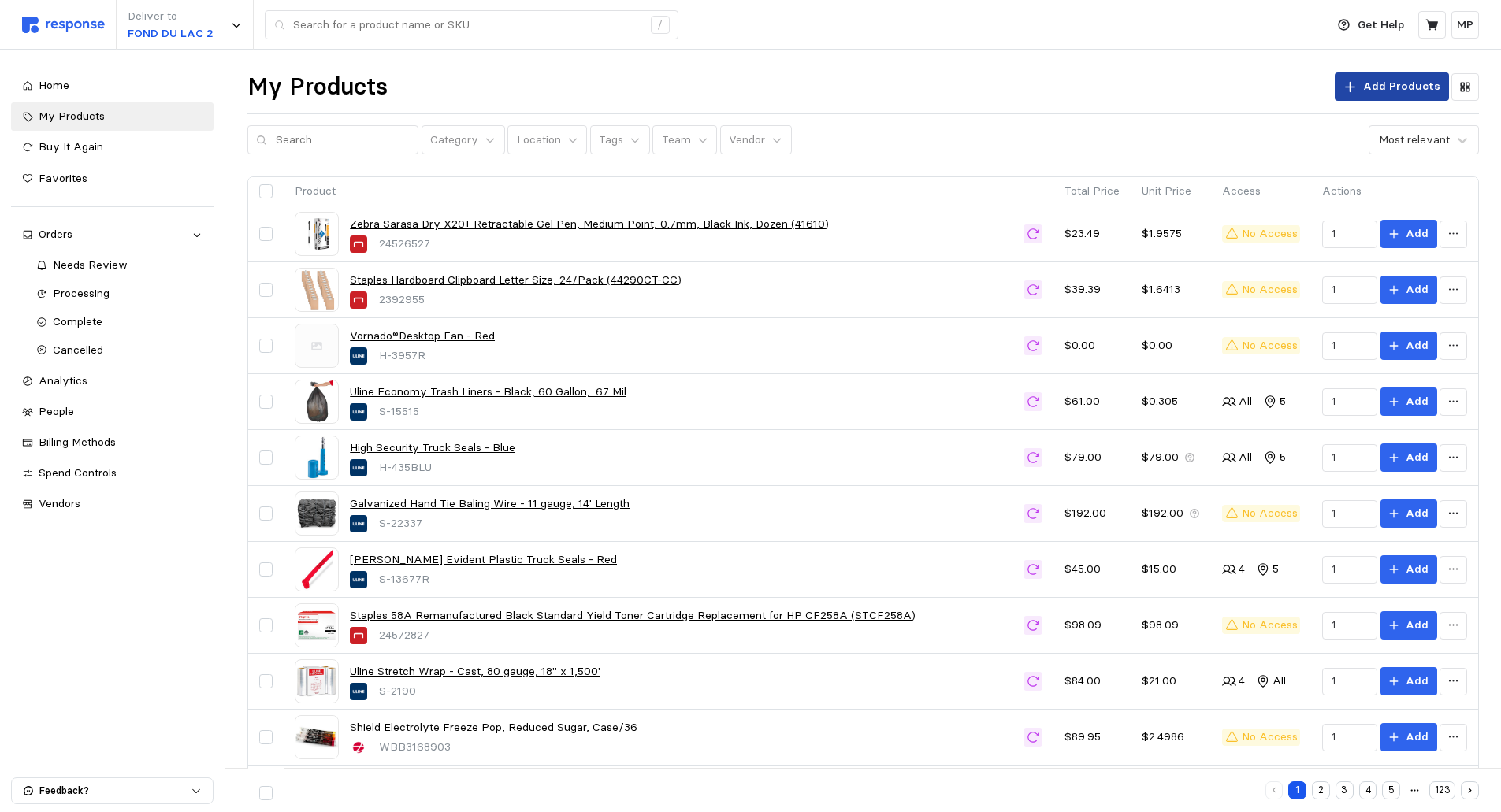
click at [1384, 79] on p "Add Products" at bounding box center [1402, 86] width 77 height 17
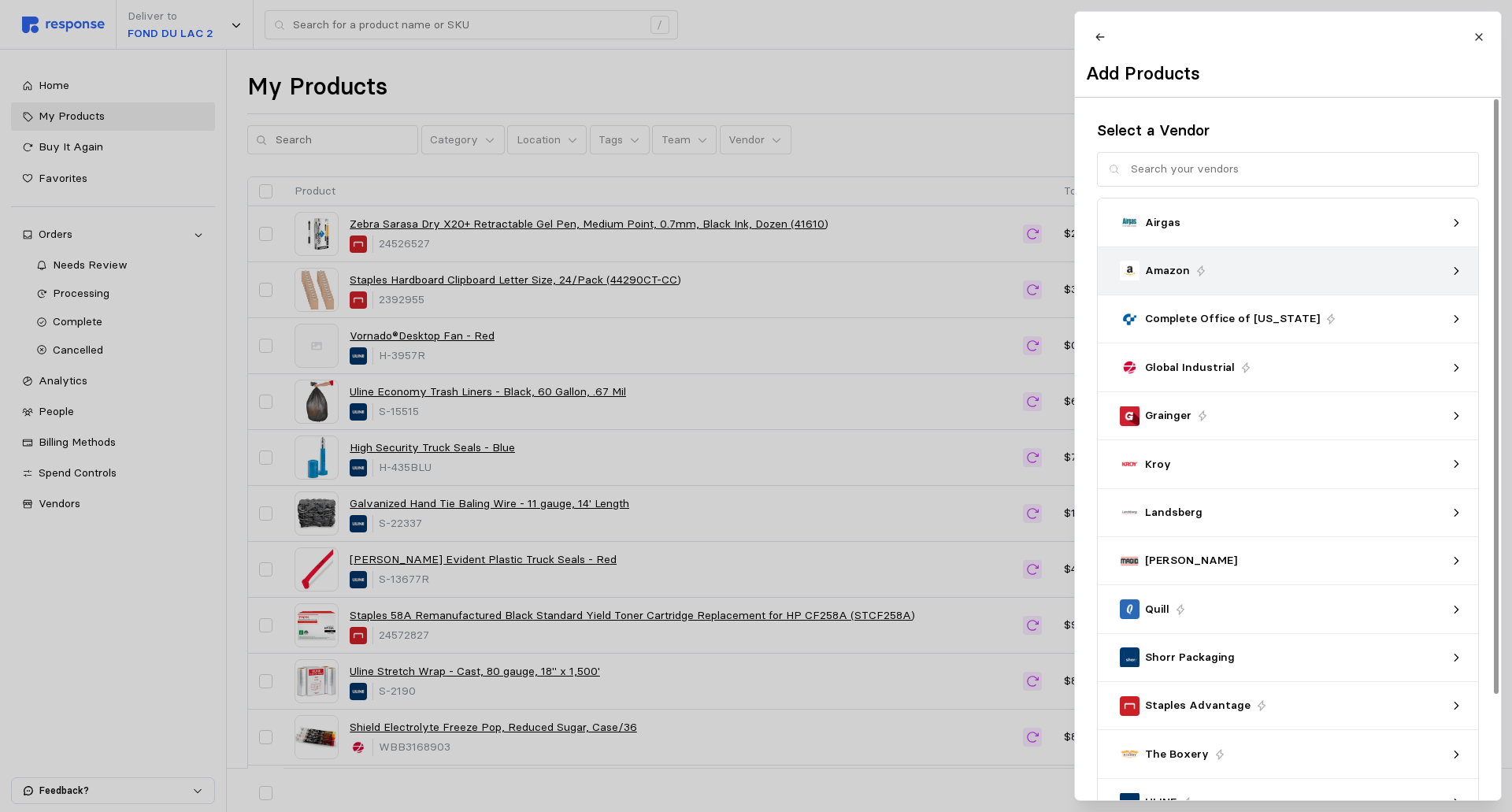
click at [1167, 279] on p "Amazon" at bounding box center [1167, 270] width 45 height 17
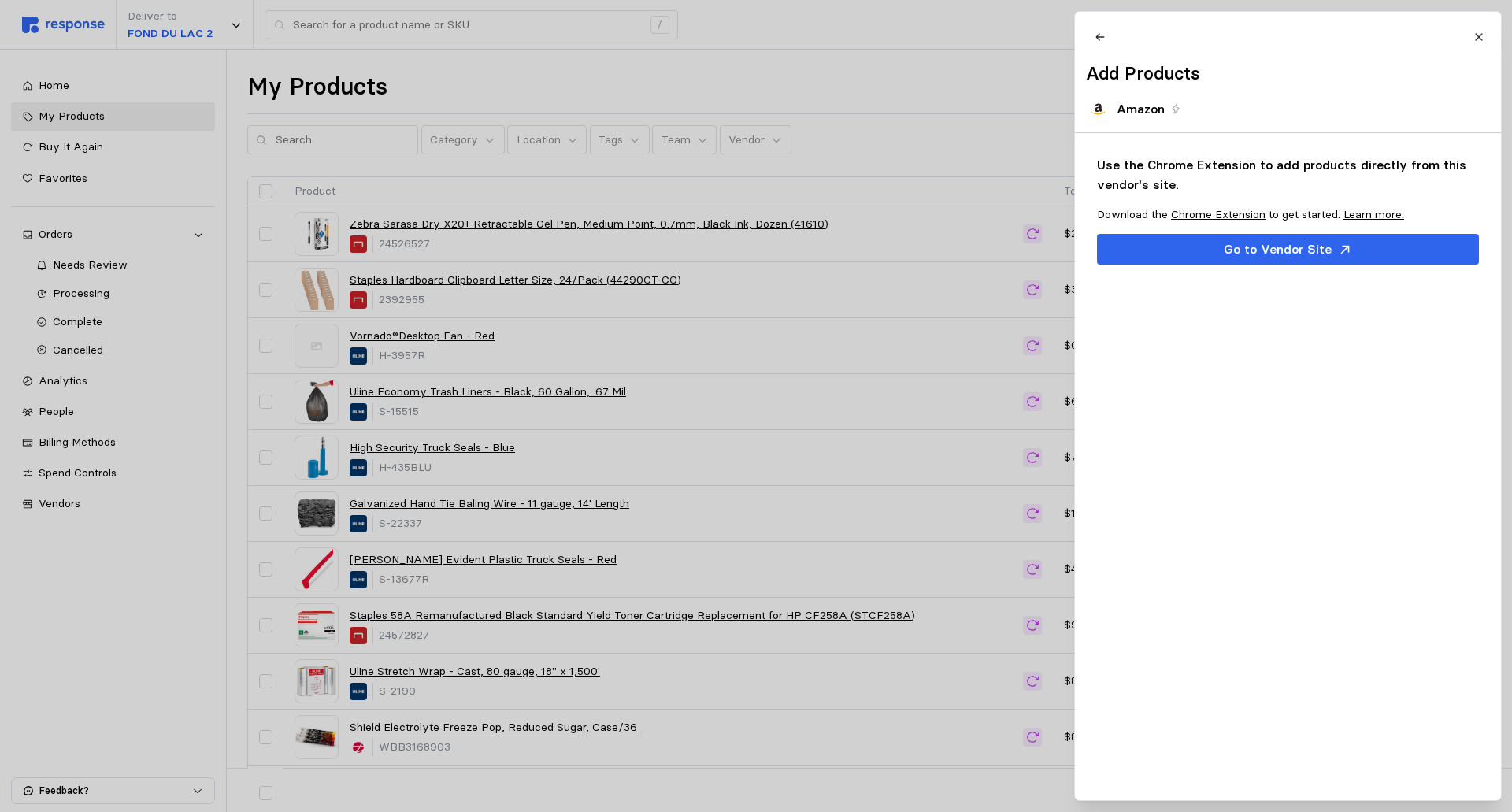
click at [1377, 221] on link "Learn more." at bounding box center [1373, 214] width 60 height 14
click at [1484, 32] on icon at bounding box center [1479, 37] width 11 height 11
